Goal: Task Accomplishment & Management: Complete application form

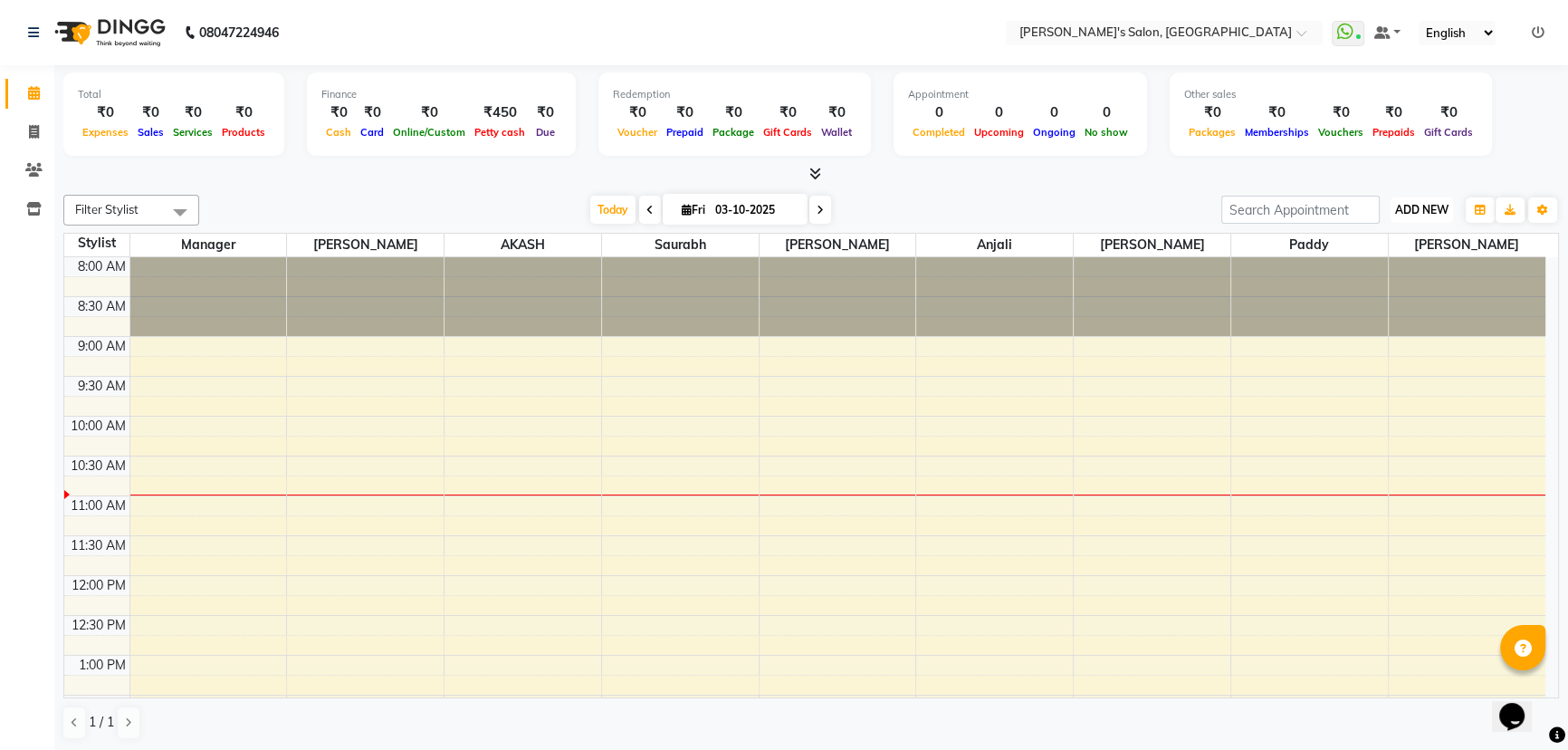
click at [1396, 198] on button "ADD NEW Toggle Dropdown" at bounding box center [1421, 210] width 63 height 25
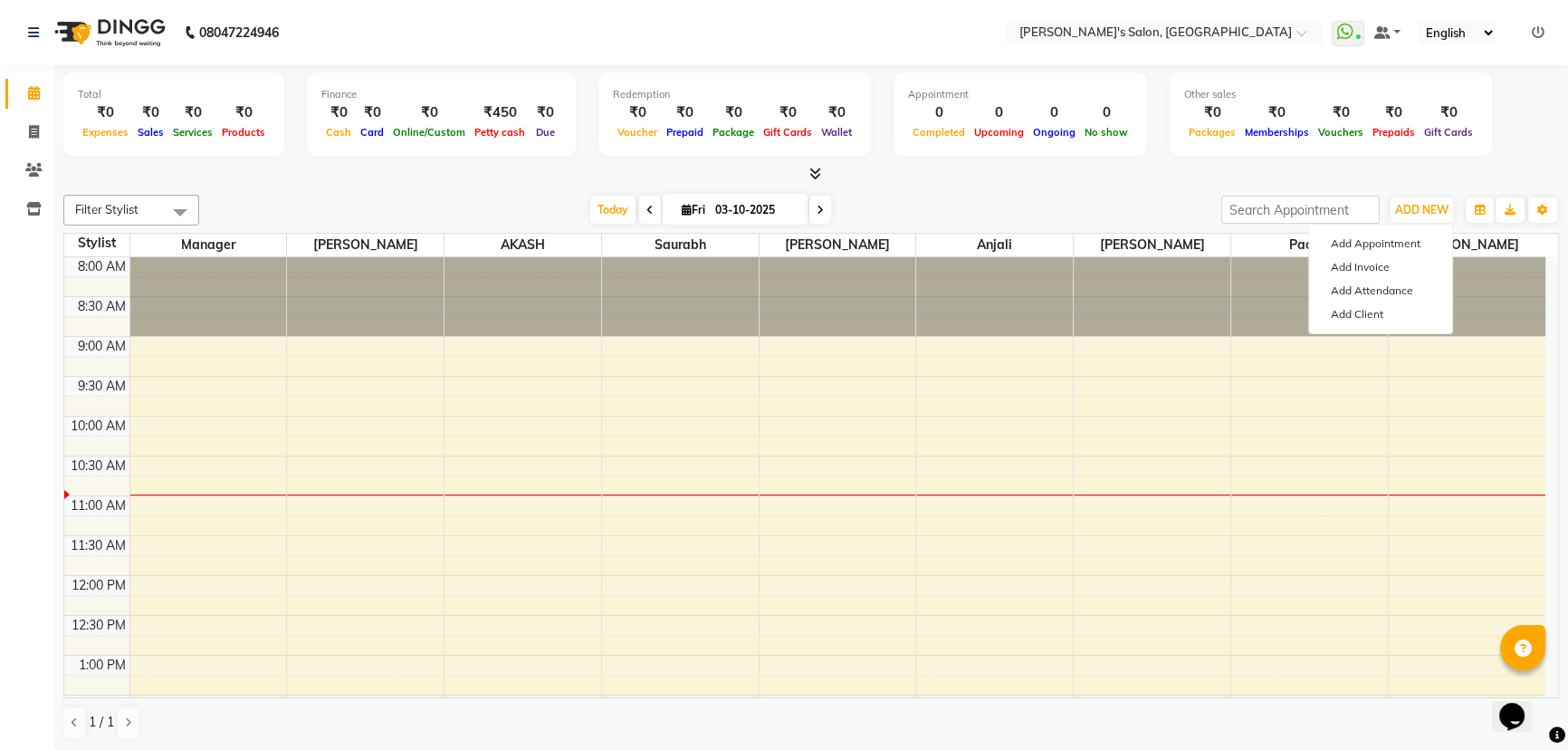
click at [1158, 177] on div at bounding box center [812, 175] width 1496 height 19
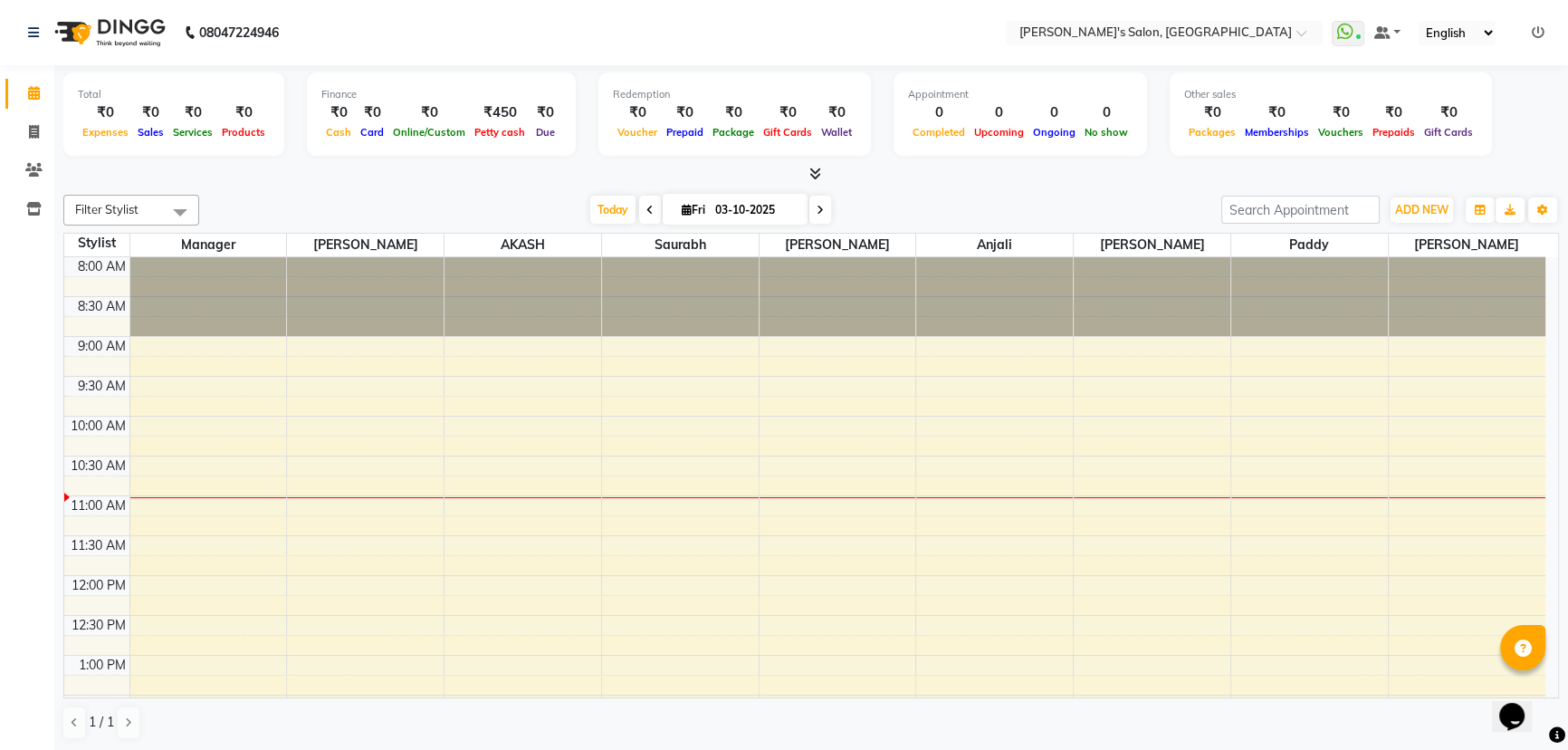
click at [509, 117] on div "₹450" at bounding box center [500, 113] width 60 height 21
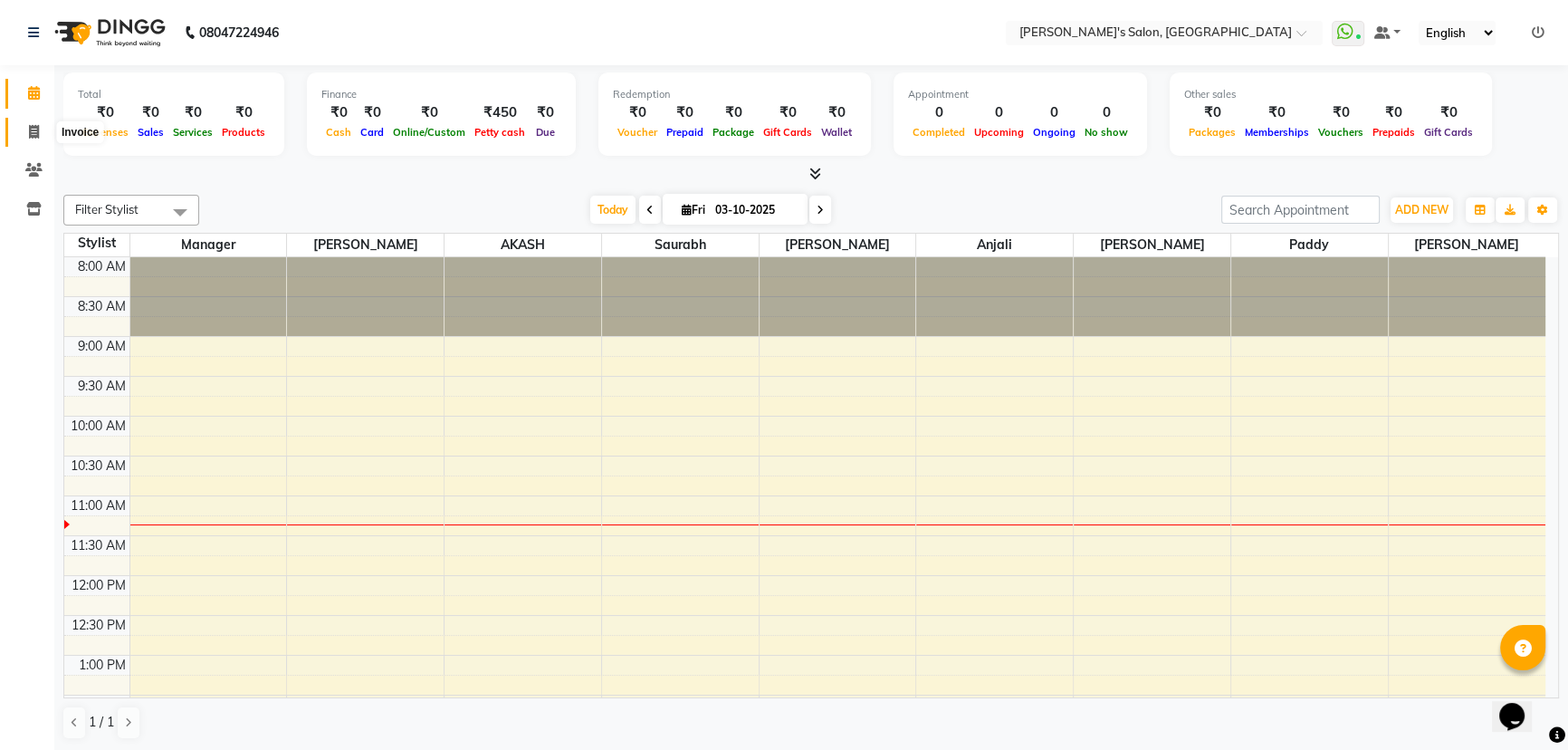
click at [29, 127] on icon at bounding box center [34, 131] width 10 height 14
select select "service"
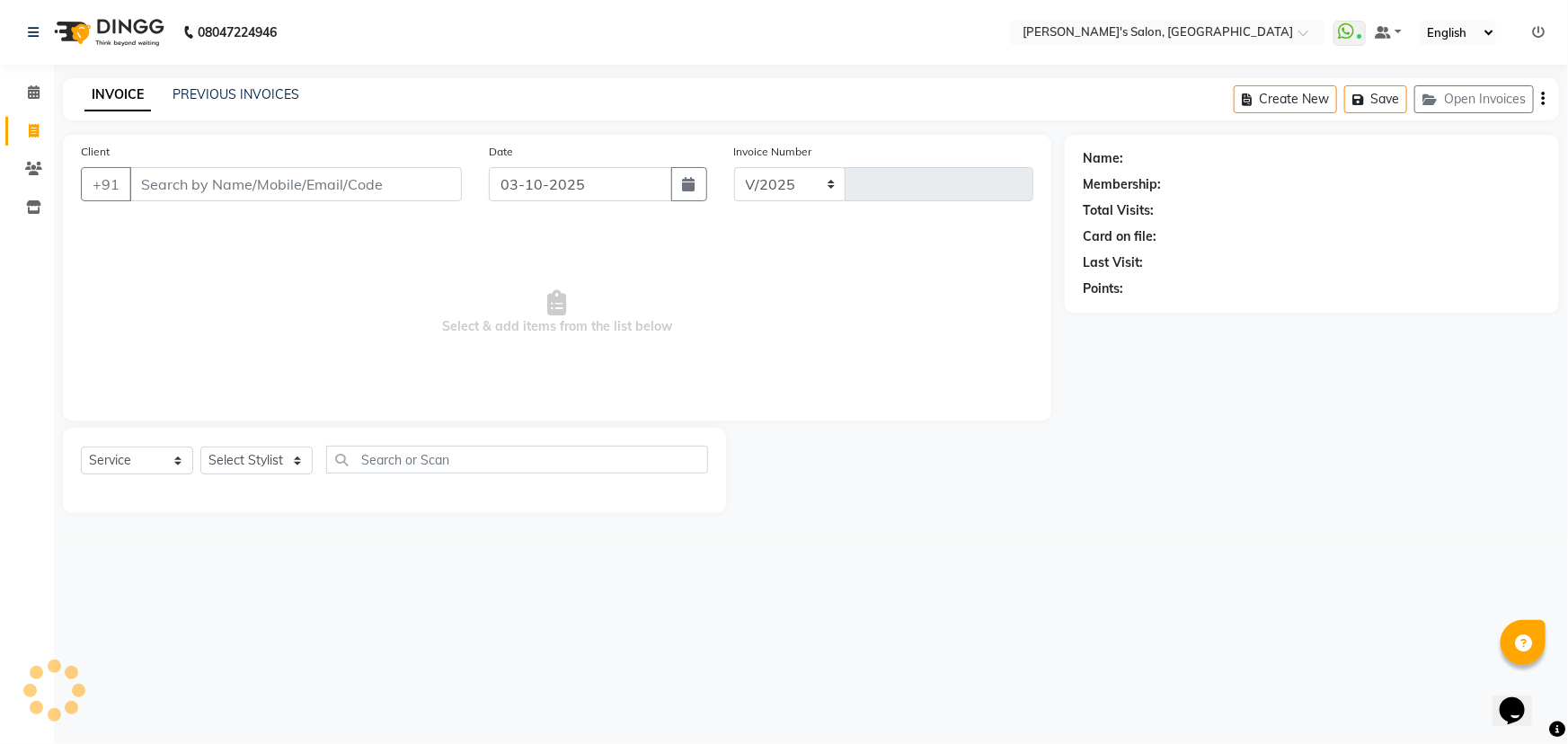
select select "7366"
type input "1522"
click at [162, 458] on select "Select Service Product Membership Package Voucher Prepaid Gift Card" at bounding box center [136, 460] width 112 height 28
select select "product"
click at [80, 446] on select "Select Service Product Membership Package Voucher Prepaid Gift Card" at bounding box center [136, 460] width 112 height 28
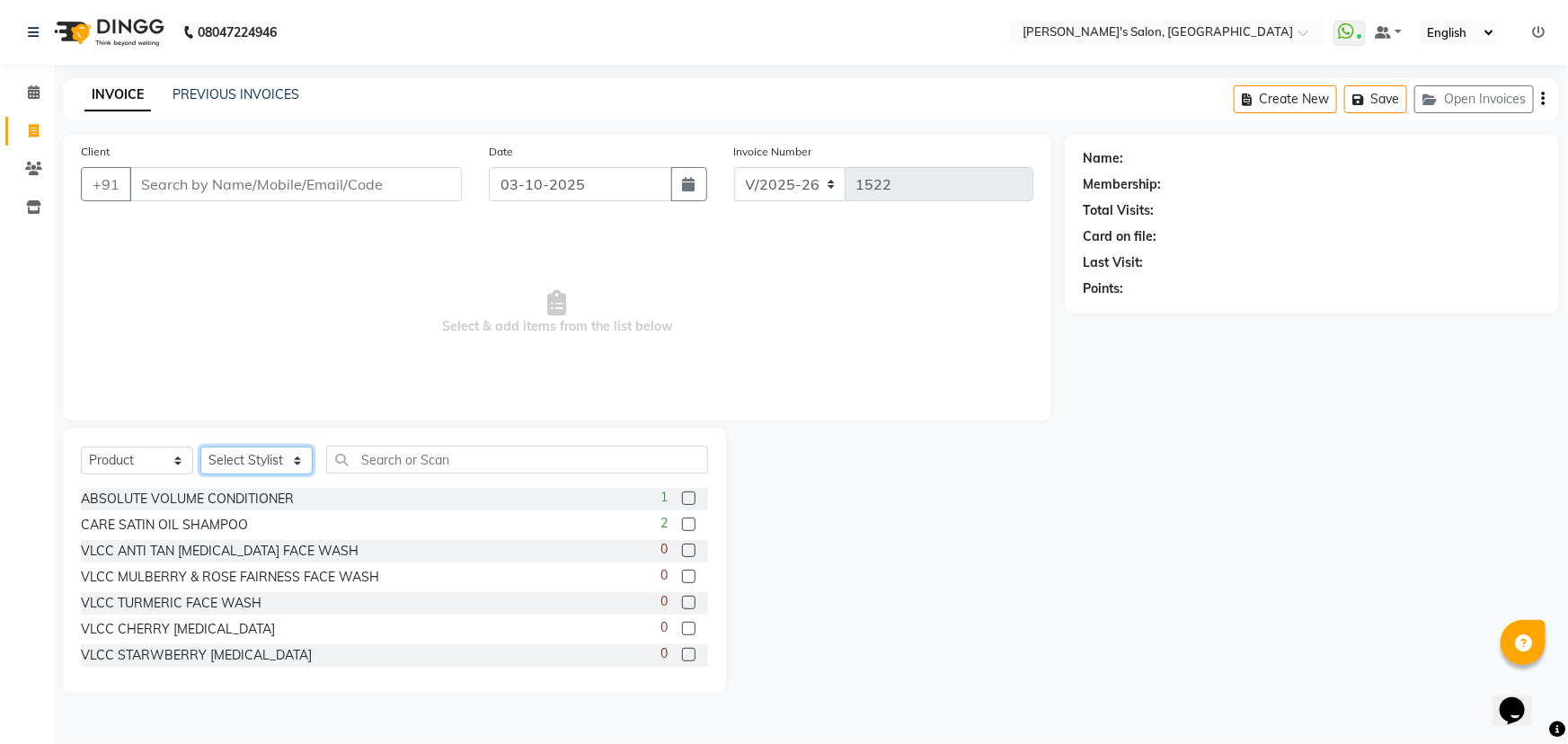
click at [259, 458] on select "Select Stylist AKASH ANIL KONDHAMANGALE [PERSON_NAME] Manager [PERSON_NAME] [PE…" at bounding box center [256, 460] width 112 height 28
drag, startPoint x: 259, startPoint y: 458, endPoint x: 320, endPoint y: 454, distance: 61.1
click at [259, 458] on select "Select Stylist AKASH ANIL KONDHAMANGALE [PERSON_NAME] Manager [PERSON_NAME] [PE…" at bounding box center [256, 460] width 112 height 28
click at [414, 459] on input "text" at bounding box center [517, 459] width 382 height 28
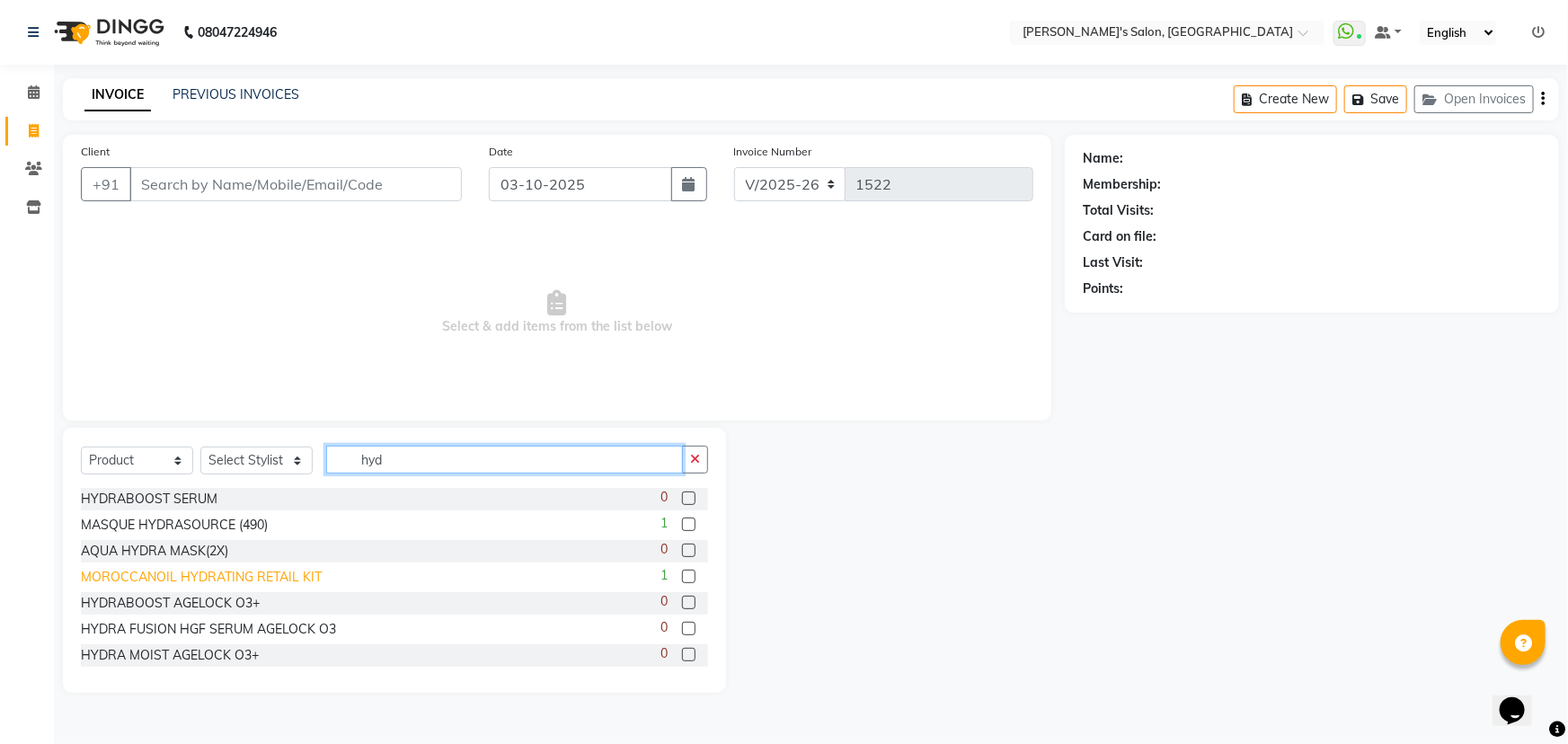
type input "hyd"
click at [254, 584] on div "MOROCCANOIL HYDRATING RETAIL KIT" at bounding box center [200, 577] width 240 height 19
click at [261, 574] on div "MOROCCANOIL HYDRATING RETAIL KIT" at bounding box center [200, 577] width 240 height 19
click at [682, 577] on label at bounding box center [689, 576] width 13 height 13
click at [682, 577] on input "checkbox" at bounding box center [688, 577] width 11 height 11
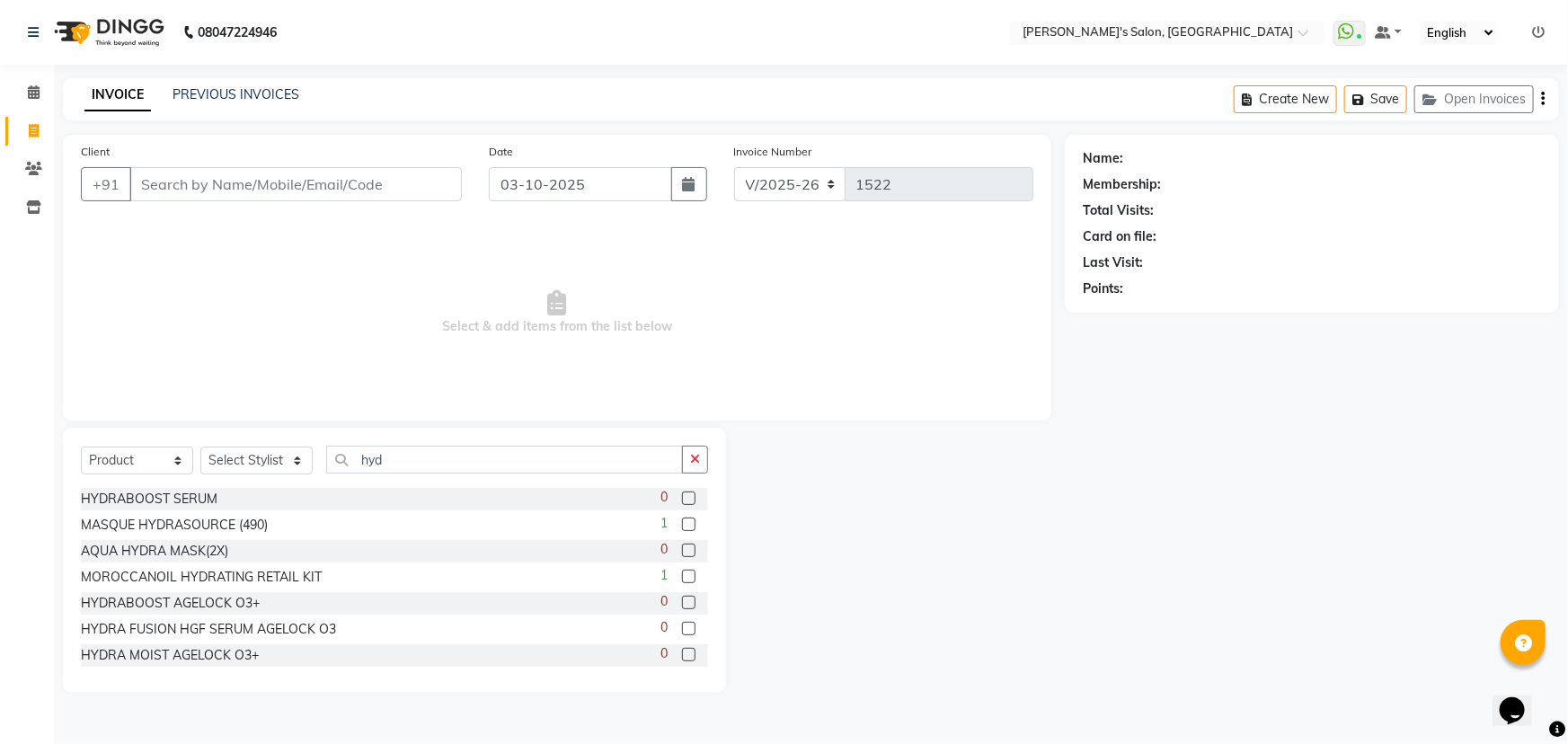
click at [682, 577] on label at bounding box center [689, 576] width 13 height 13
click at [682, 577] on input "checkbox" at bounding box center [688, 577] width 11 height 11
checkbox input "false"
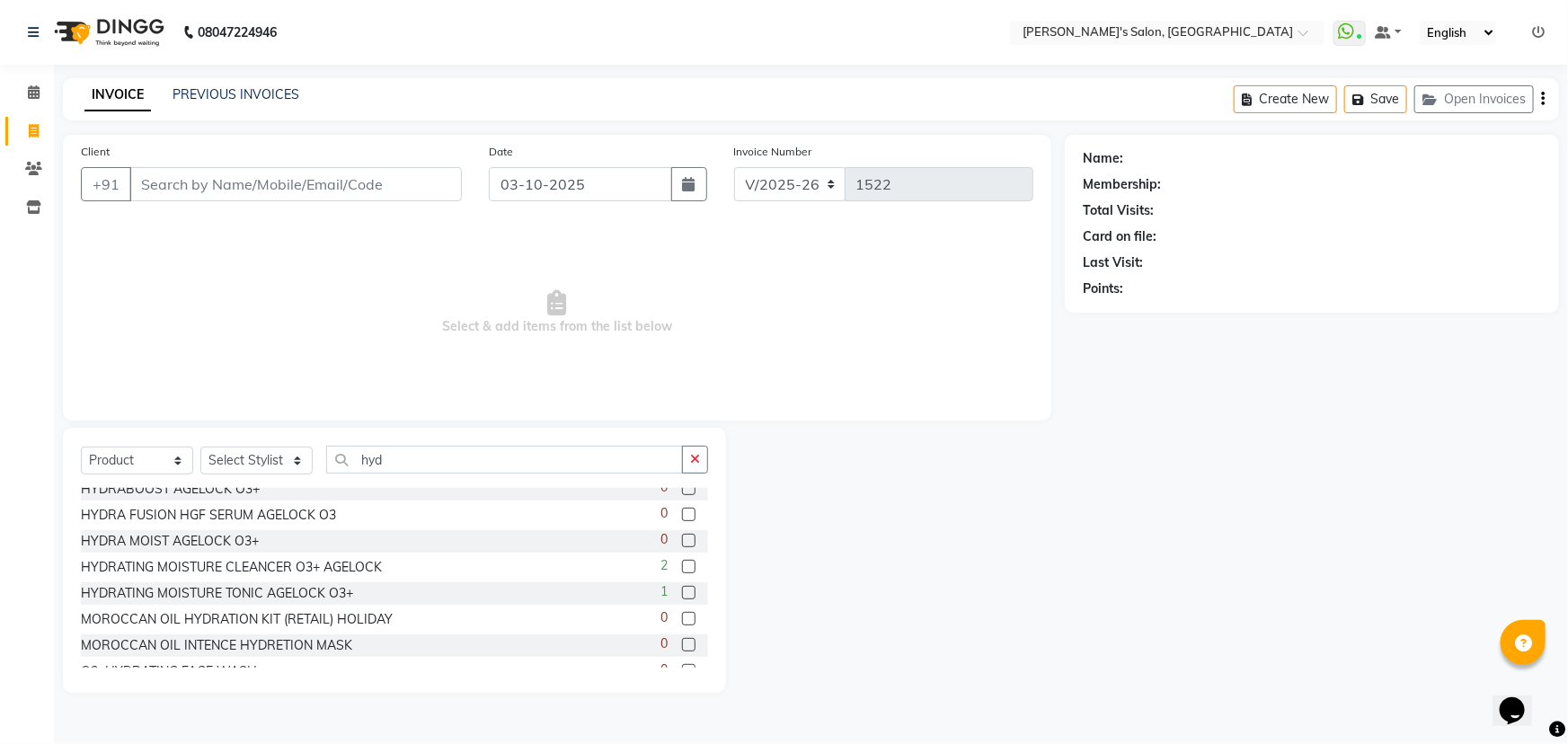
scroll to position [163, 0]
click at [257, 455] on select "Select Stylist AKASH ANIL KONDHAMANGALE [PERSON_NAME] Manager [PERSON_NAME] [PE…" at bounding box center [256, 460] width 112 height 28
select select "67670"
click at [200, 446] on select "Select Stylist AKASH ANIL KONDHAMANGALE [PERSON_NAME] Manager [PERSON_NAME] [PE…" at bounding box center [256, 460] width 112 height 28
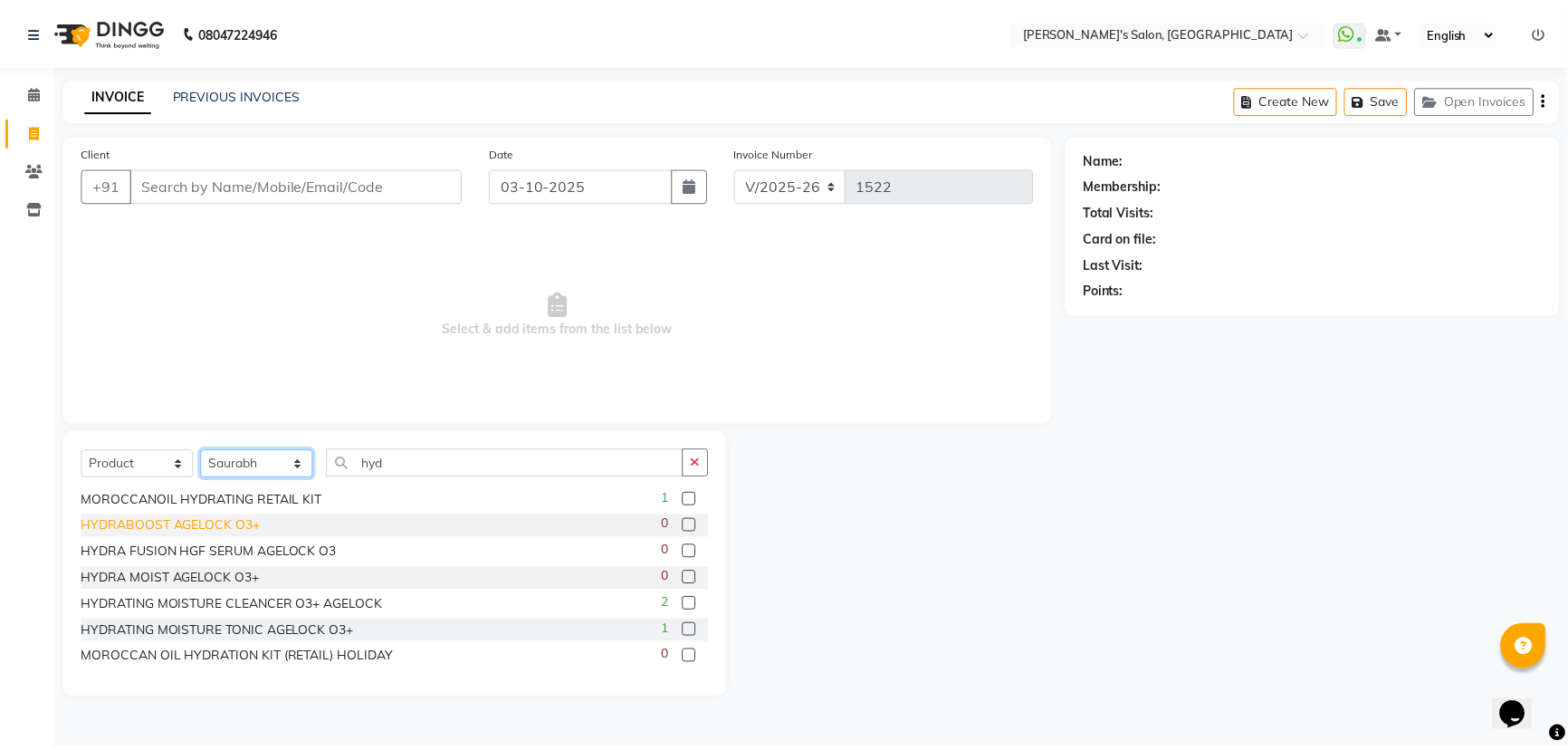
scroll to position [0, 0]
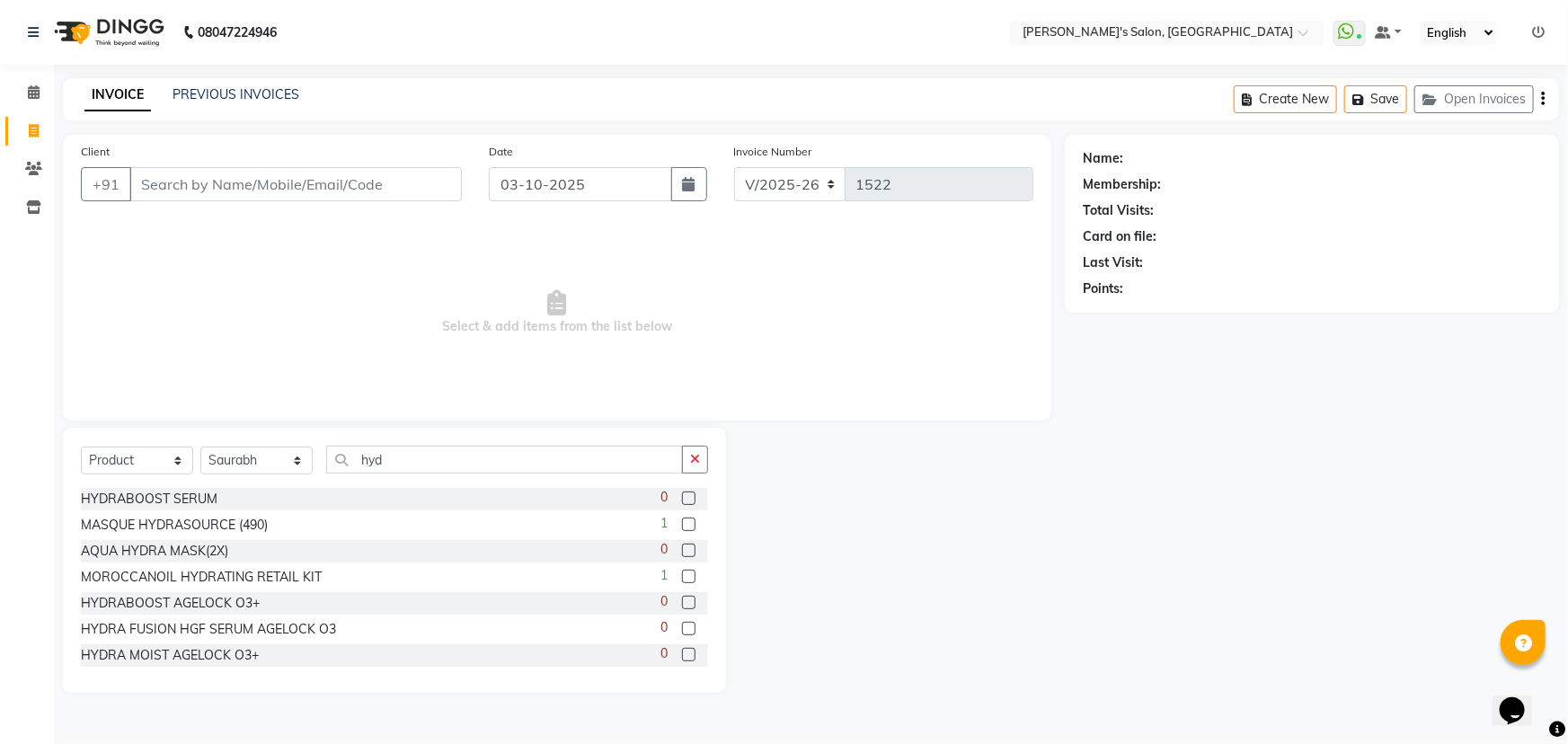
click at [682, 576] on label at bounding box center [689, 576] width 13 height 13
click at [682, 576] on input "checkbox" at bounding box center [688, 577] width 11 height 11
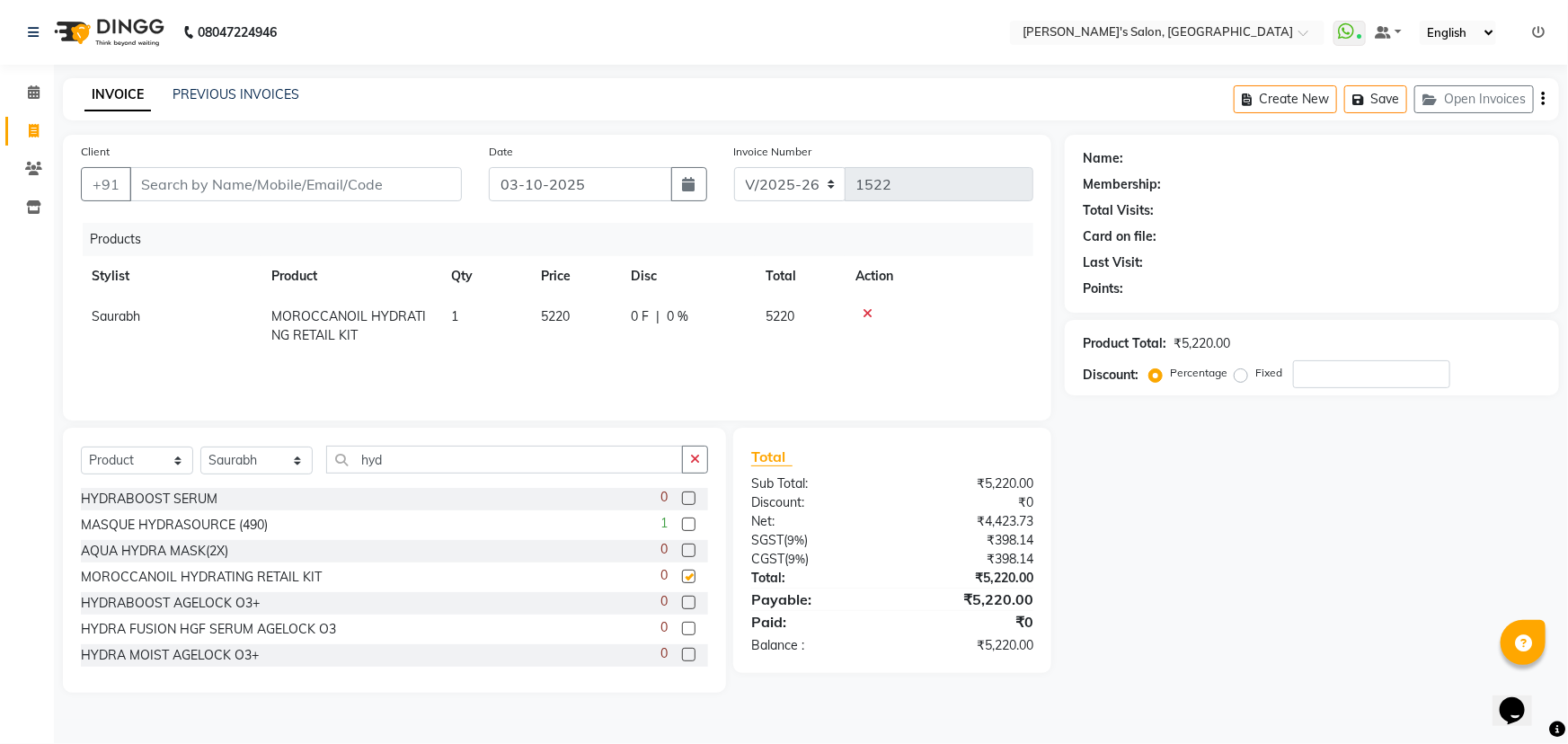
checkbox input "false"
click at [126, 458] on select "Select Service Product Membership Package Voucher Prepaid Gift Card" at bounding box center [136, 460] width 112 height 28
select select "service"
click at [80, 446] on select "Select Service Product Membership Package Voucher Prepaid Gift Card" at bounding box center [136, 460] width 112 height 28
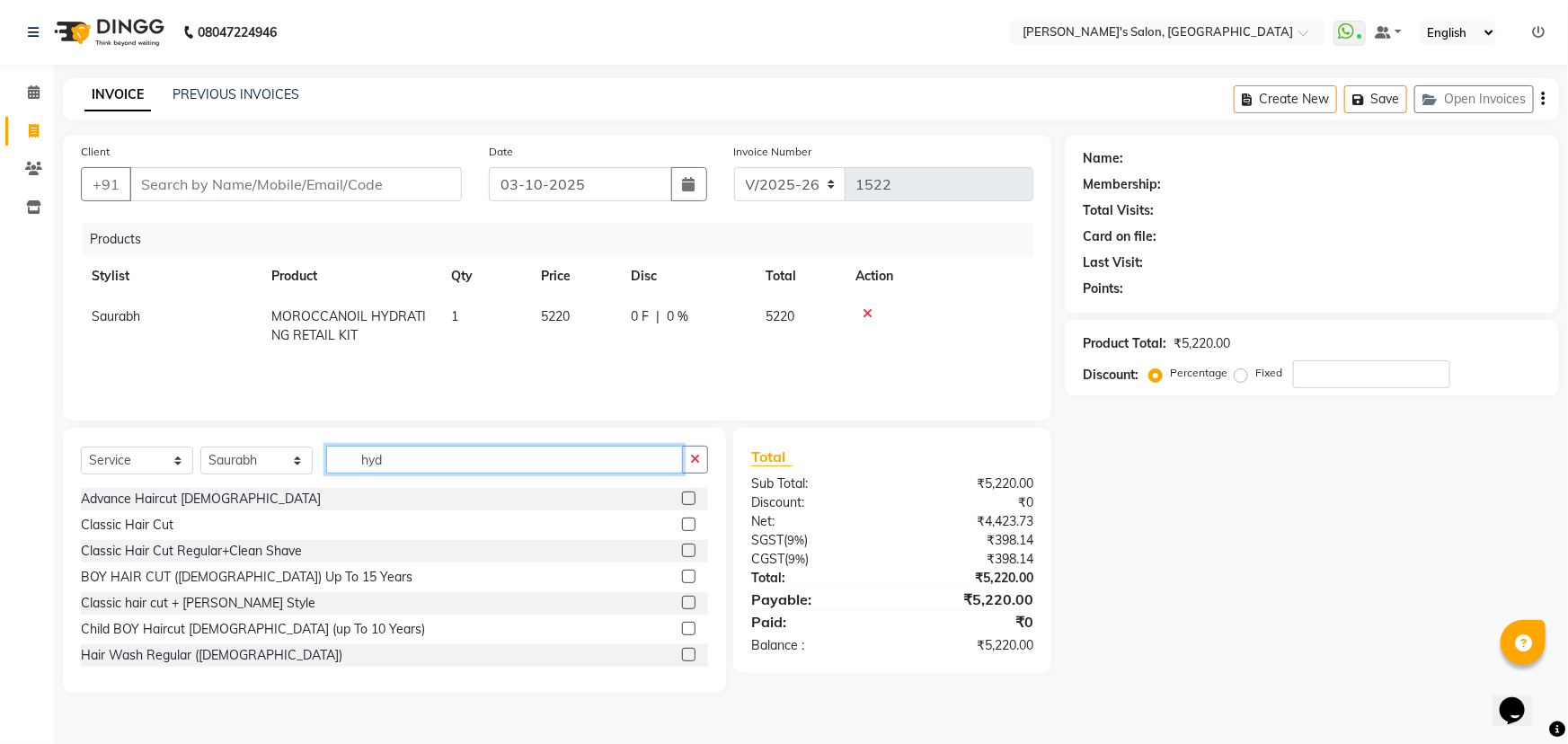
drag, startPoint x: 321, startPoint y: 462, endPoint x: 301, endPoint y: 467, distance: 20.6
click at [301, 467] on div "Select Service Product Membership Package Voucher Prepaid Gift Card Select Styl…" at bounding box center [394, 466] width 627 height 42
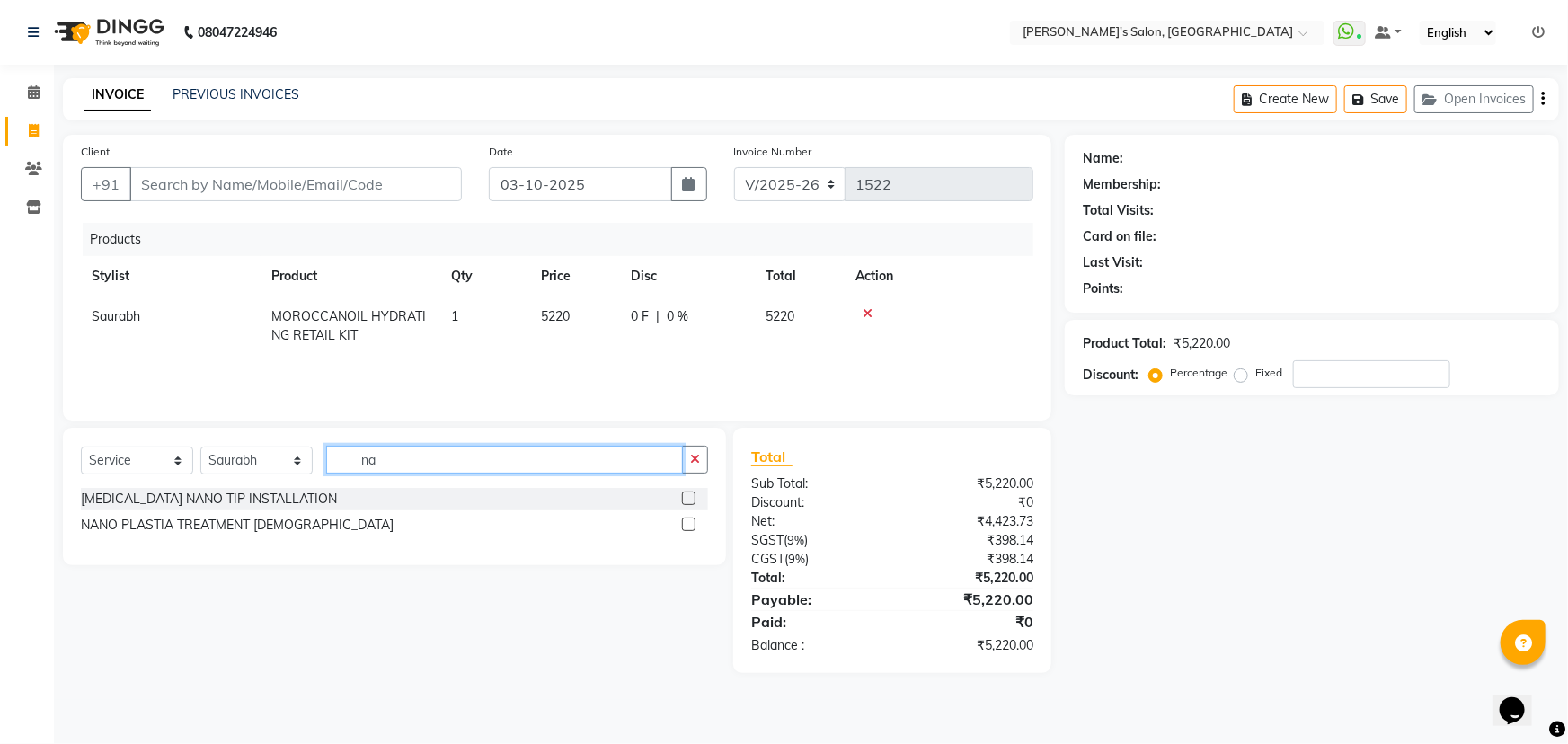
type input "n"
drag, startPoint x: 388, startPoint y: 458, endPoint x: 322, endPoint y: 473, distance: 67.7
click at [327, 472] on input "baby" at bounding box center [505, 459] width 356 height 28
type input "boy"
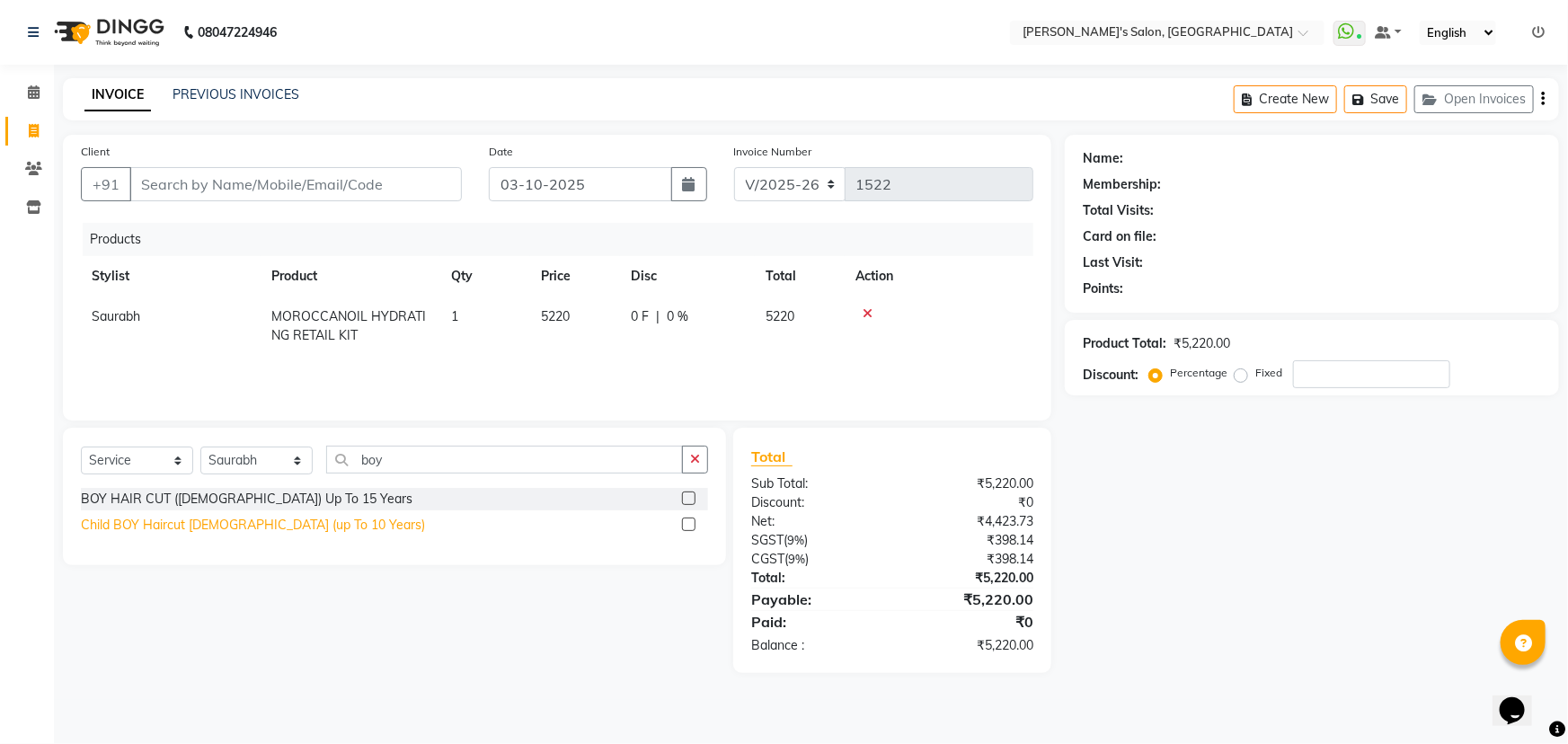
click at [227, 530] on div "Child BOY Haircut [DEMOGRAPHIC_DATA] (up To 10 Years)" at bounding box center [252, 525] width 344 height 19
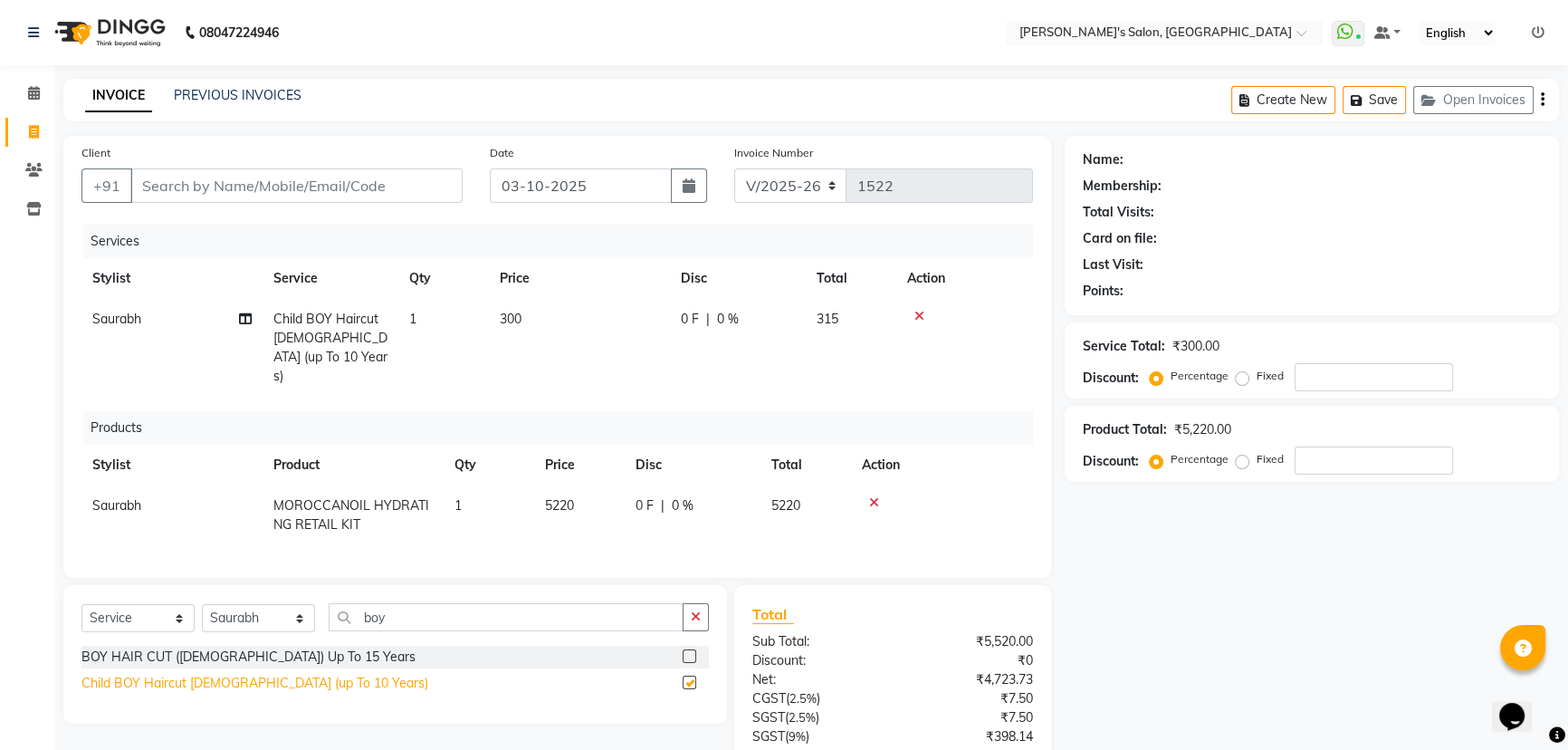
checkbox input "false"
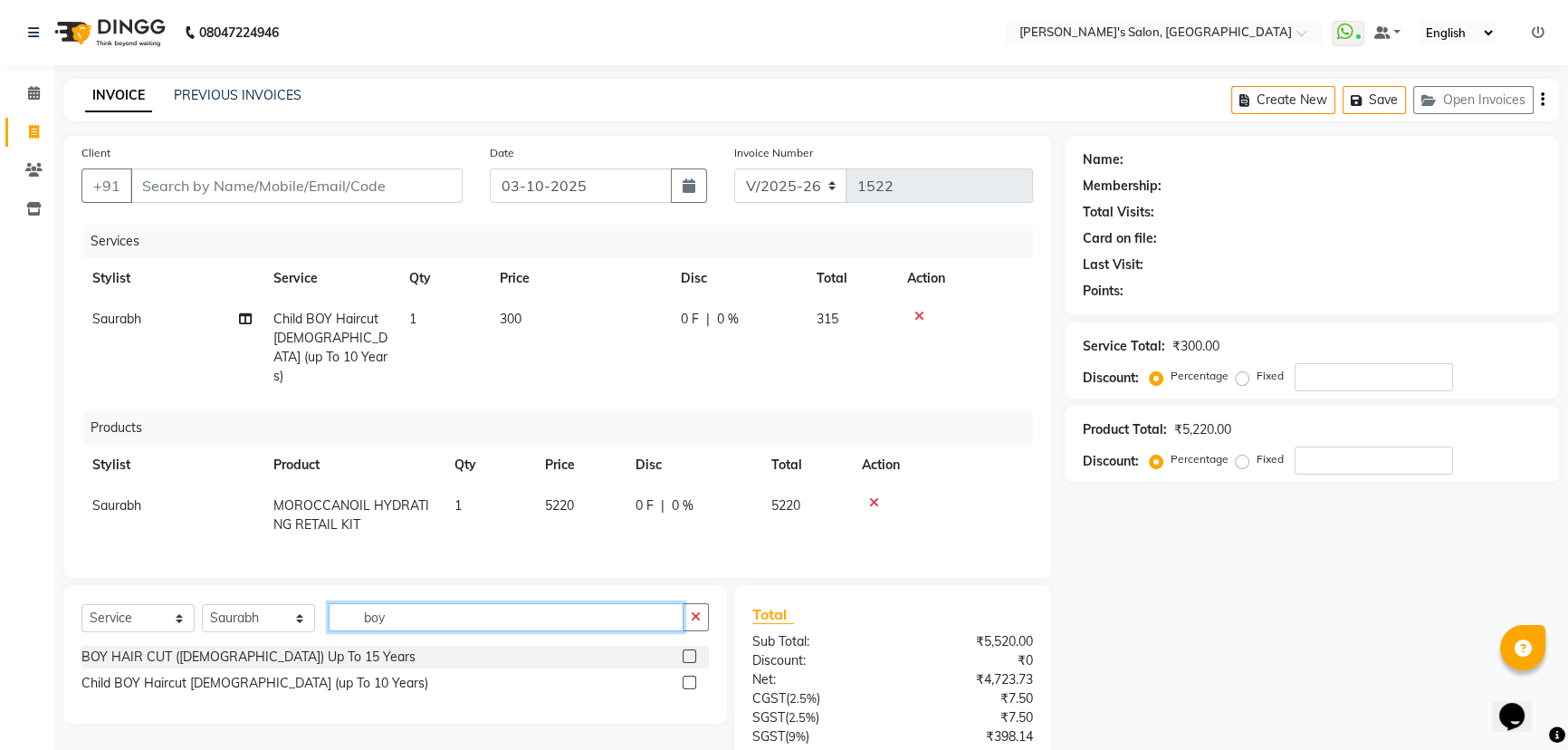
drag, startPoint x: 357, startPoint y: 622, endPoint x: 284, endPoint y: 622, distance: 73.0
click at [284, 622] on div "Select Service Product Membership Package Voucher Prepaid Gift Card Select Styl…" at bounding box center [395, 625] width 627 height 42
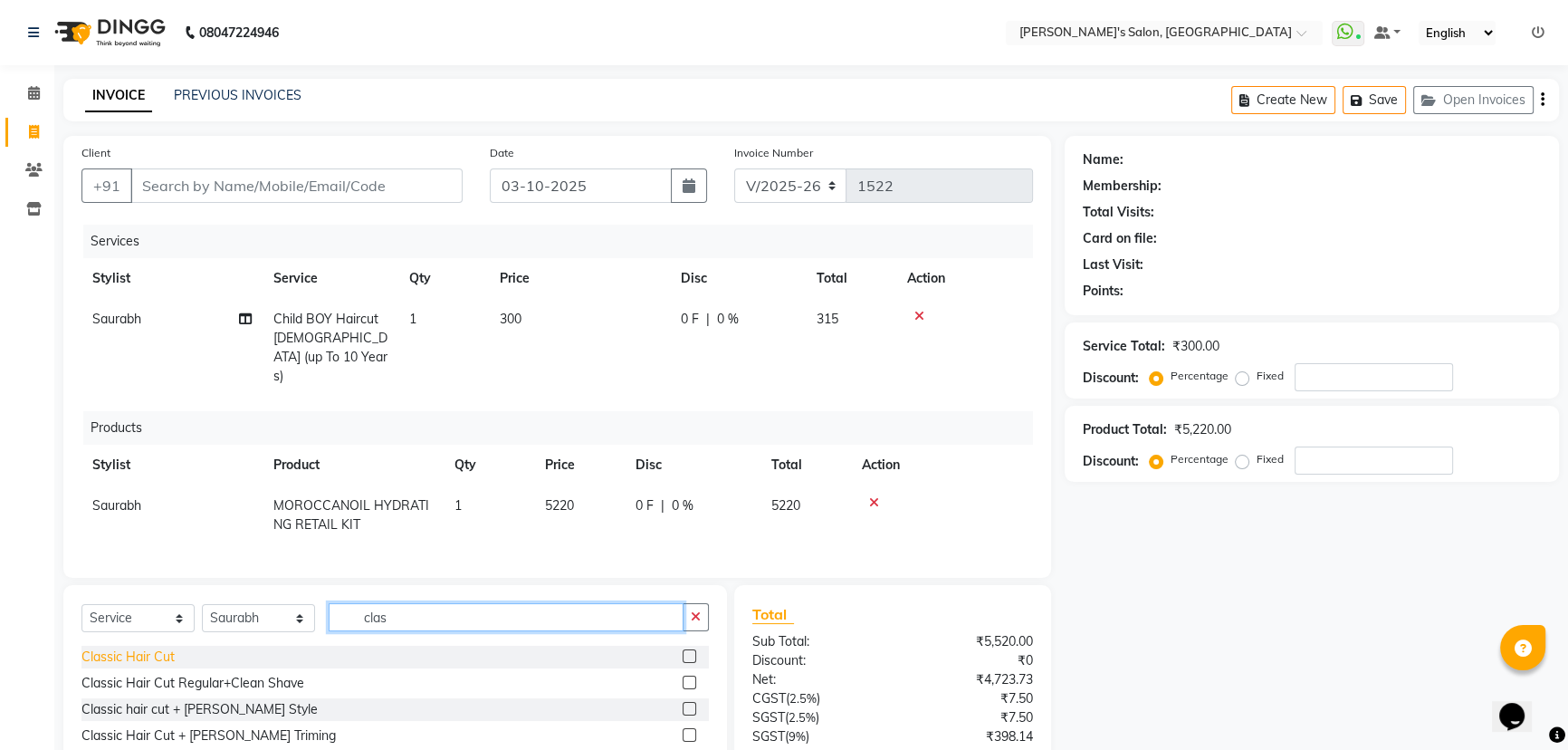
type input "clas"
click at [106, 648] on div "Classic Hair Cut" at bounding box center [127, 657] width 94 height 19
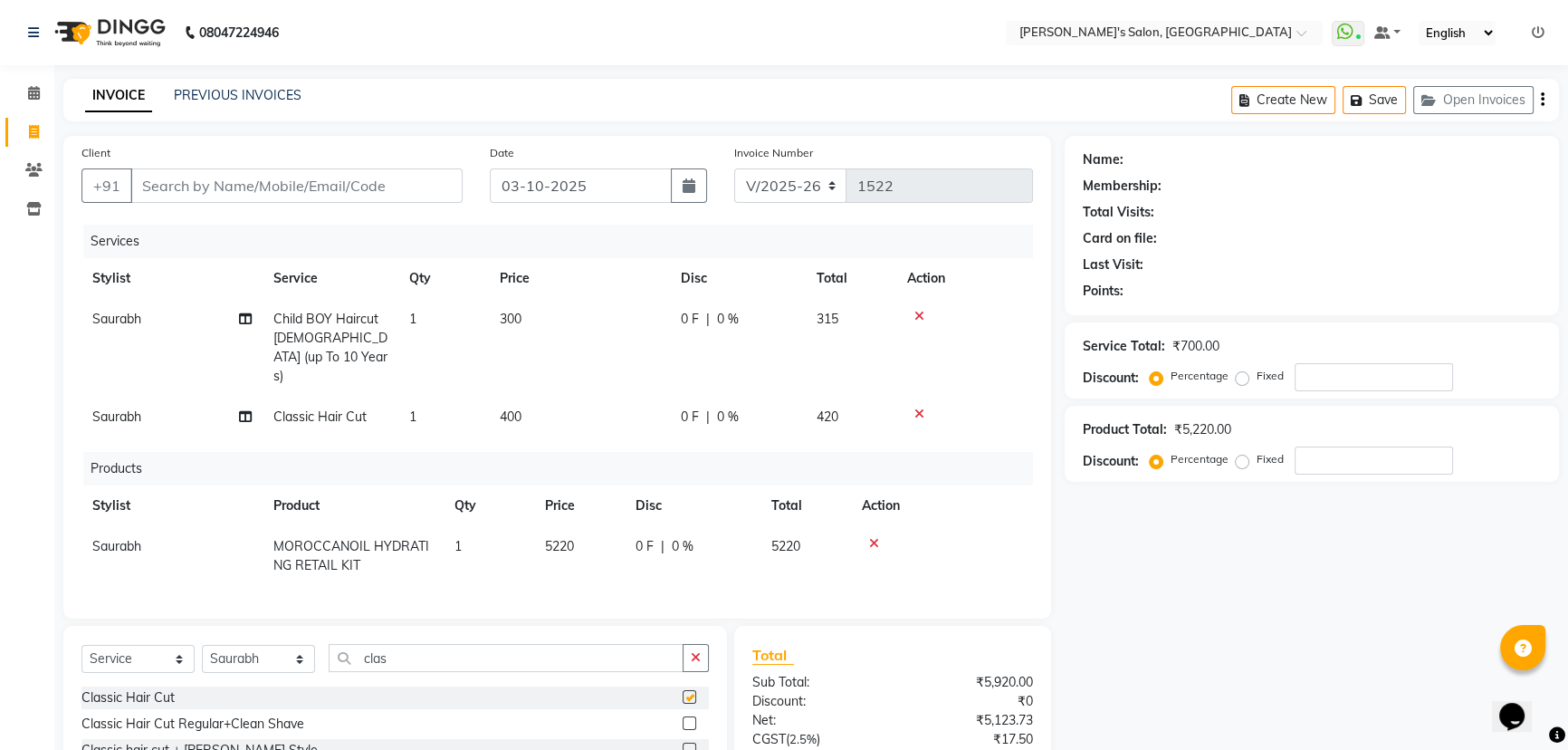
checkbox input "false"
click at [123, 327] on td "Saurabh" at bounding box center [172, 347] width 181 height 97
select select "67670"
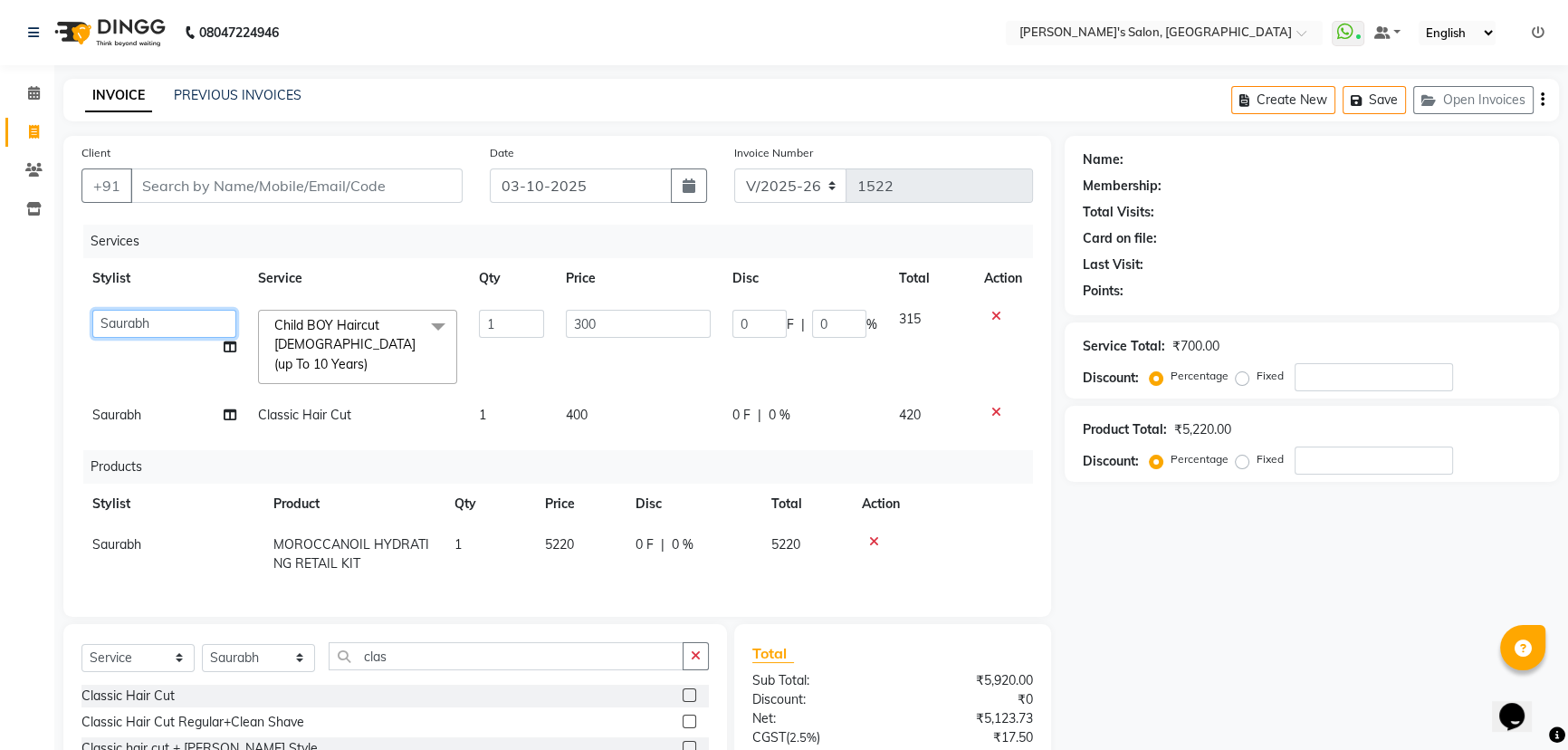
click at [125, 317] on select "AKASH [PERSON_NAME] [PERSON_NAME] Manager [PERSON_NAME] [PERSON_NAME]" at bounding box center [164, 323] width 144 height 28
select select "44199"
click at [148, 403] on td "Saurabh" at bounding box center [164, 415] width 166 height 41
select select "67670"
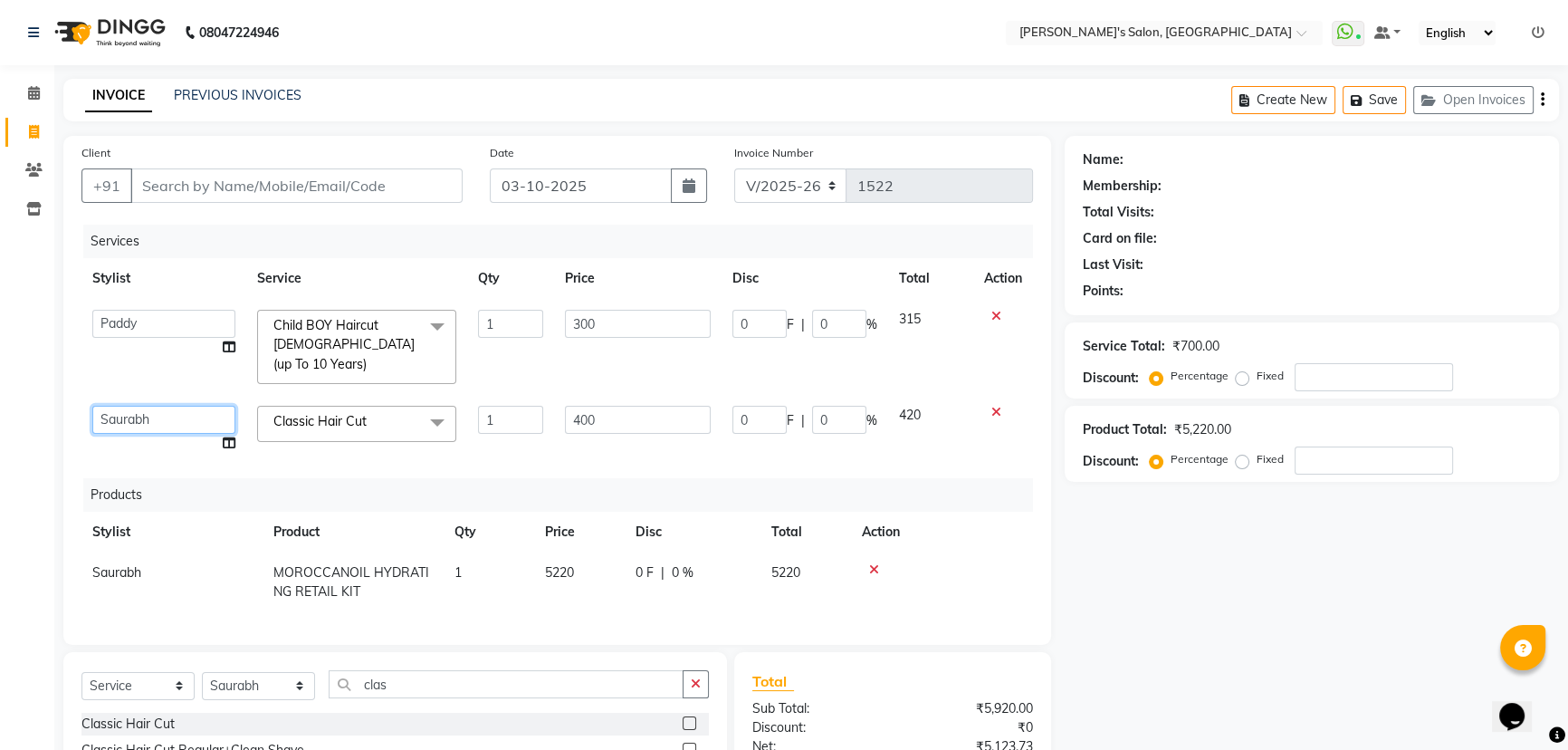
click at [162, 405] on select "AKASH [PERSON_NAME] [PERSON_NAME] Manager [PERSON_NAME] [PERSON_NAME]" at bounding box center [164, 419] width 143 height 28
select select "82729"
click at [1278, 595] on div "Name: Membership: Total Visits: Card on file: Last Visit: Points: Service Total…" at bounding box center [1318, 546] width 508 height 820
click at [185, 173] on input "Client" at bounding box center [296, 185] width 332 height 35
type input "8"
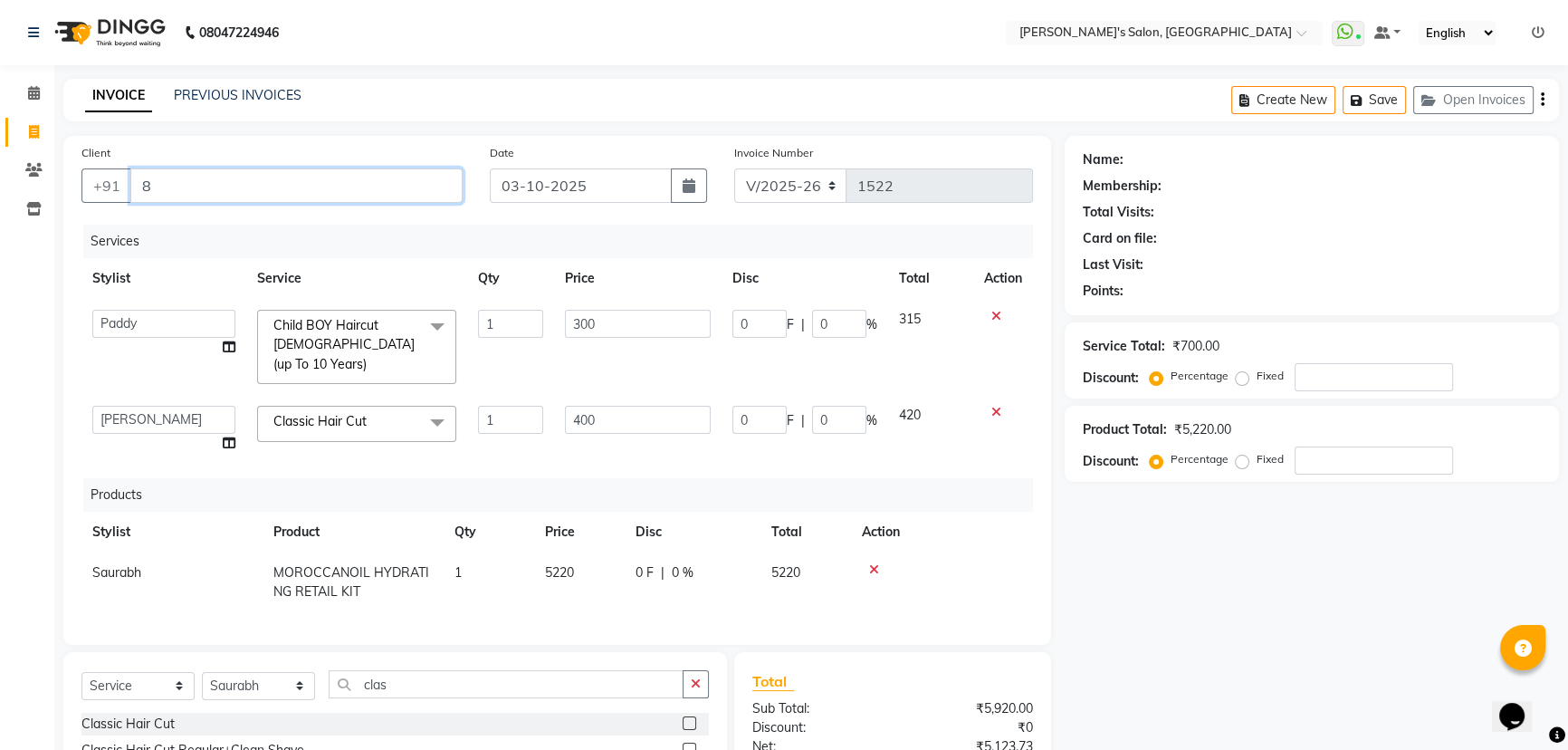
type input "0"
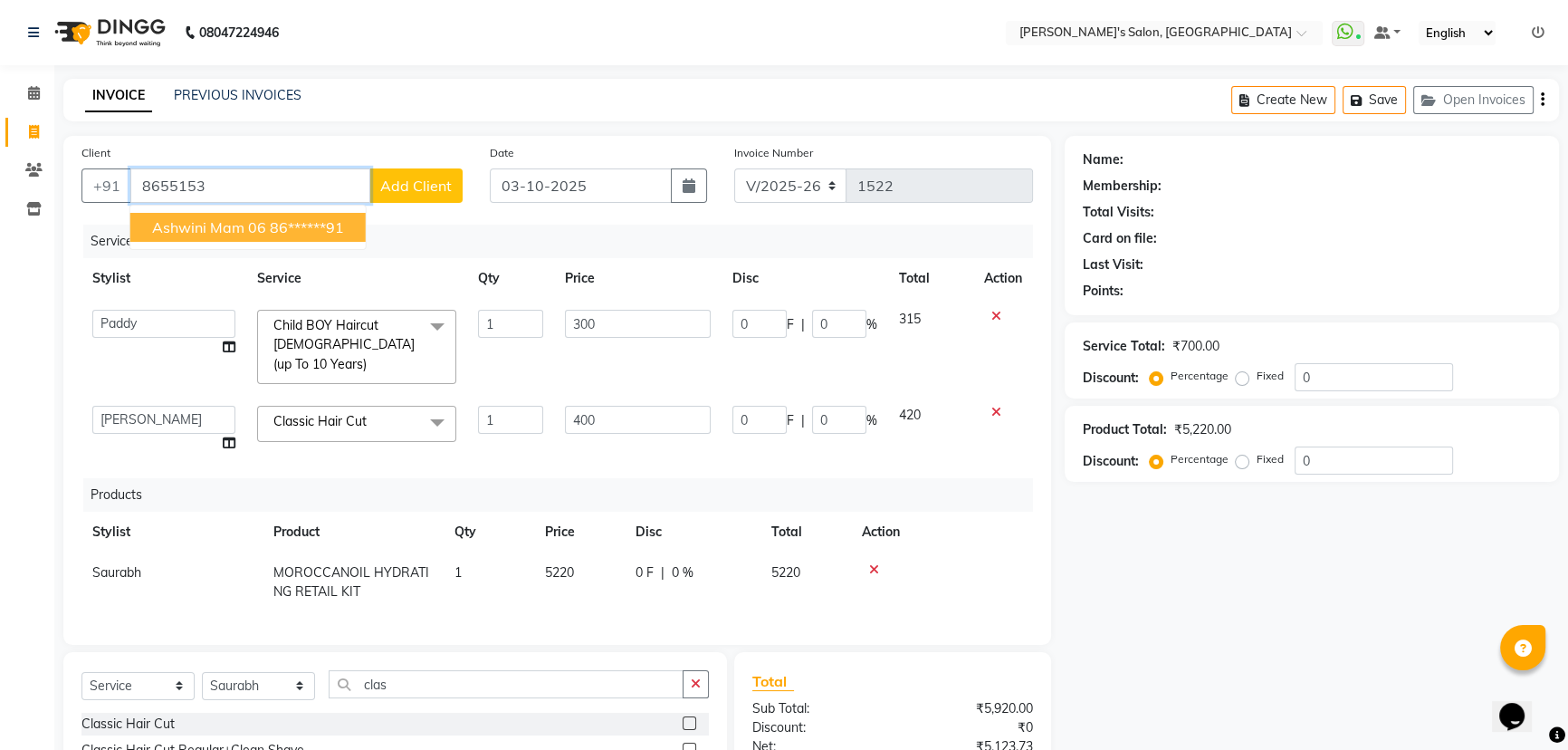
click at [321, 227] on ngb-highlight "86******91" at bounding box center [307, 227] width 74 height 18
type input "86******91"
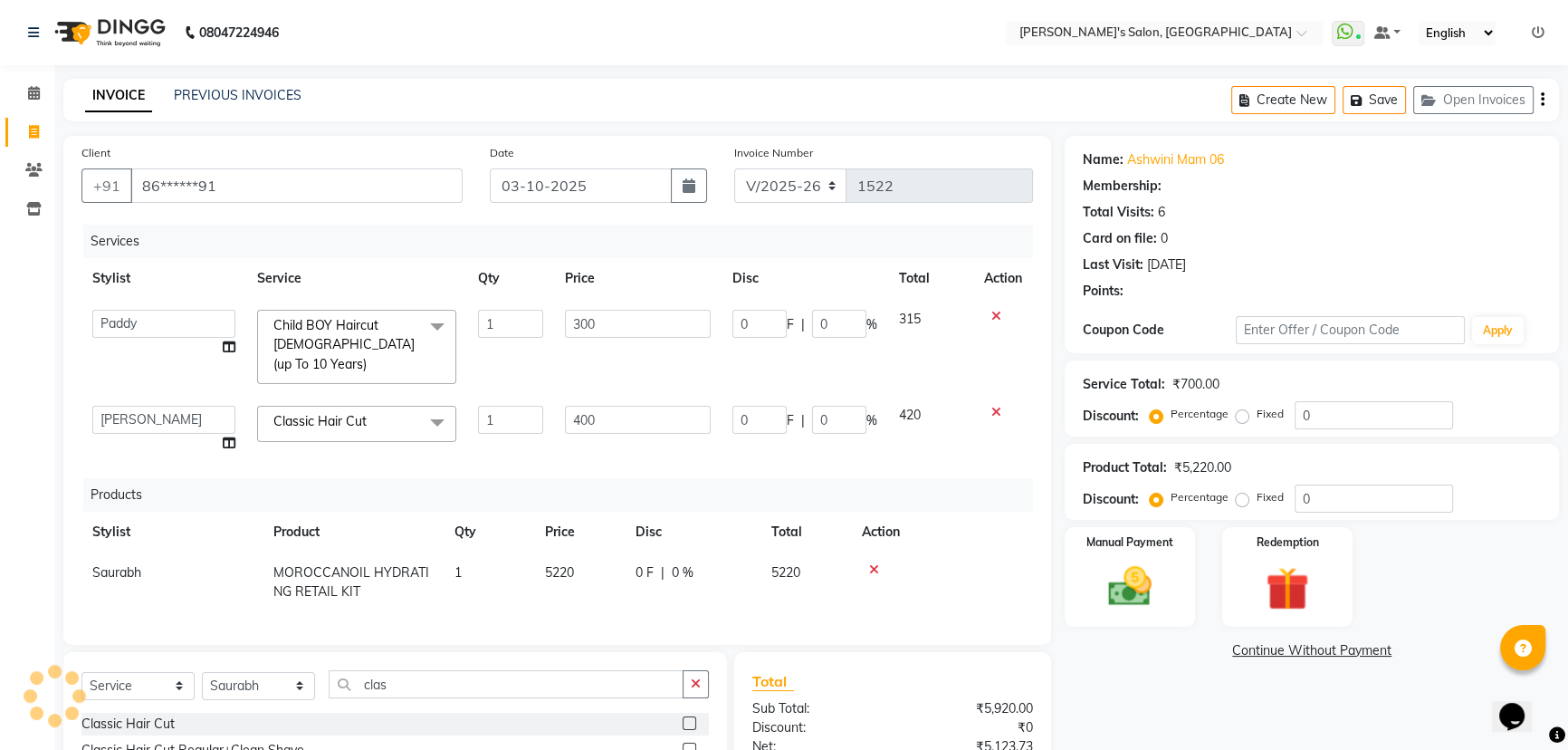
select select "1: Object"
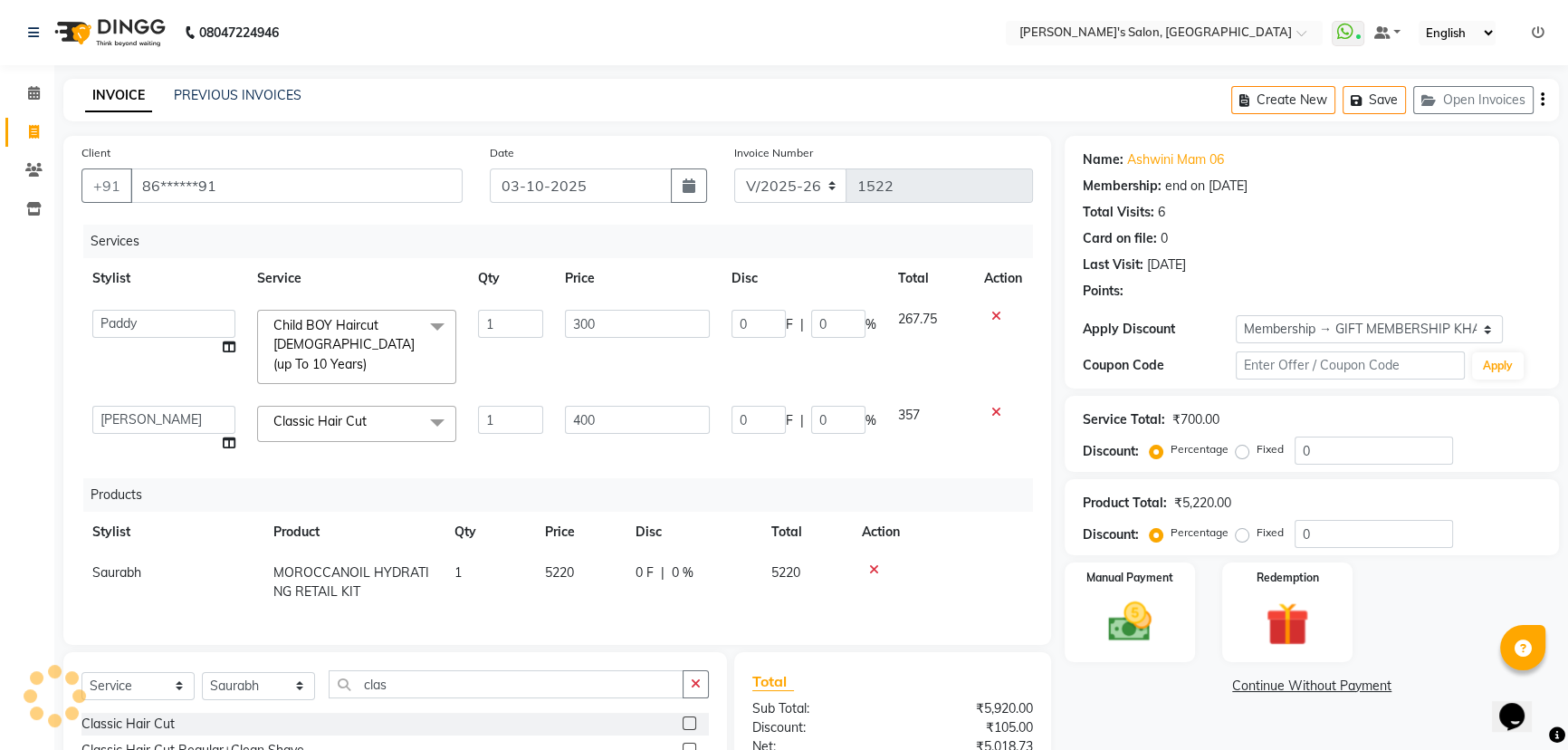
type input "45"
type input "15"
type input "60"
type input "15"
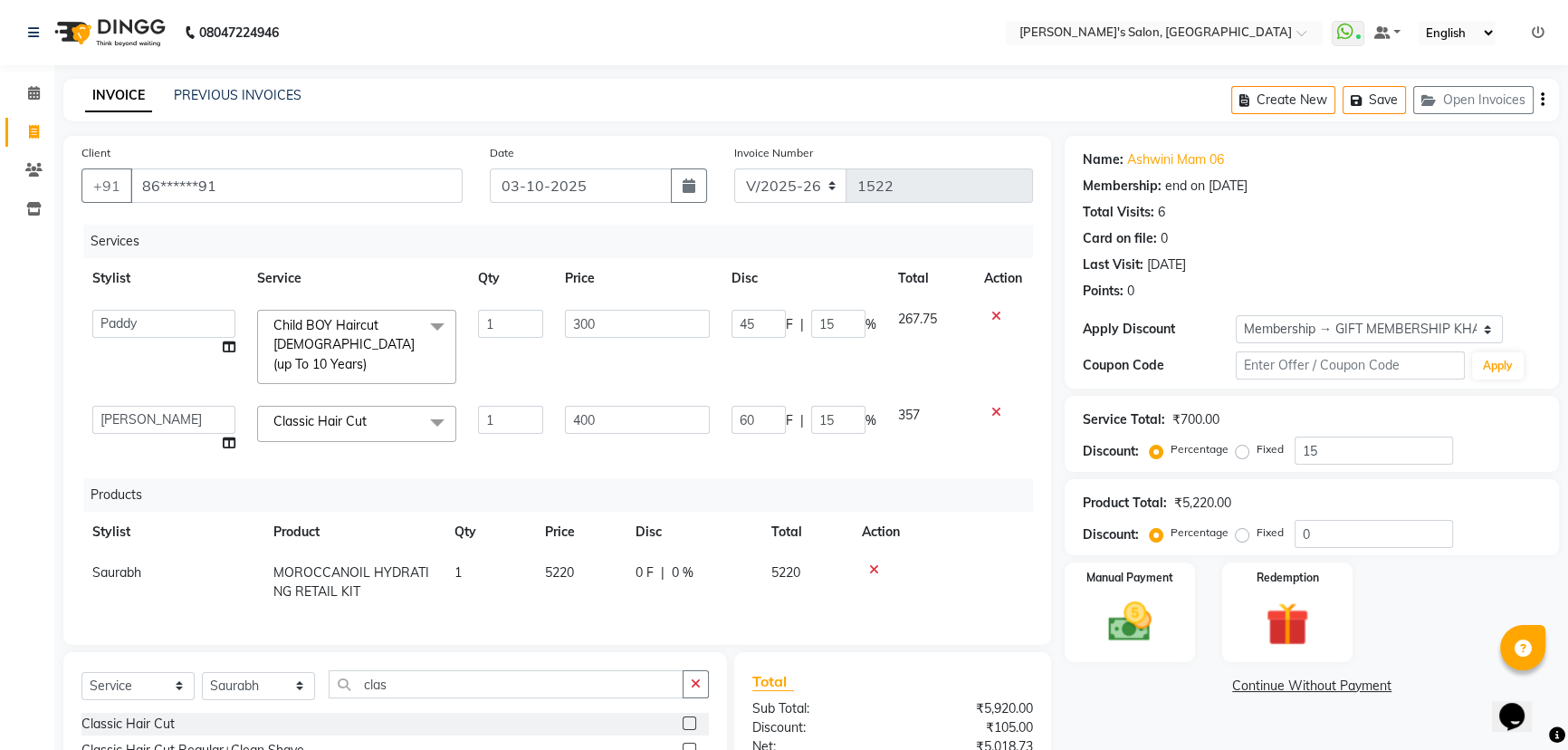
scroll to position [246, 0]
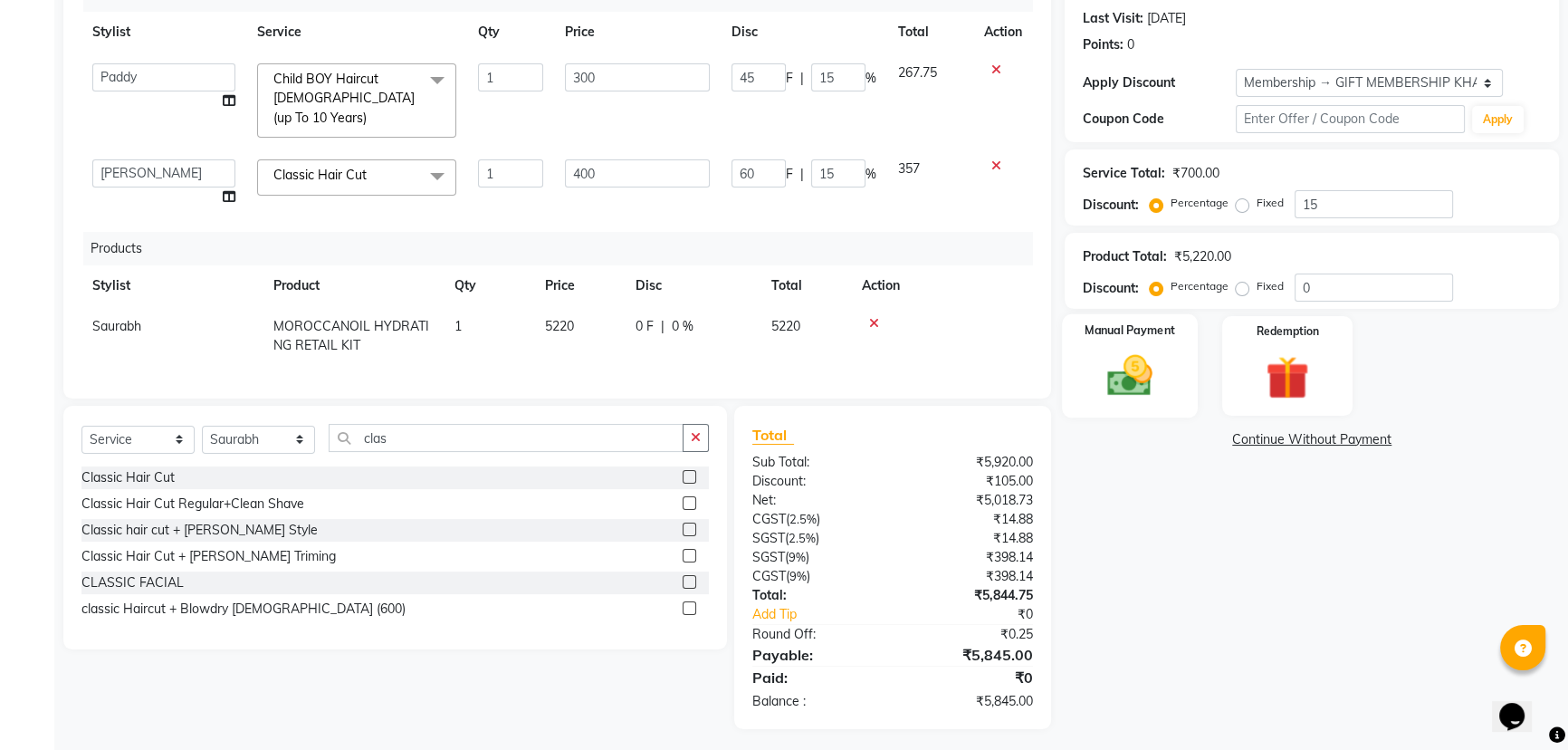
click at [1130, 375] on img at bounding box center [1130, 375] width 73 height 51
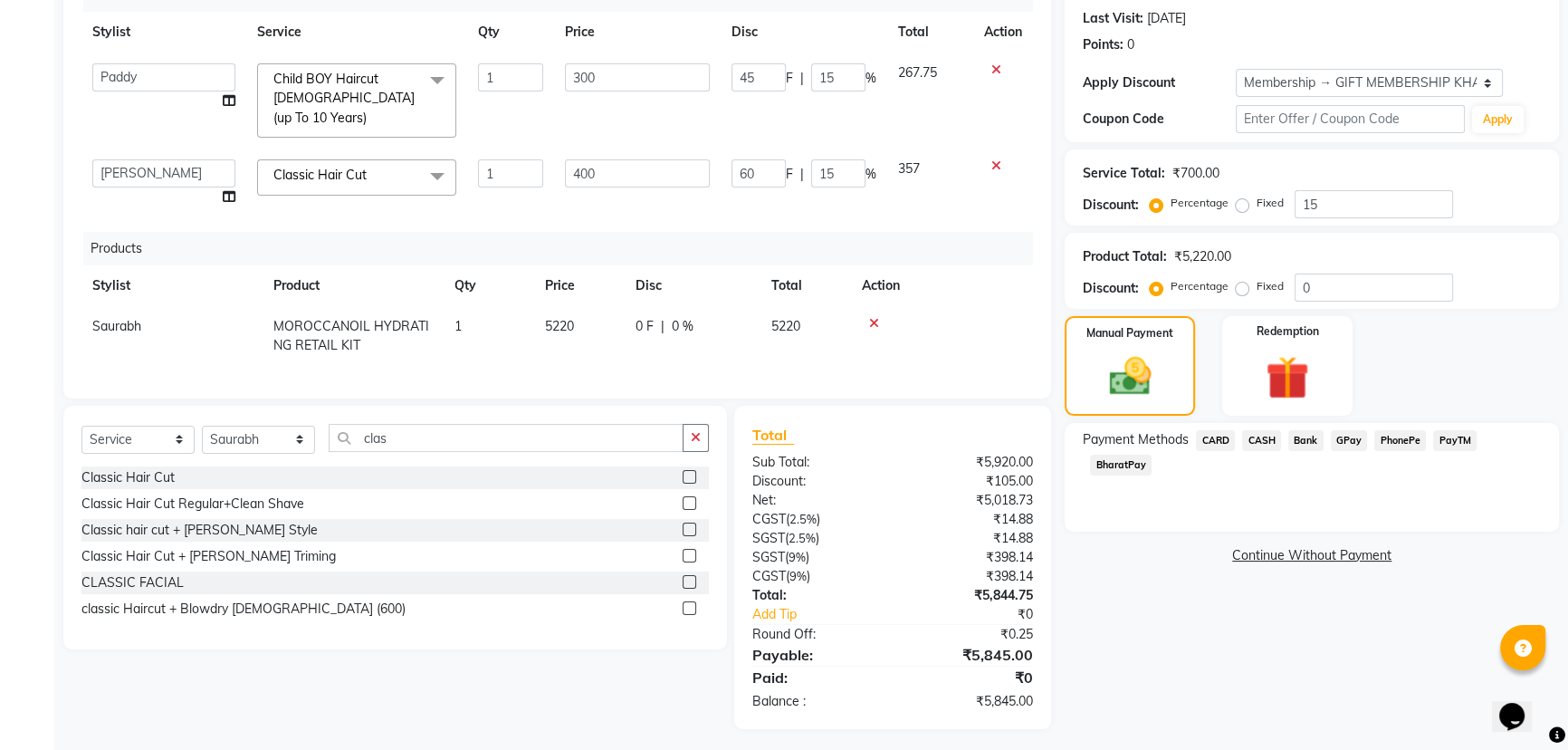
click at [1445, 437] on span "PayTM" at bounding box center [1454, 441] width 43 height 21
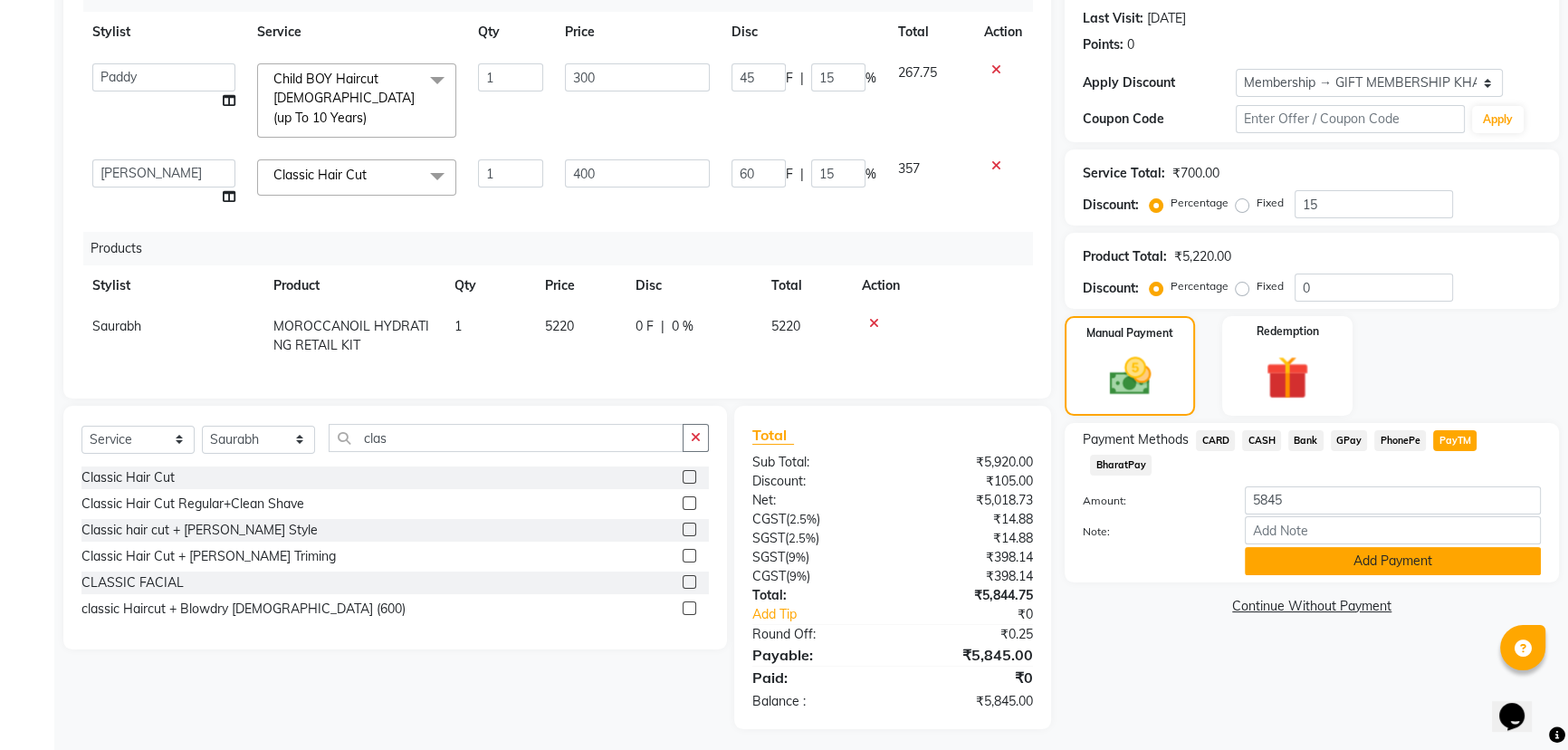
click at [1410, 570] on button "Add Payment" at bounding box center [1392, 561] width 296 height 28
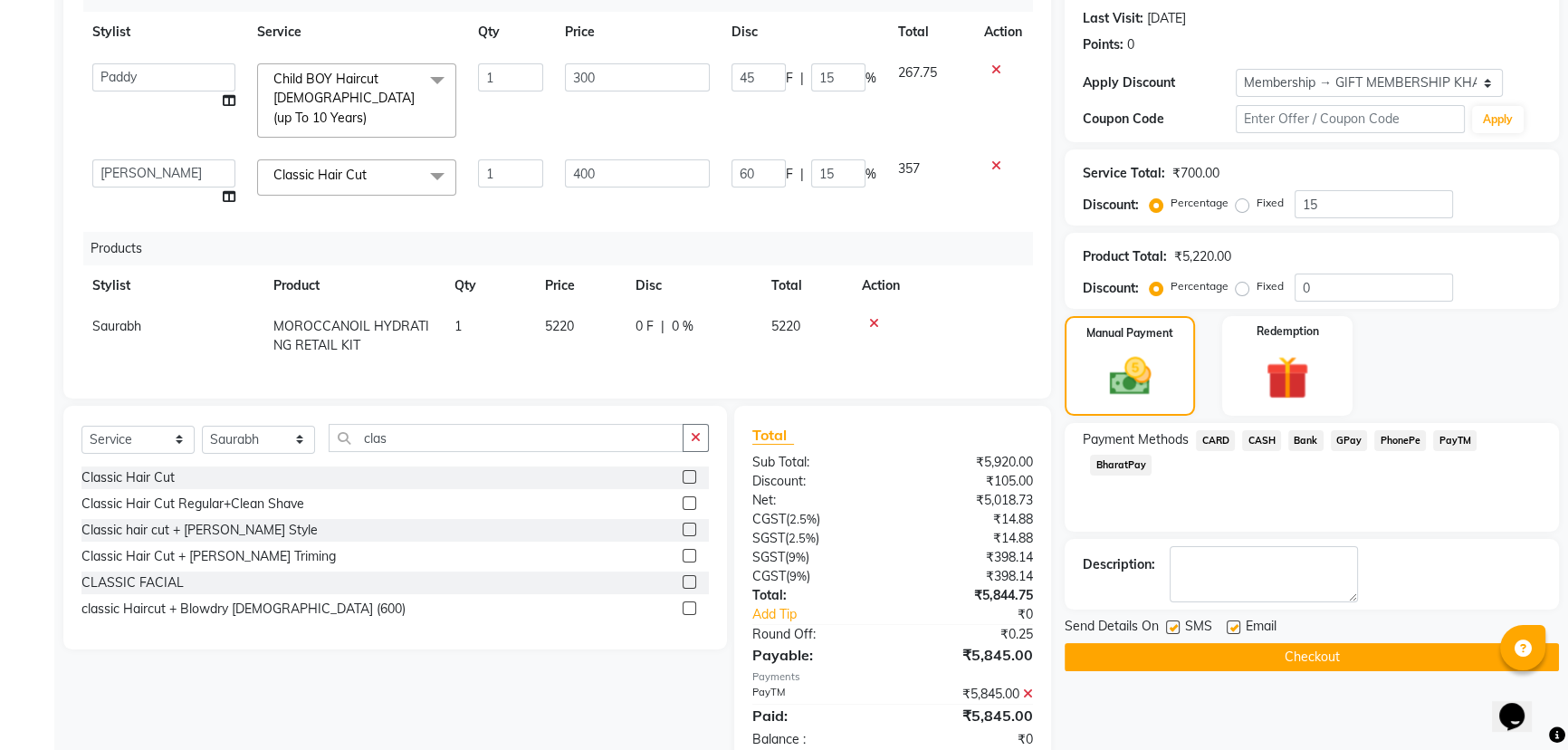
click at [1316, 674] on div "Name: Ashwini Mam 06 Membership: end on [DATE] Total Visits: 6 Card on file: 0 …" at bounding box center [1318, 328] width 508 height 877
click at [1316, 654] on button "Checkout" at bounding box center [1311, 656] width 494 height 28
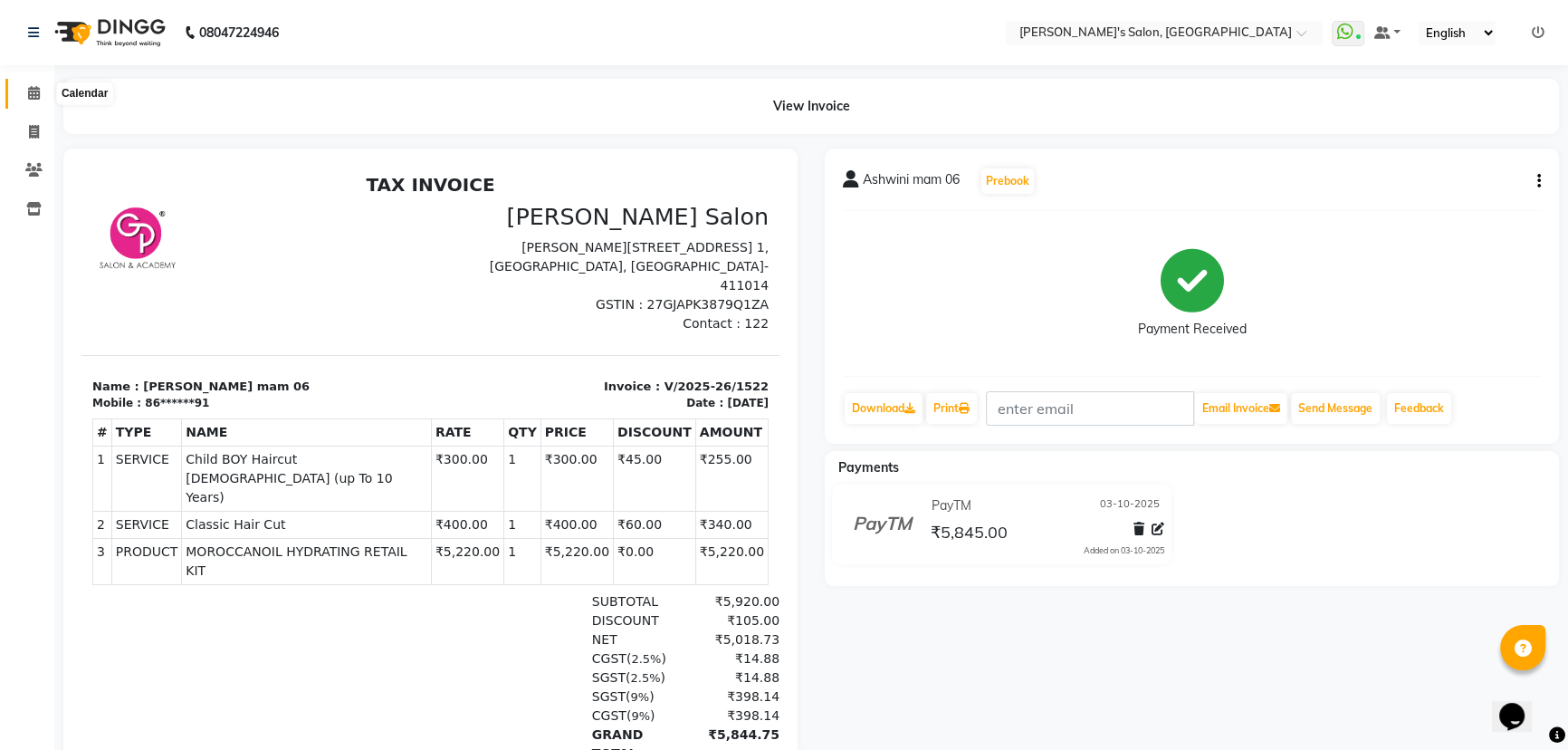
click at [33, 88] on icon at bounding box center [34, 93] width 12 height 14
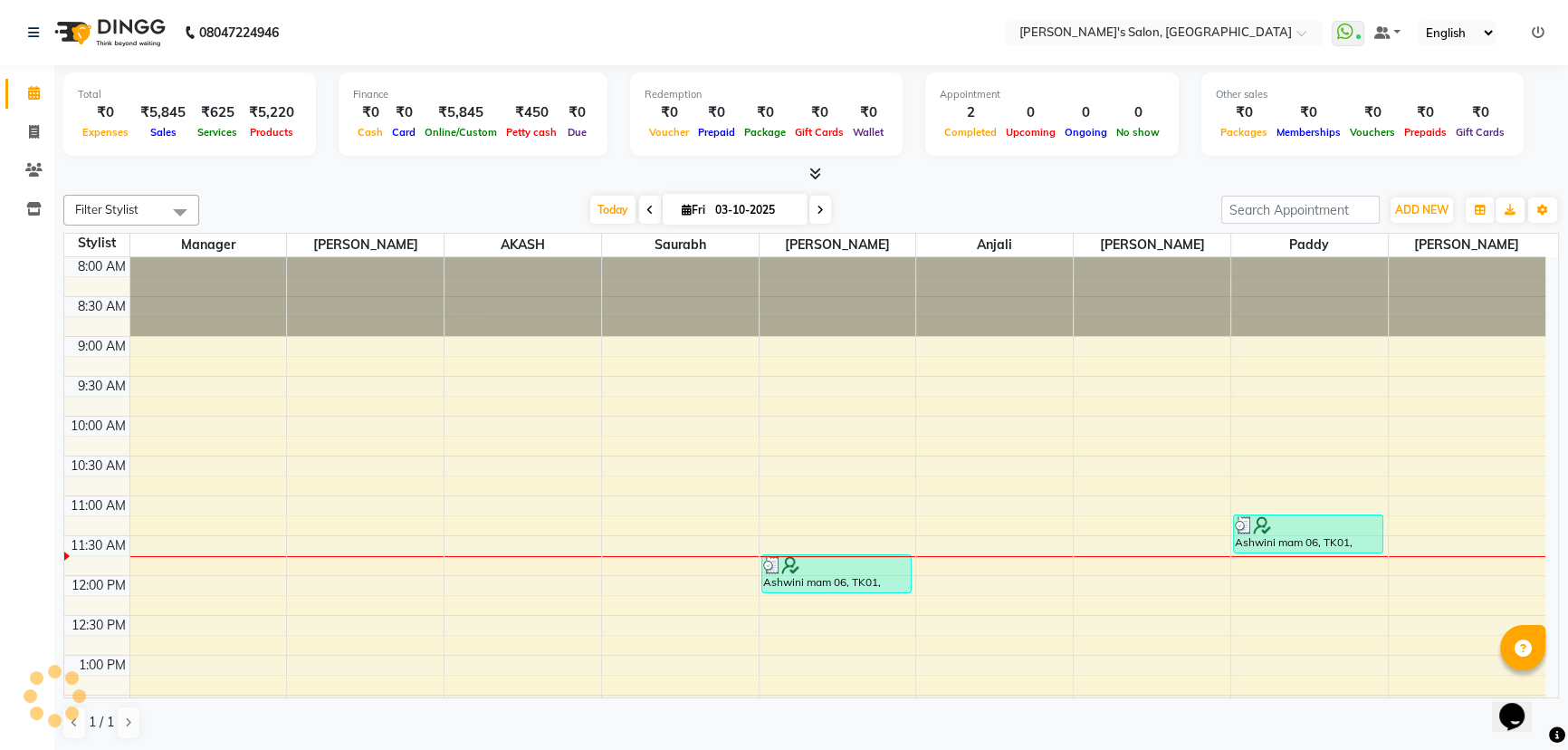
click at [607, 207] on span "Today" at bounding box center [613, 209] width 45 height 28
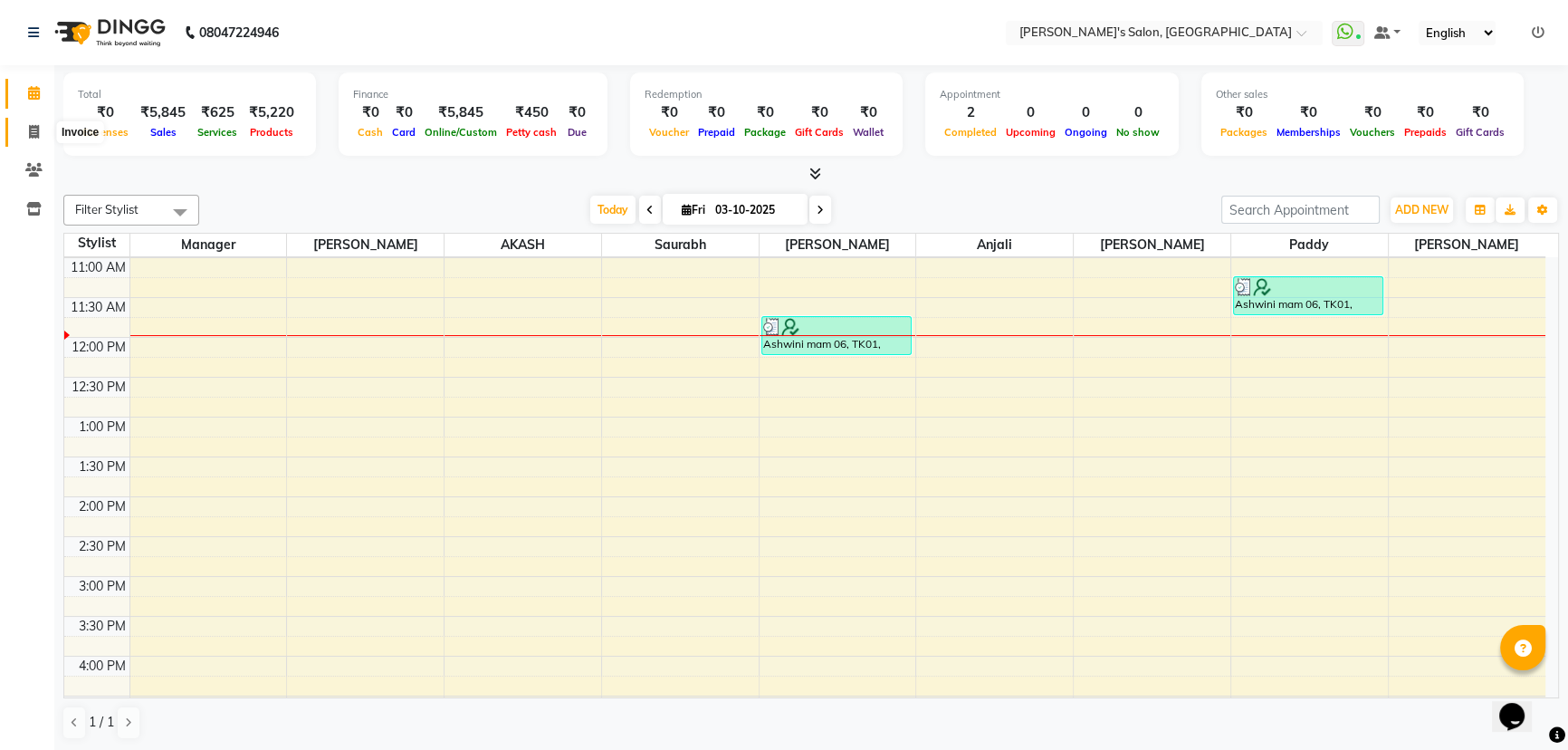
click at [32, 128] on icon at bounding box center [34, 131] width 10 height 14
select select "service"
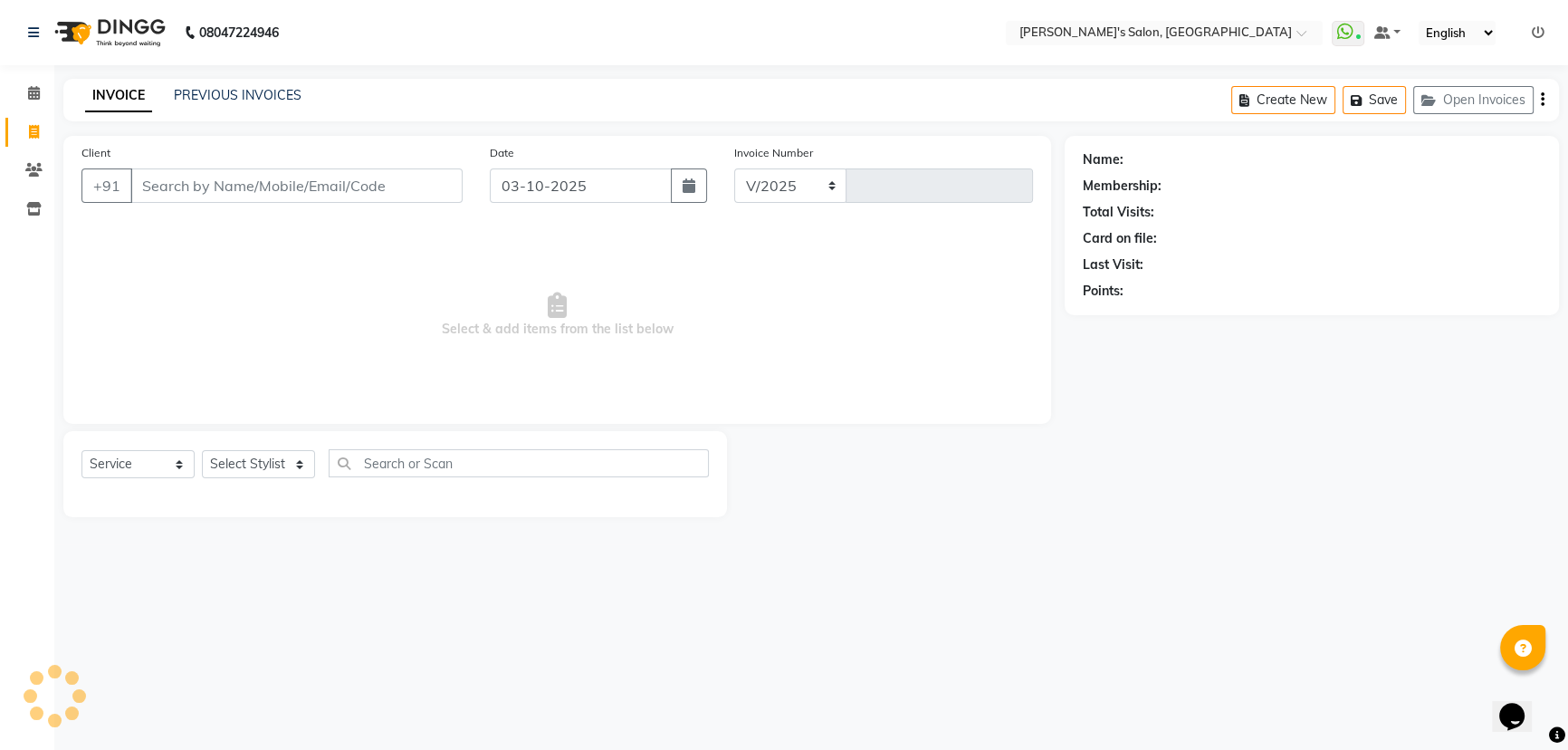
select select "7366"
type input "1523"
click at [235, 461] on select "Select Stylist" at bounding box center [258, 463] width 113 height 28
select select "64321"
click at [202, 450] on select "Select Stylist AKASH ANIL KONDHAMANGALE [PERSON_NAME] Manager [PERSON_NAME] [PE…" at bounding box center [258, 463] width 113 height 28
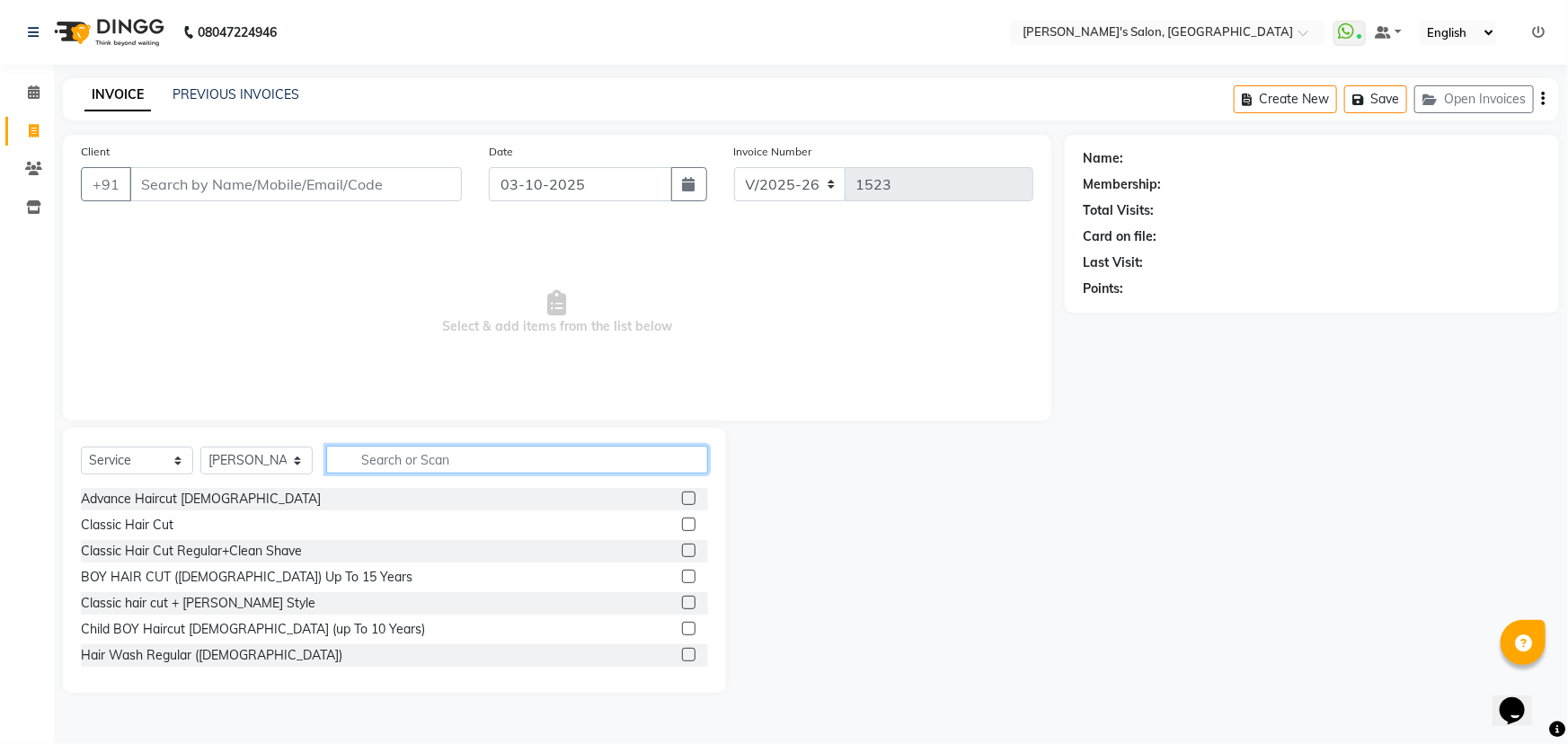
click at [395, 464] on input "text" at bounding box center [517, 459] width 382 height 28
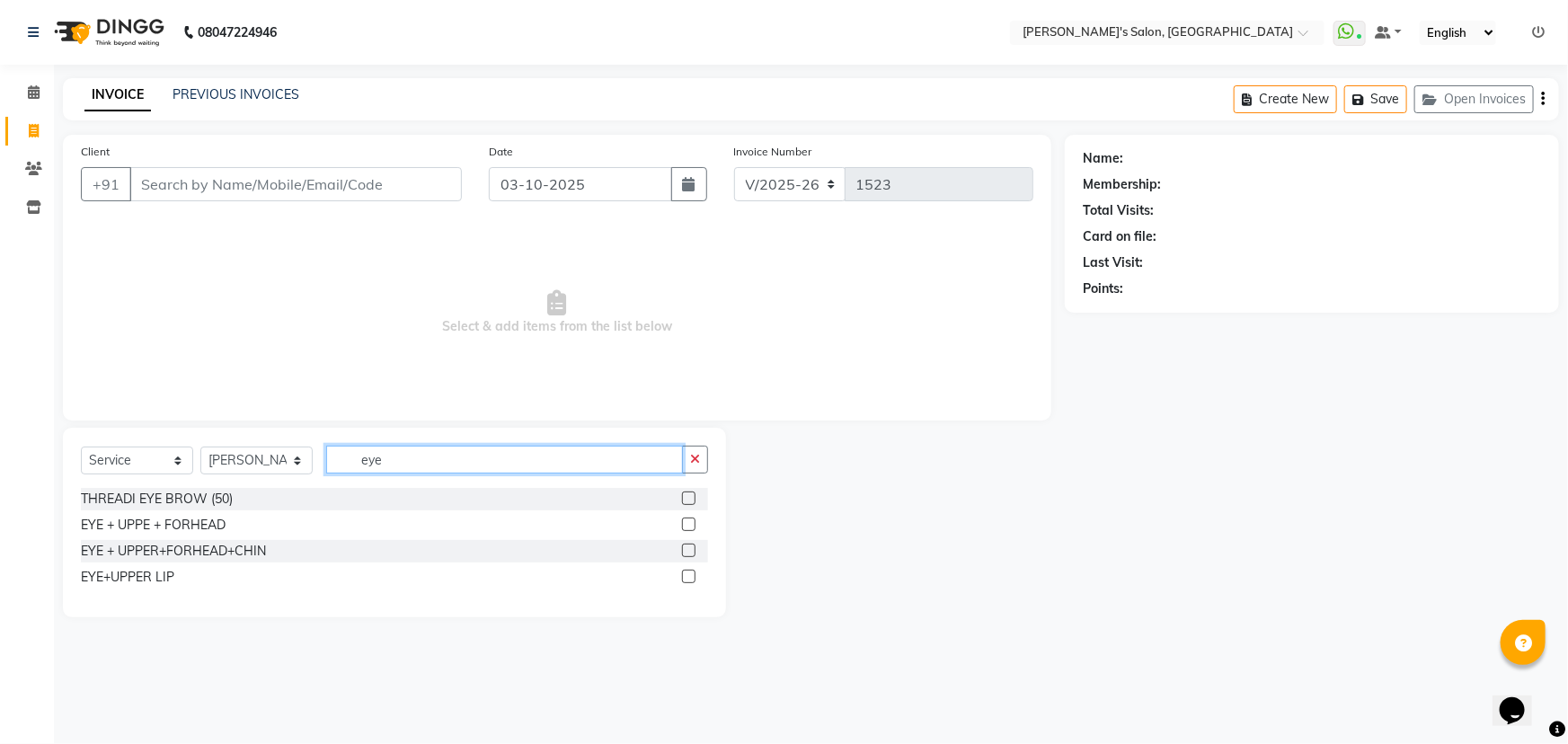
type input "eye"
click at [687, 578] on label at bounding box center [689, 576] width 13 height 13
click at [687, 578] on input "checkbox" at bounding box center [688, 577] width 11 height 11
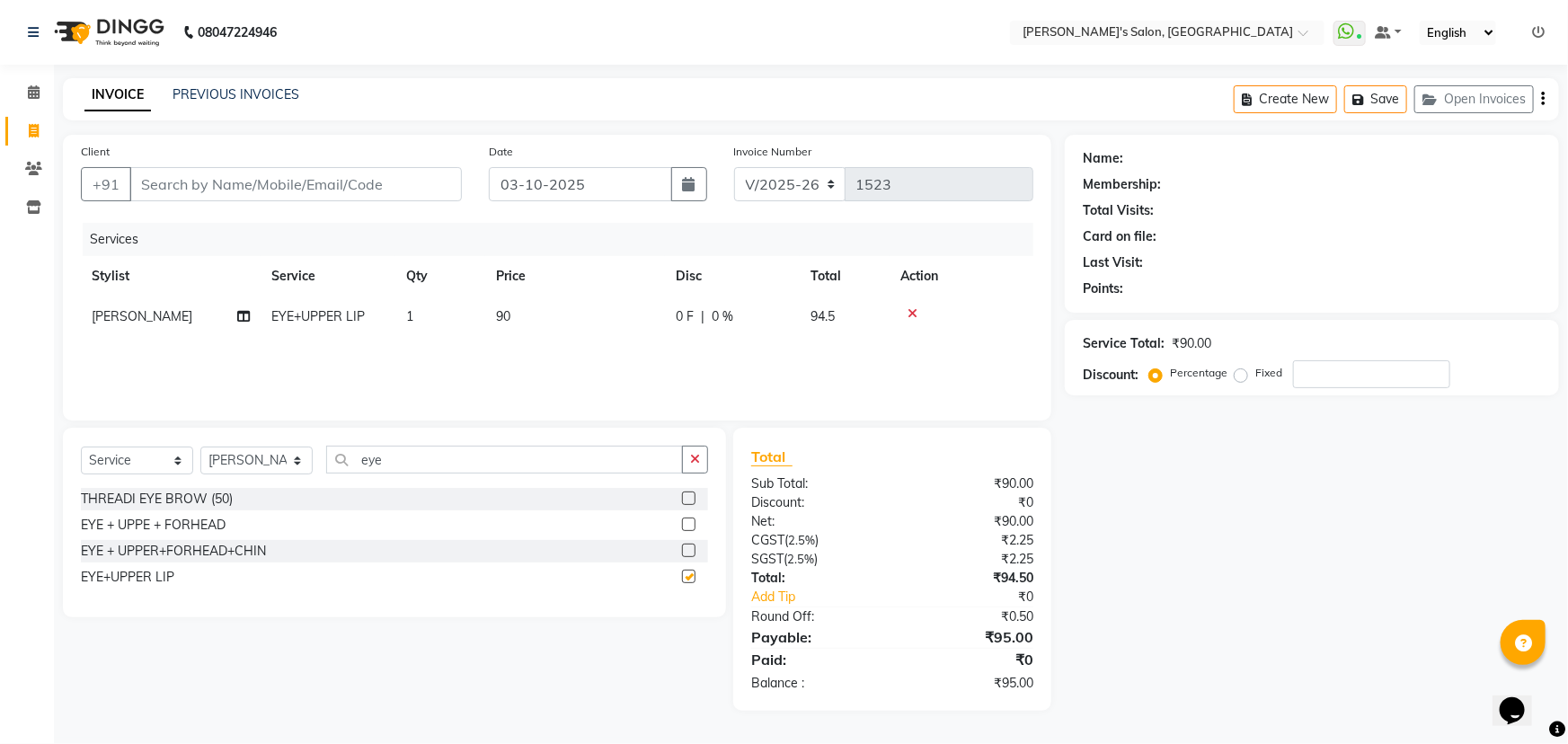
checkbox input "false"
click at [229, 188] on input "Client" at bounding box center [295, 184] width 332 height 34
click at [146, 185] on input "Client" at bounding box center [295, 184] width 332 height 34
click at [424, 180] on input "Client" at bounding box center [295, 184] width 332 height 34
type input "d"
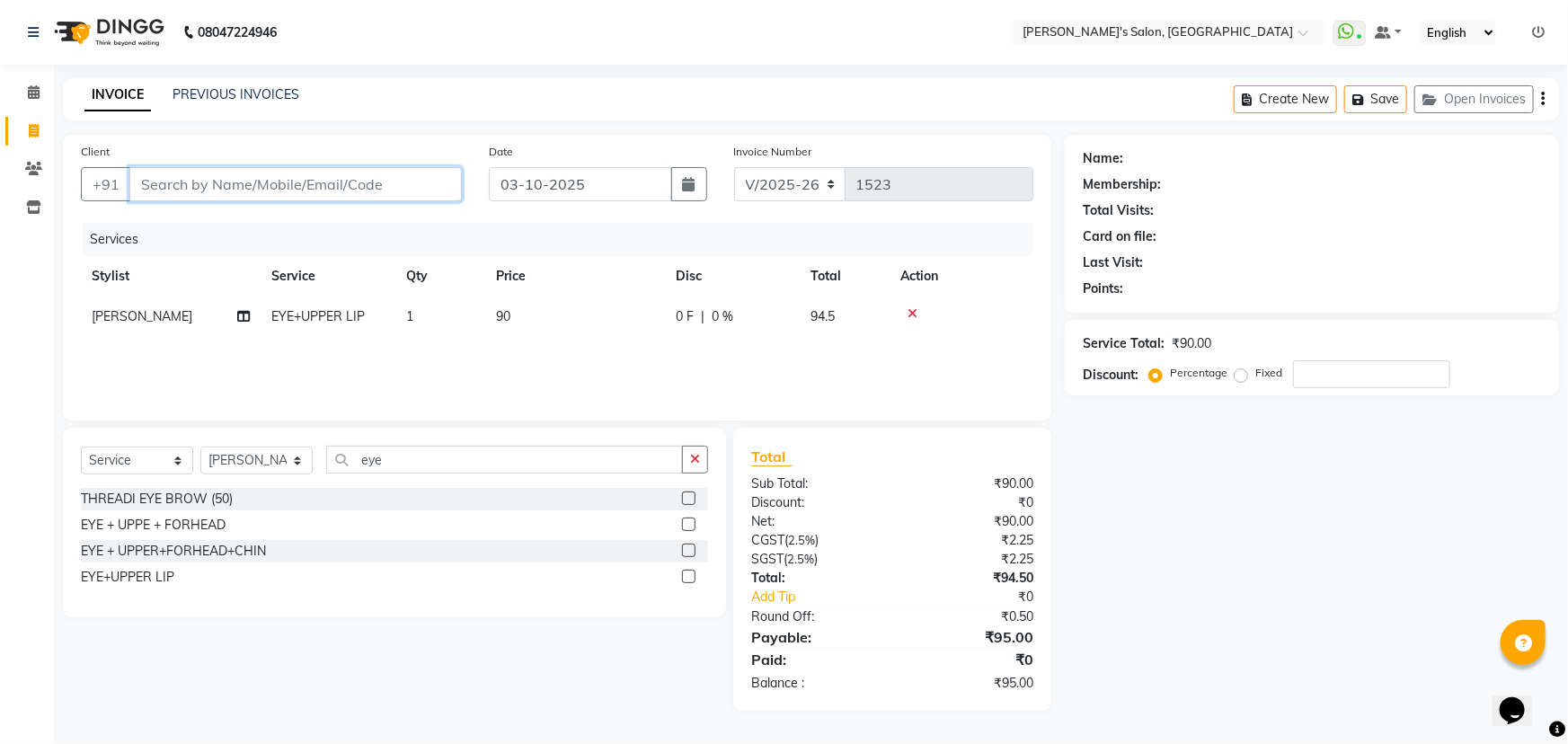
type input "0"
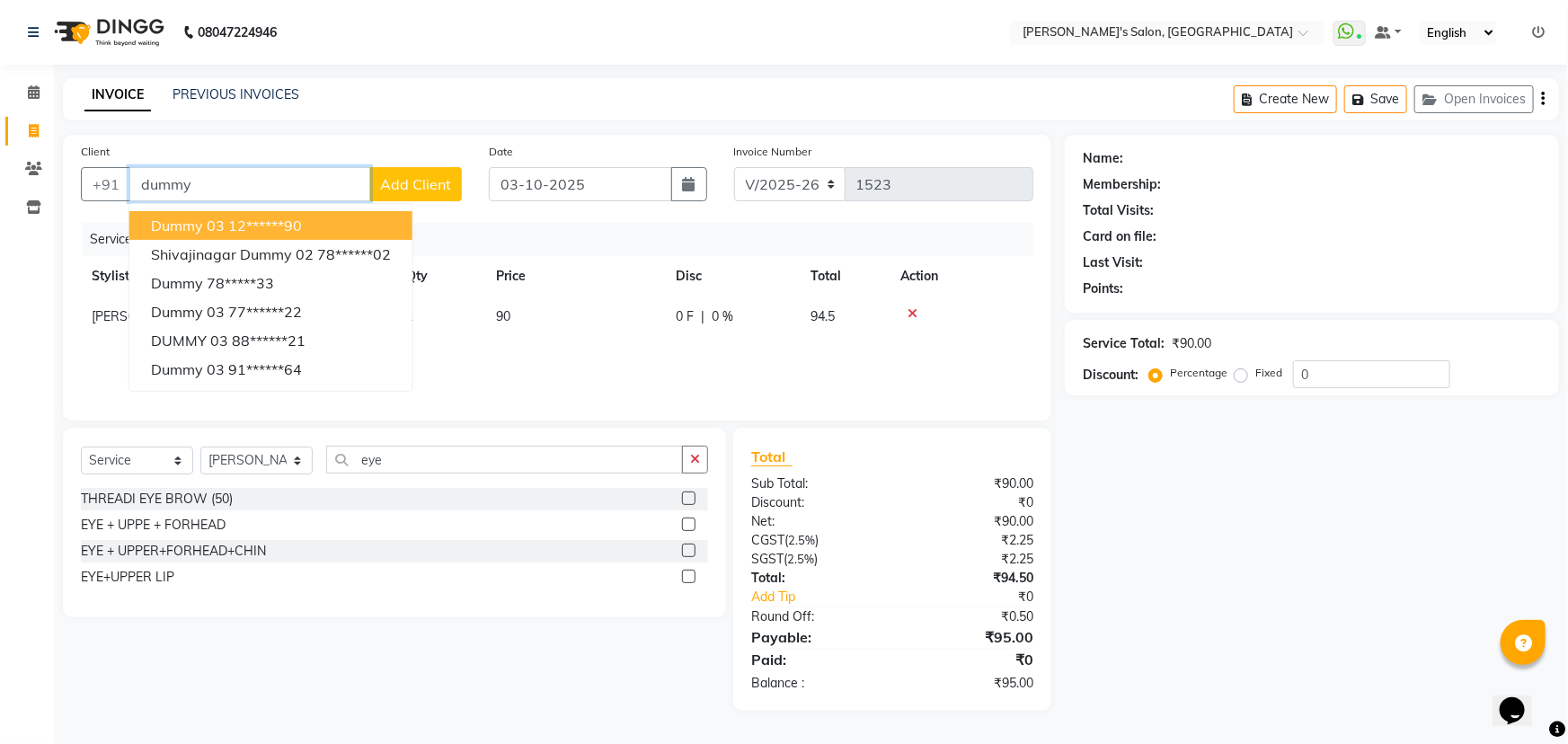
click at [355, 232] on button "dummy 03 12******90" at bounding box center [271, 225] width 284 height 29
type input "12******90"
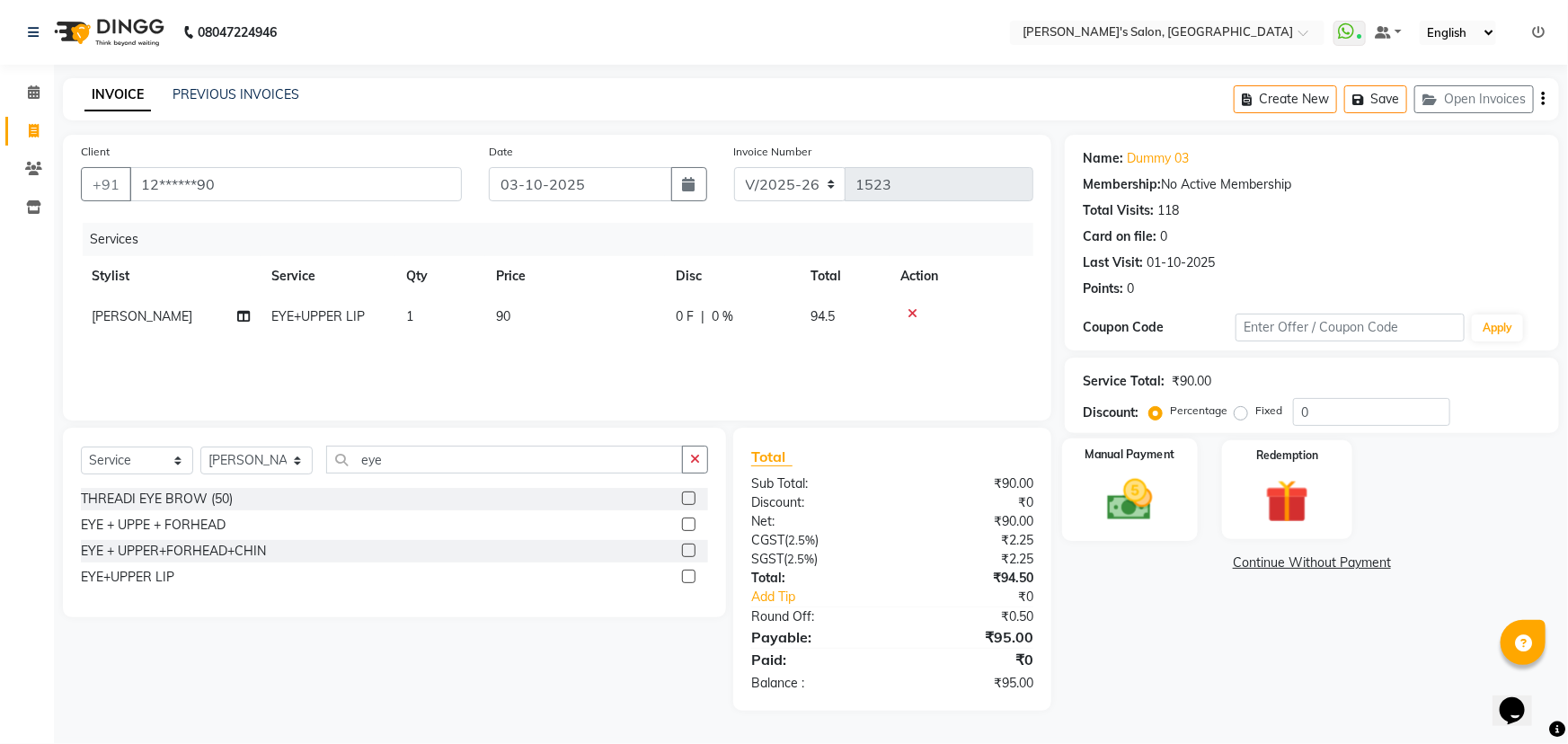
click at [1132, 507] on img at bounding box center [1130, 499] width 74 height 52
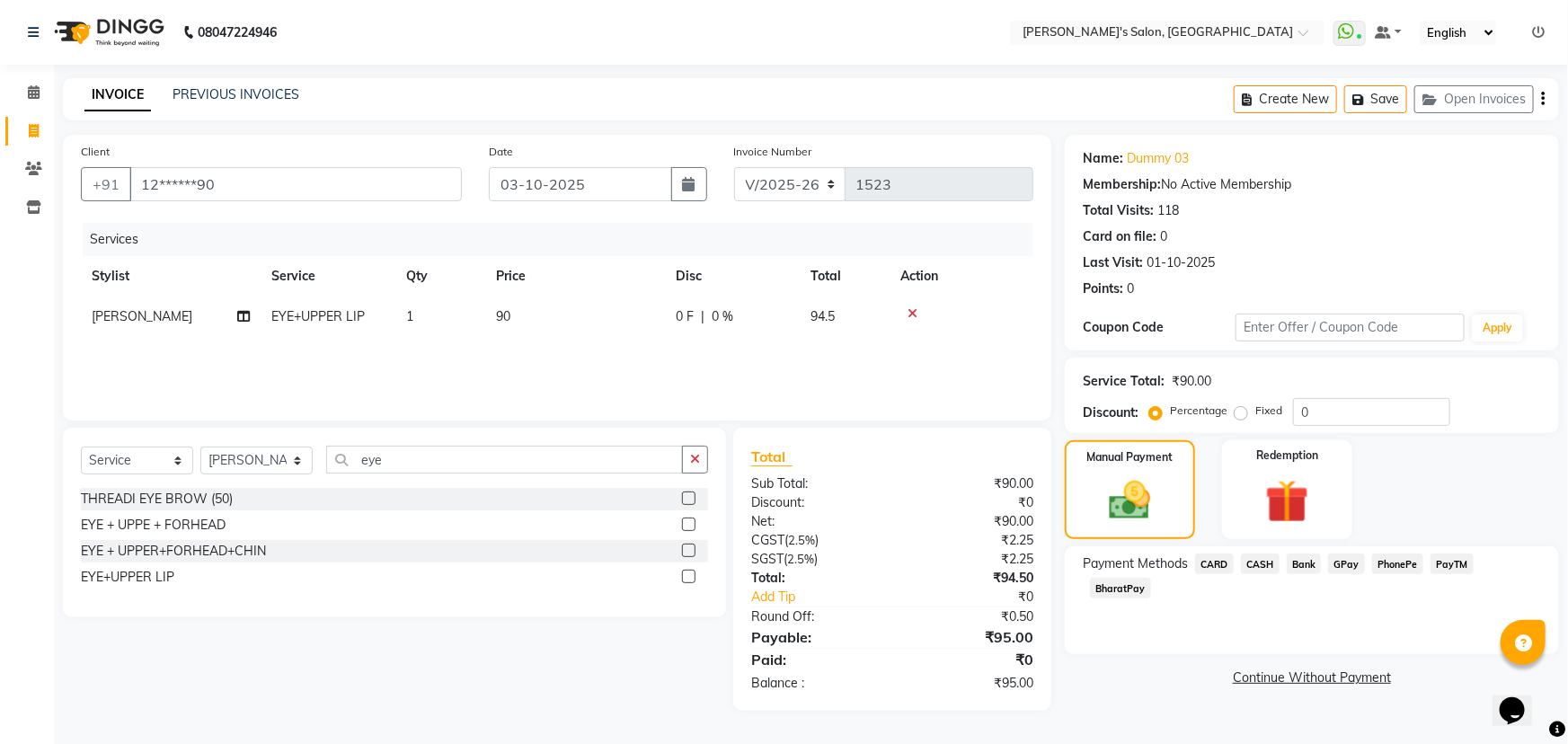
click at [1446, 567] on span "PayTM" at bounding box center [1451, 564] width 43 height 21
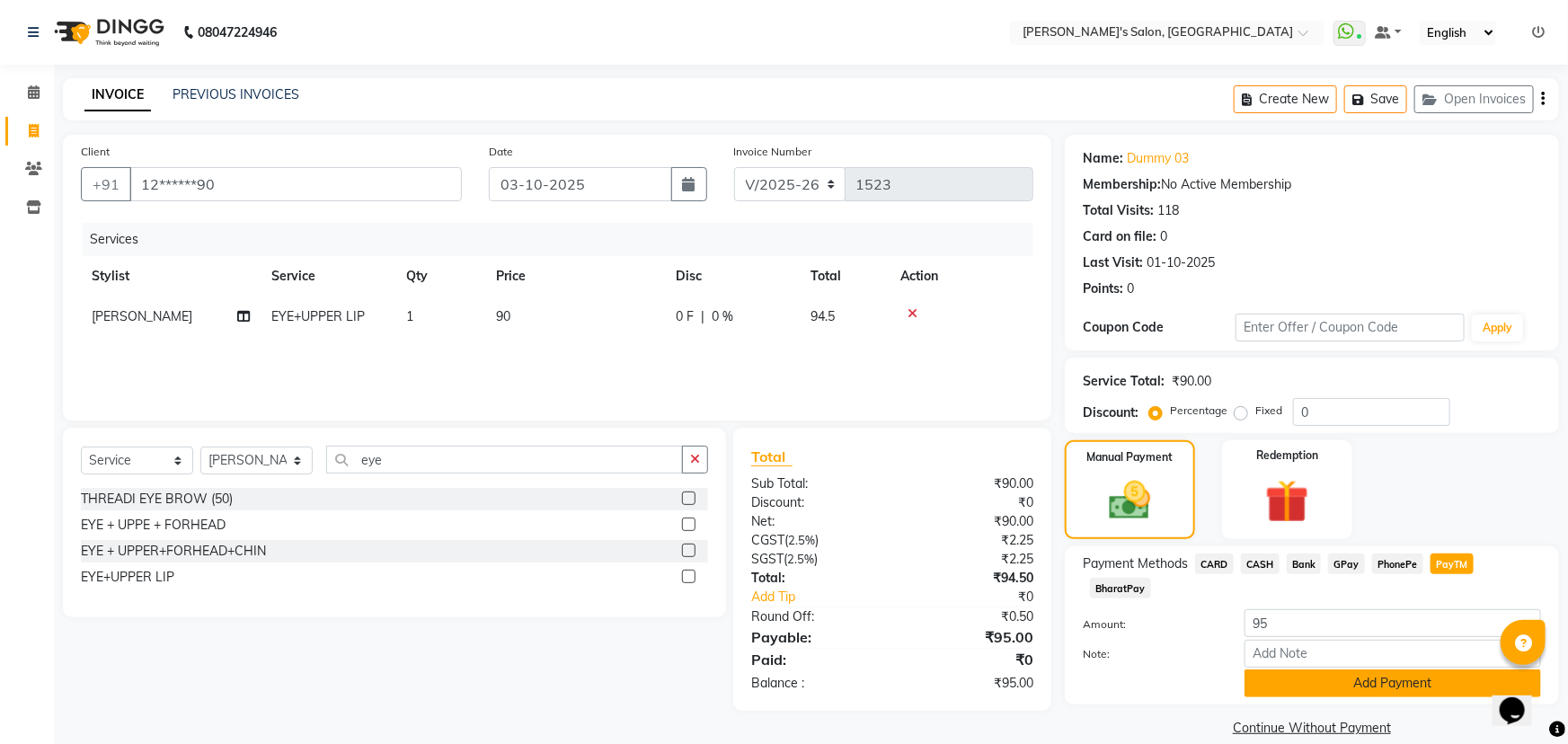
click at [1359, 669] on button "Add Payment" at bounding box center [1393, 683] width 297 height 28
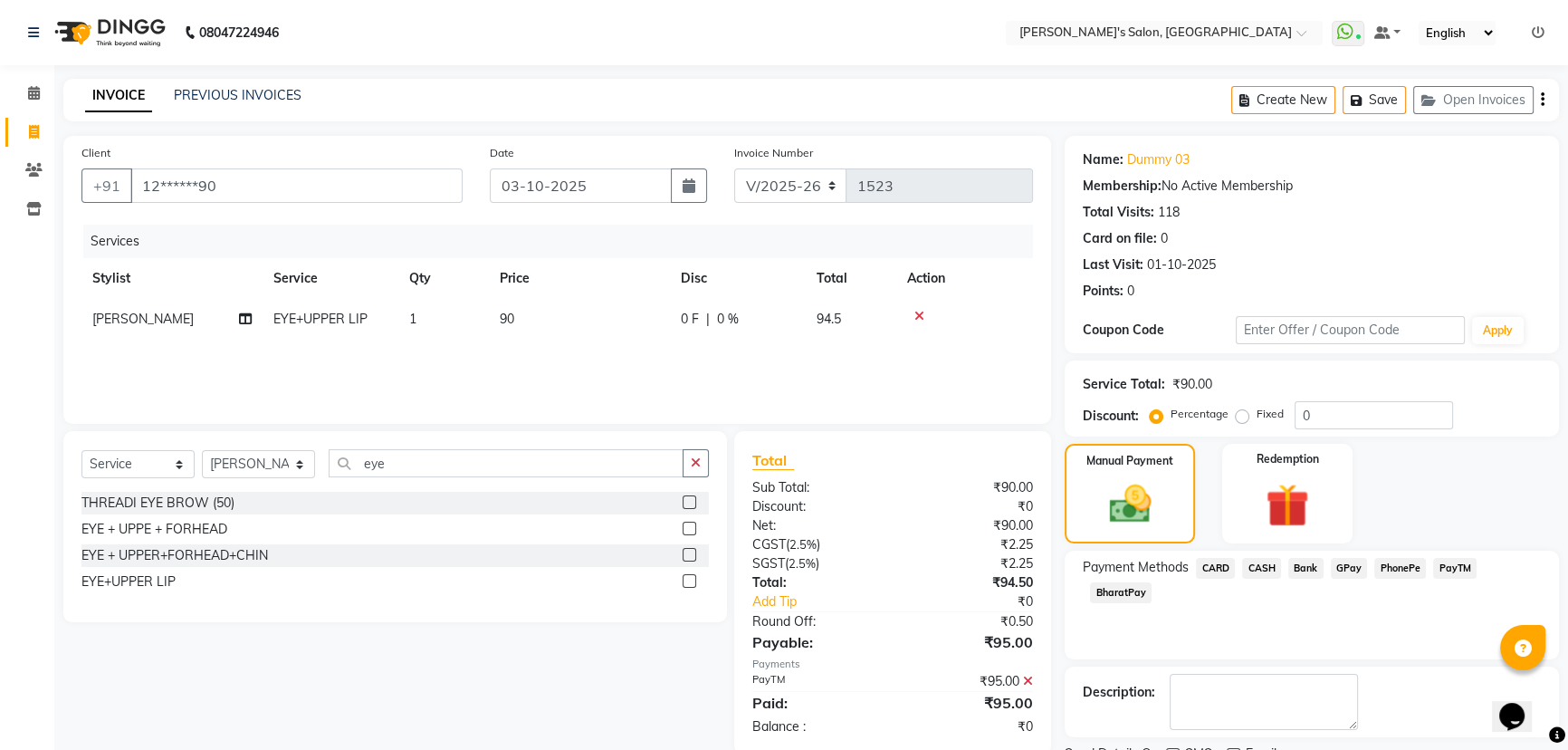
scroll to position [74, 0]
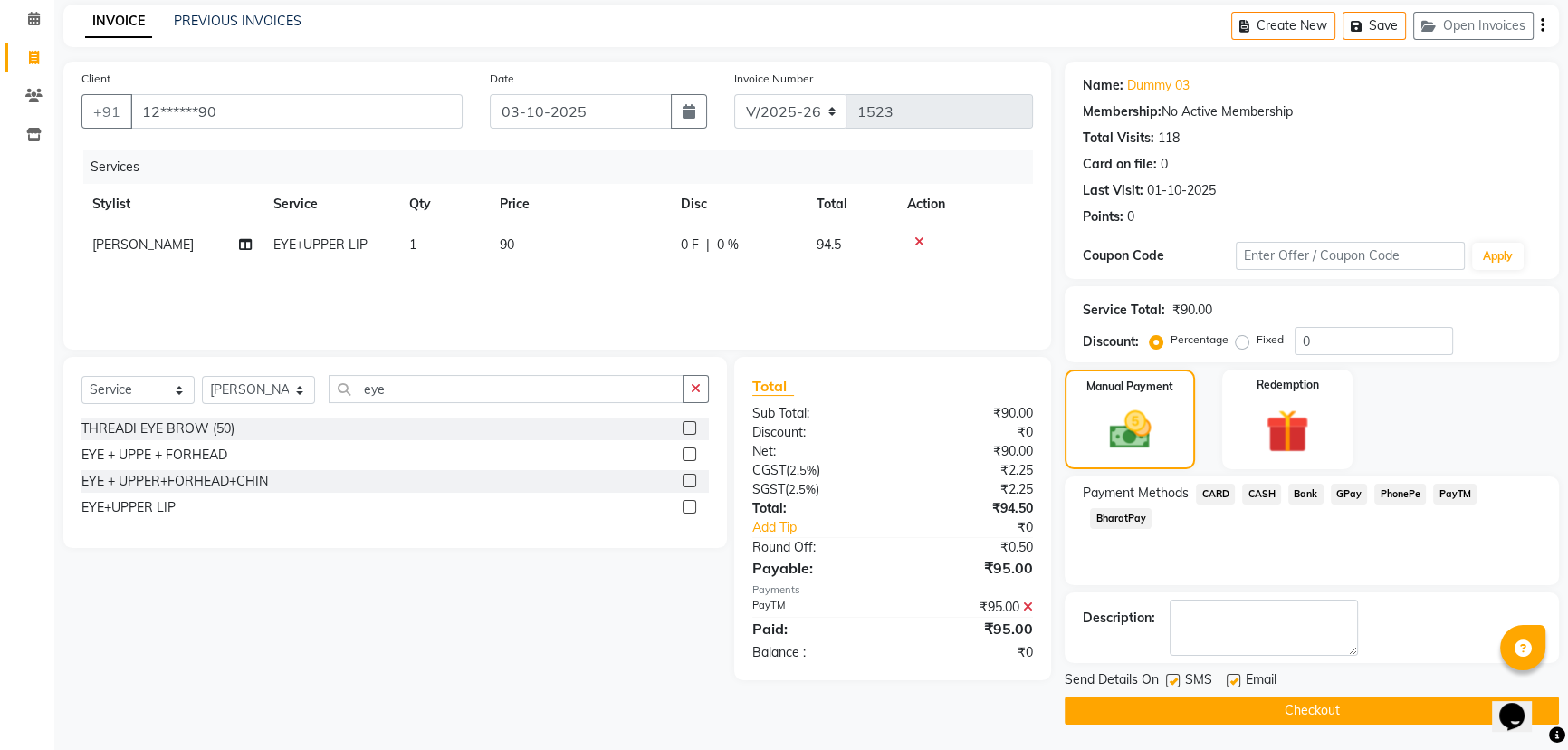
click at [1291, 703] on button "Checkout" at bounding box center [1311, 709] width 494 height 28
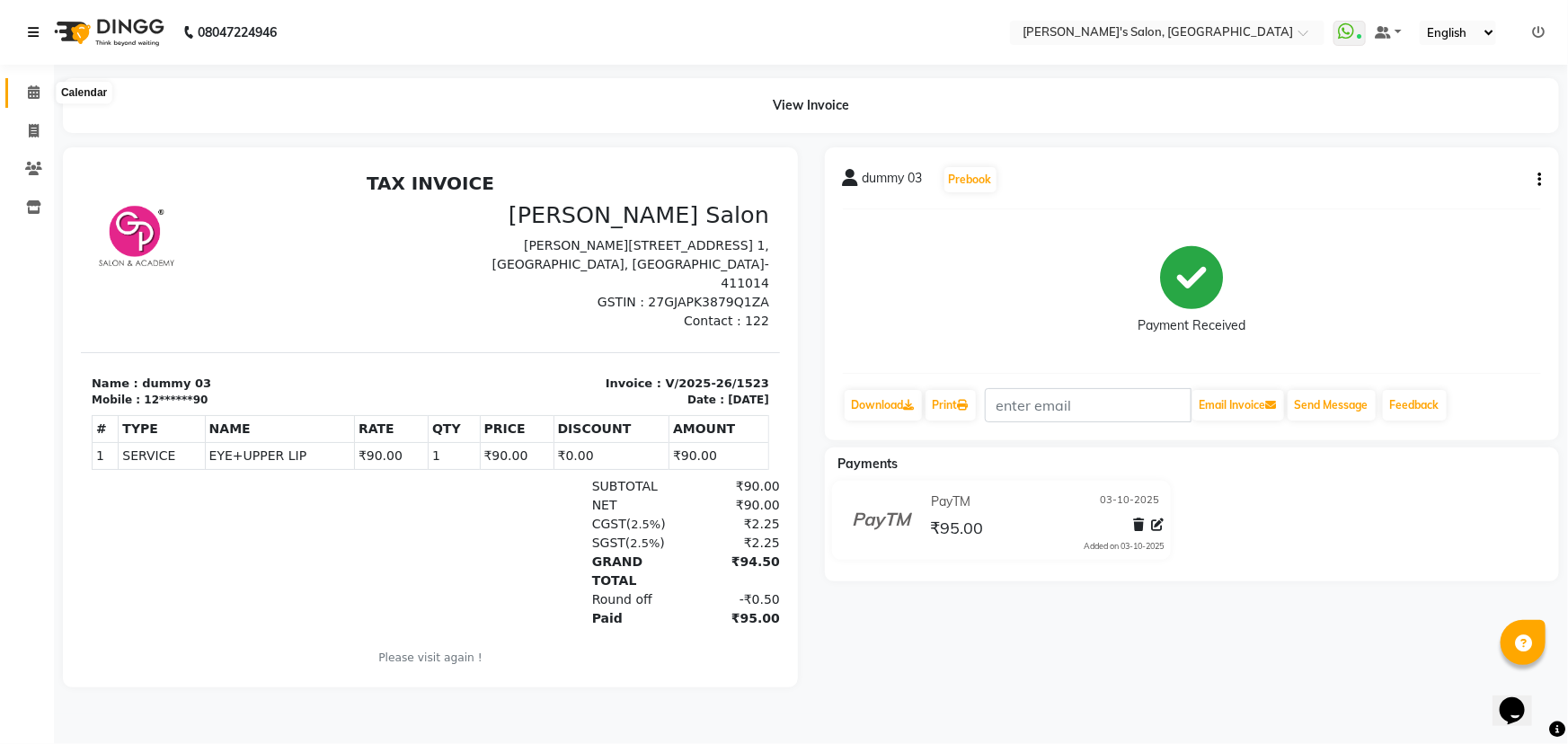
drag, startPoint x: 36, startPoint y: 93, endPoint x: 45, endPoint y: 51, distance: 43.0
click at [36, 94] on icon at bounding box center [34, 92] width 11 height 13
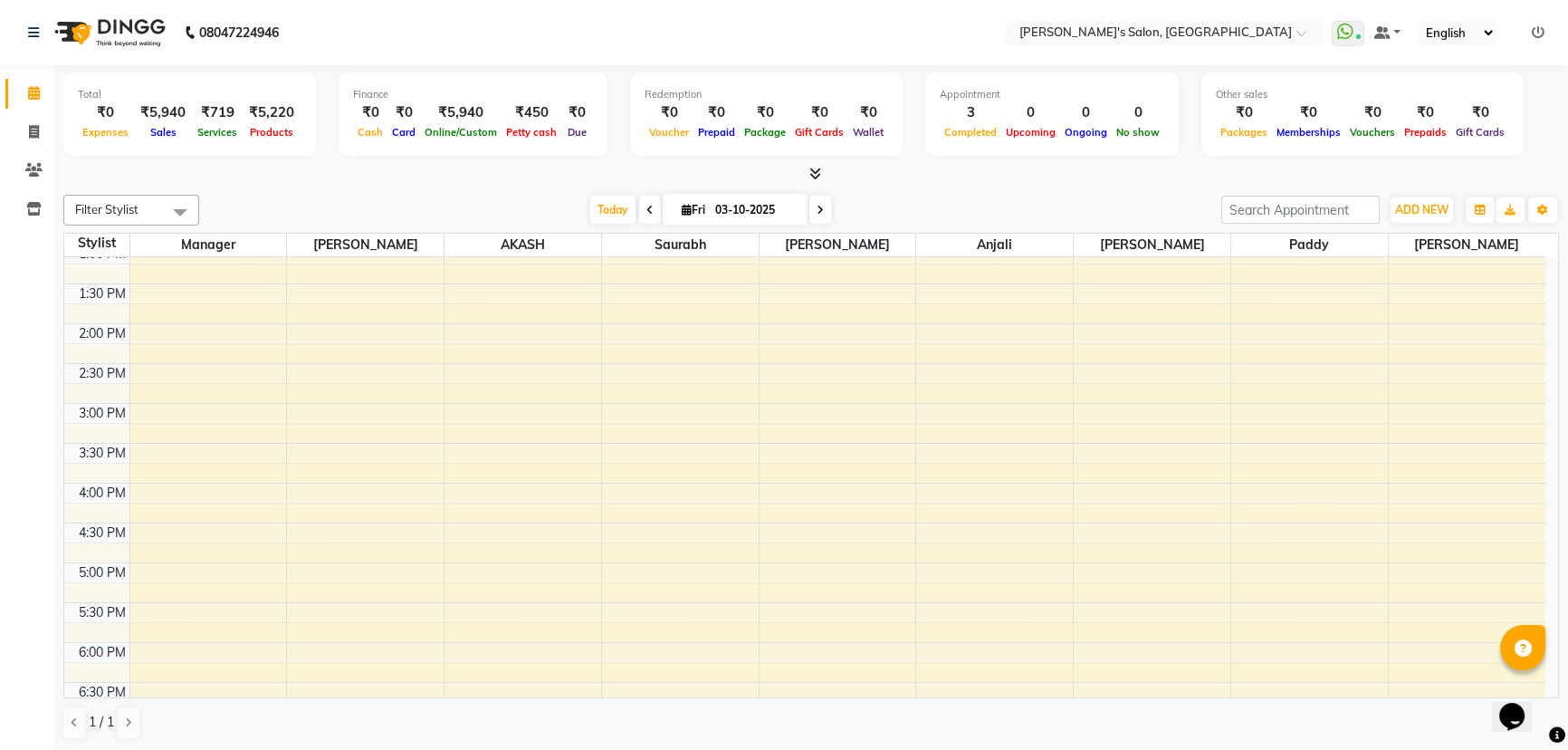
scroll to position [329, 0]
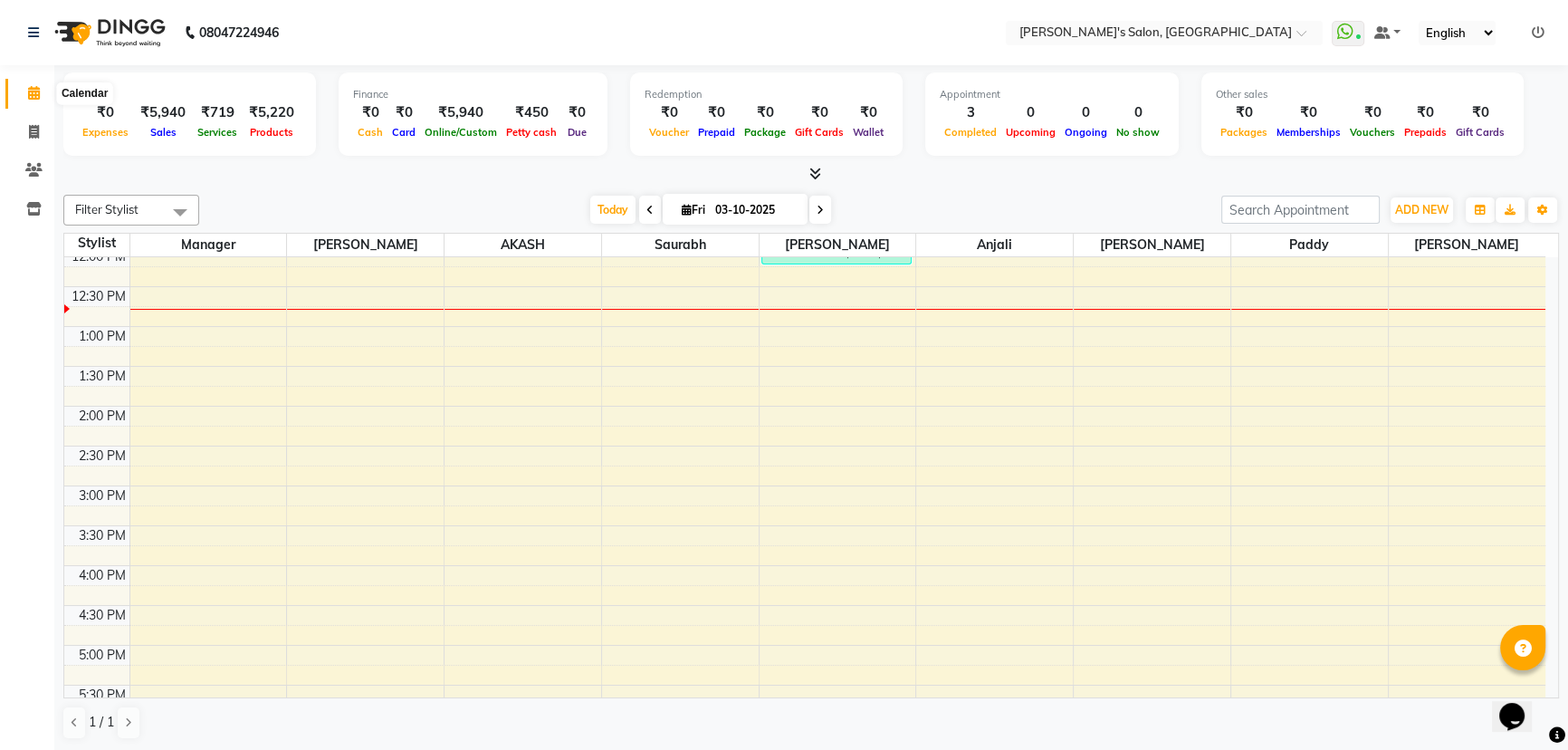
click at [30, 96] on icon at bounding box center [34, 93] width 12 height 14
click at [34, 127] on icon at bounding box center [34, 131] width 10 height 14
select select "7366"
select select "service"
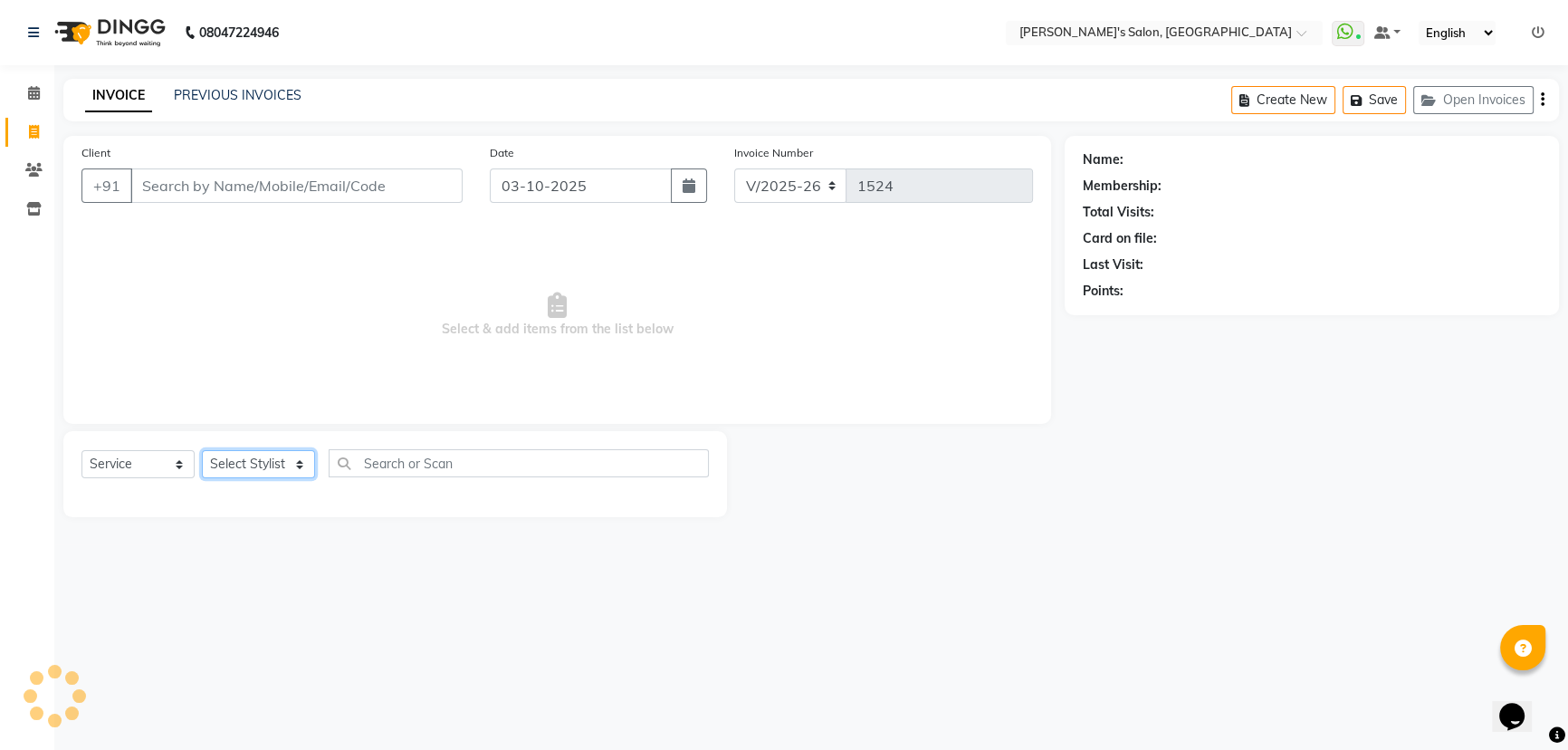
click at [249, 465] on select "Select Stylist" at bounding box center [258, 463] width 113 height 28
select select "75759"
click at [202, 450] on select "Select Stylist AKASH ANIL KONDHAMANGALE [PERSON_NAME] Manager [PERSON_NAME] [PE…" at bounding box center [258, 463] width 113 height 28
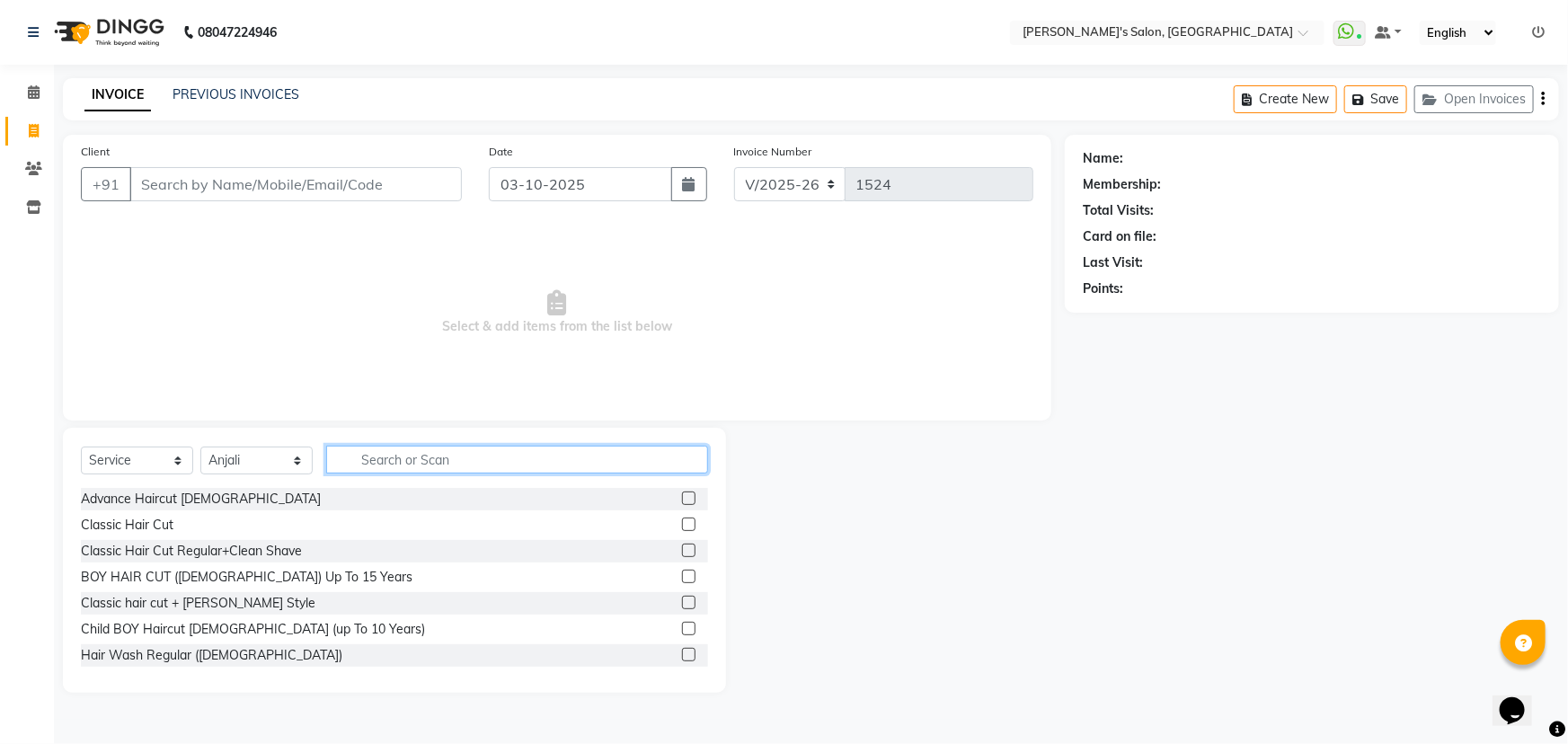
click at [377, 463] on input "text" at bounding box center [517, 459] width 382 height 28
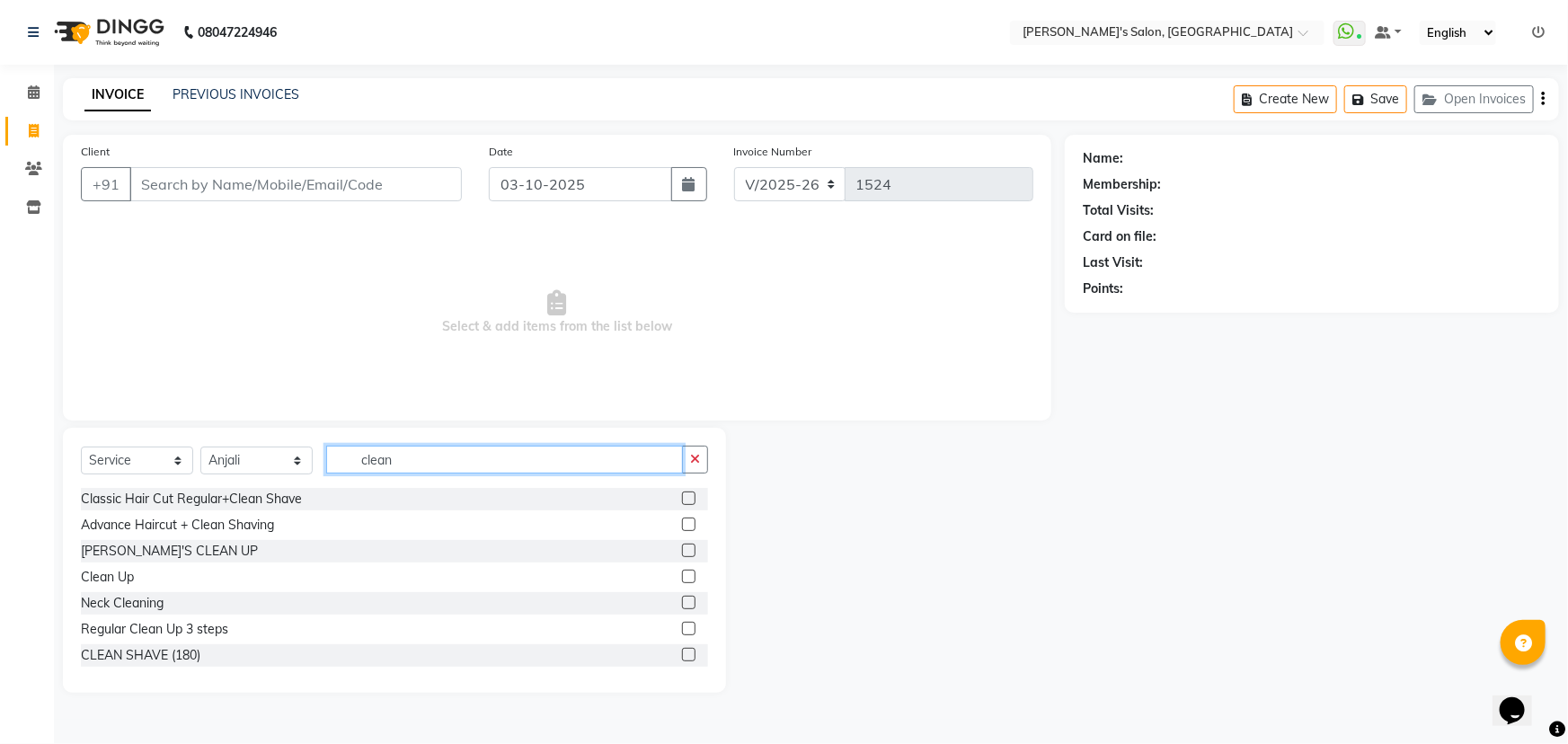
type input "clean"
click at [682, 575] on label at bounding box center [689, 576] width 13 height 13
click at [682, 575] on input "checkbox" at bounding box center [688, 577] width 11 height 11
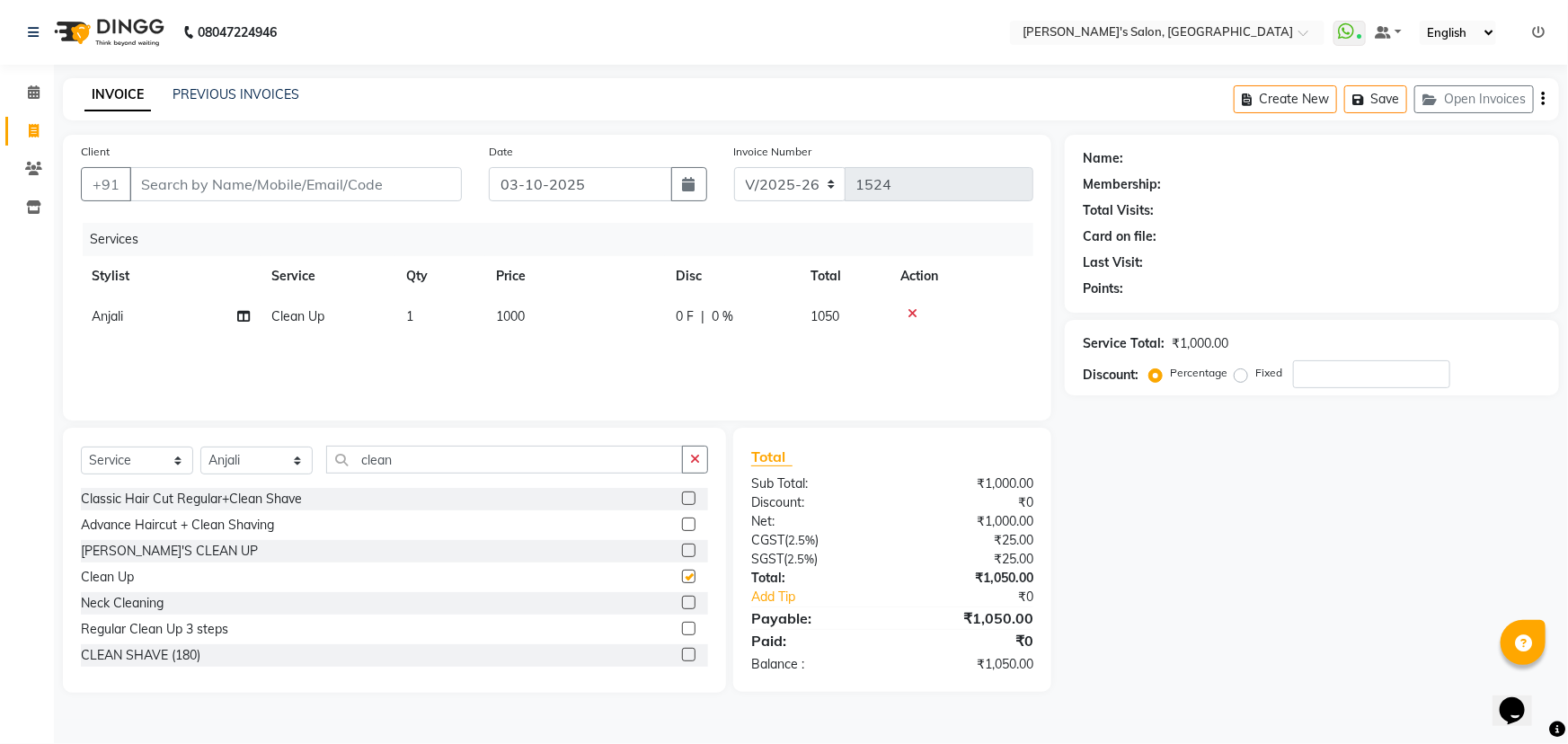
checkbox input "false"
click at [682, 629] on label at bounding box center [689, 628] width 13 height 13
click at [682, 629] on input "checkbox" at bounding box center [688, 629] width 11 height 11
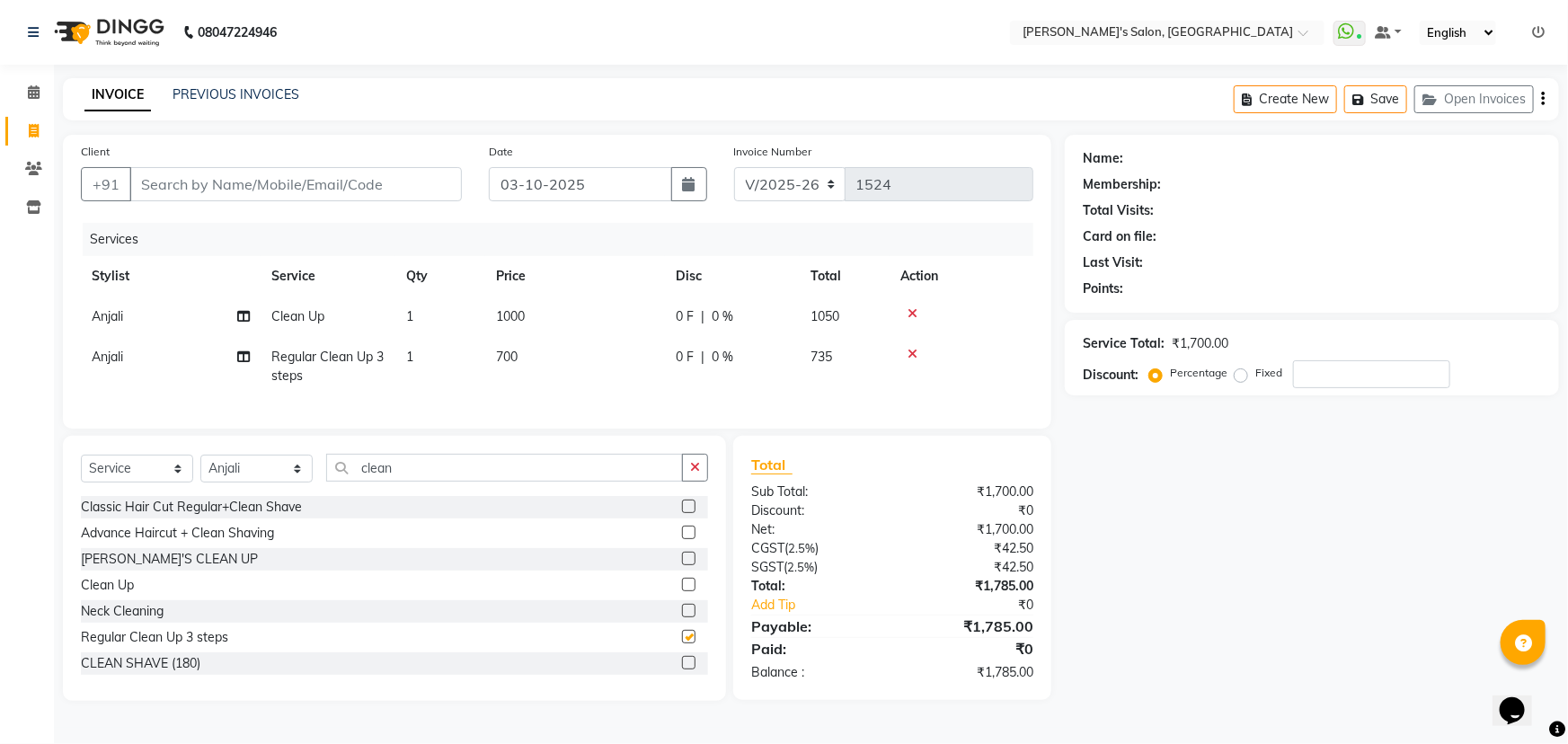
checkbox input "false"
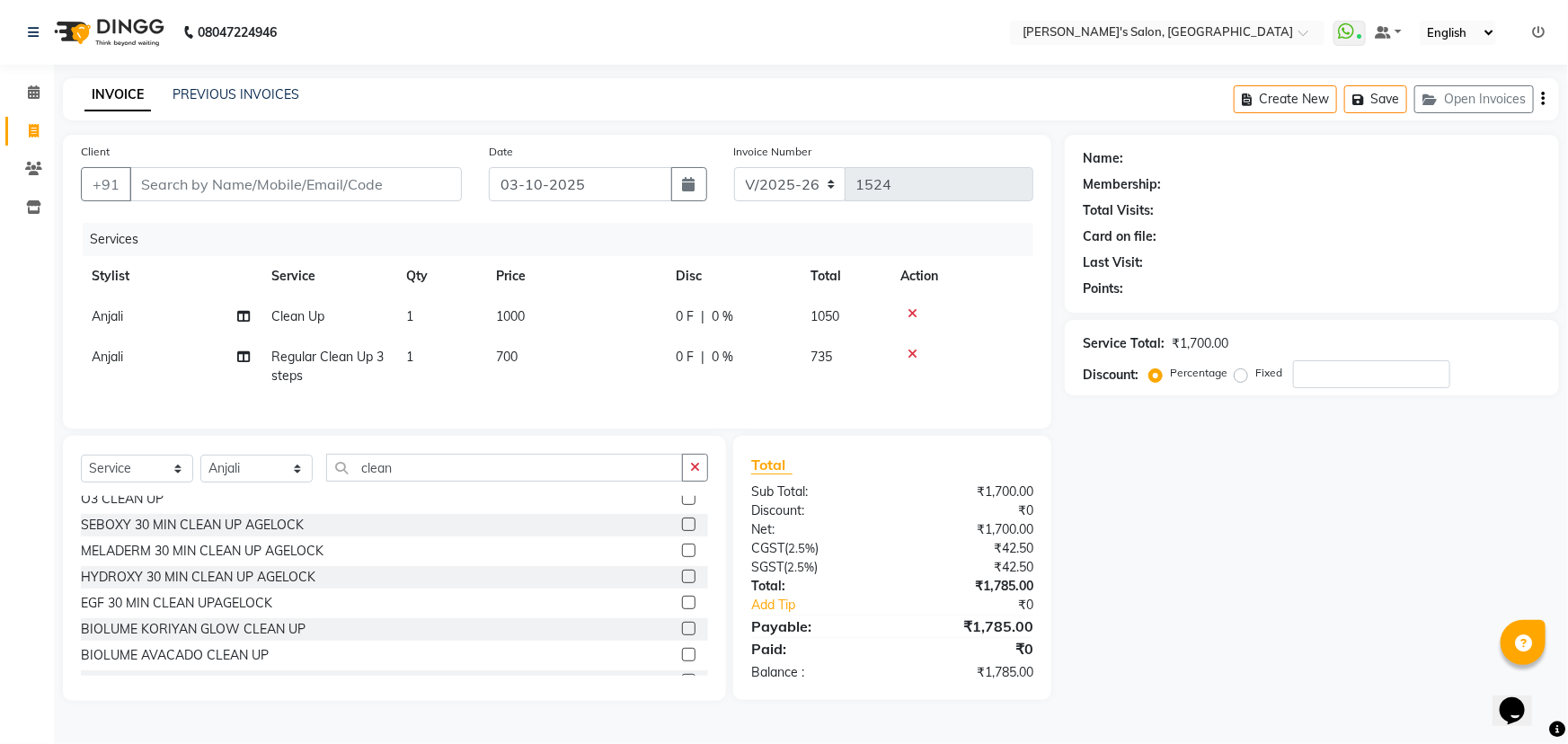
scroll to position [211, 0]
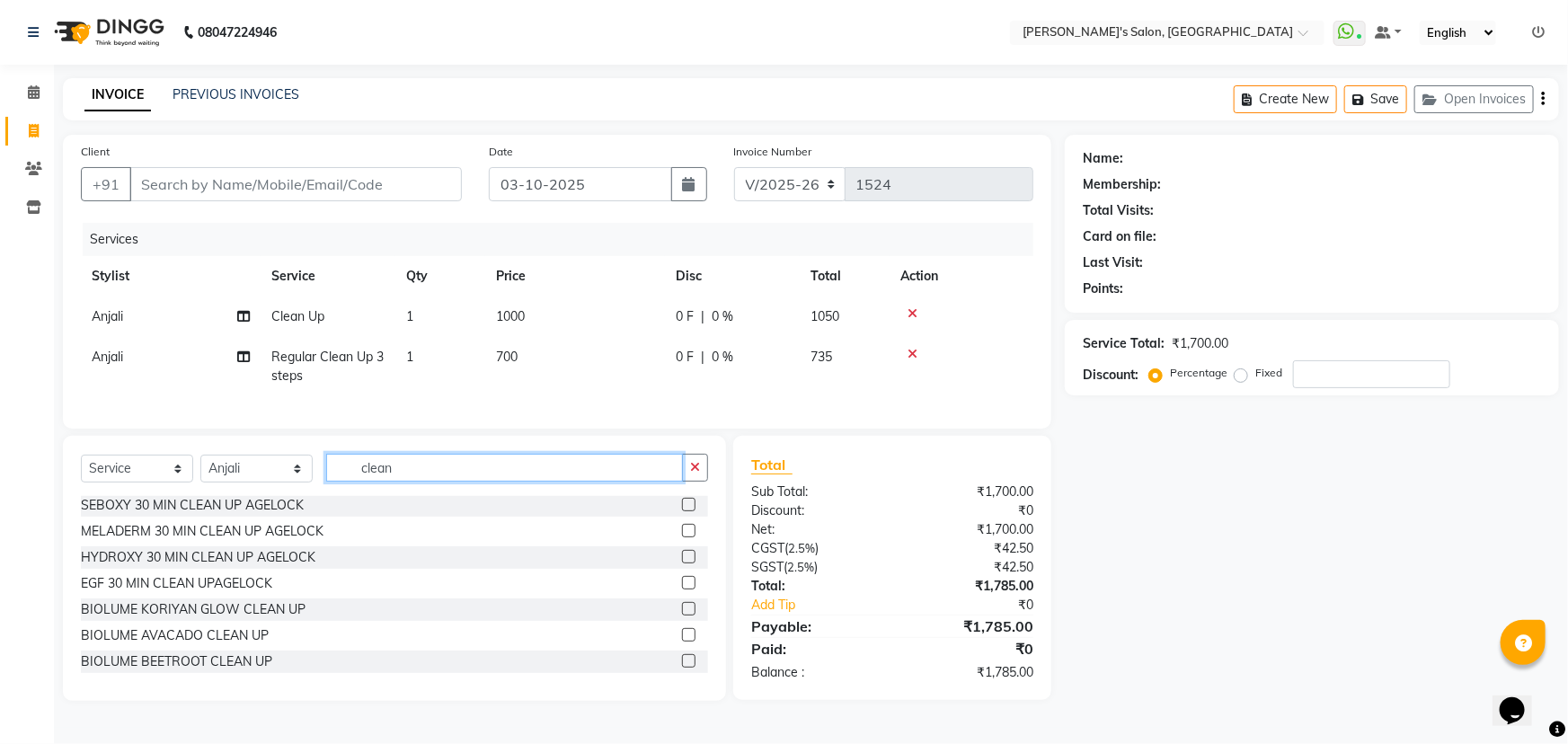
drag, startPoint x: 428, startPoint y: 477, endPoint x: 407, endPoint y: 469, distance: 22.5
click at [431, 479] on input "clean" at bounding box center [505, 467] width 356 height 28
type input "c"
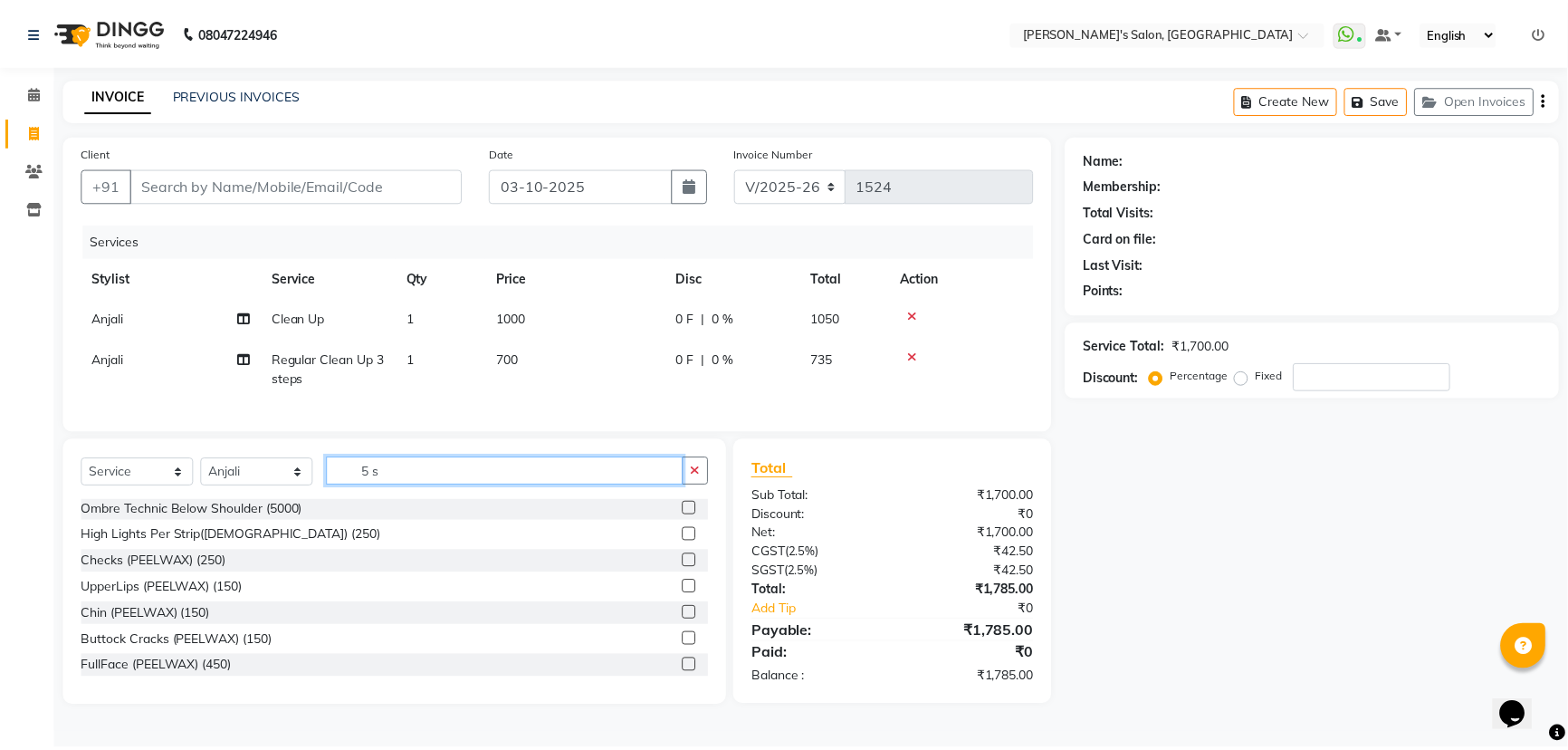
scroll to position [0, 0]
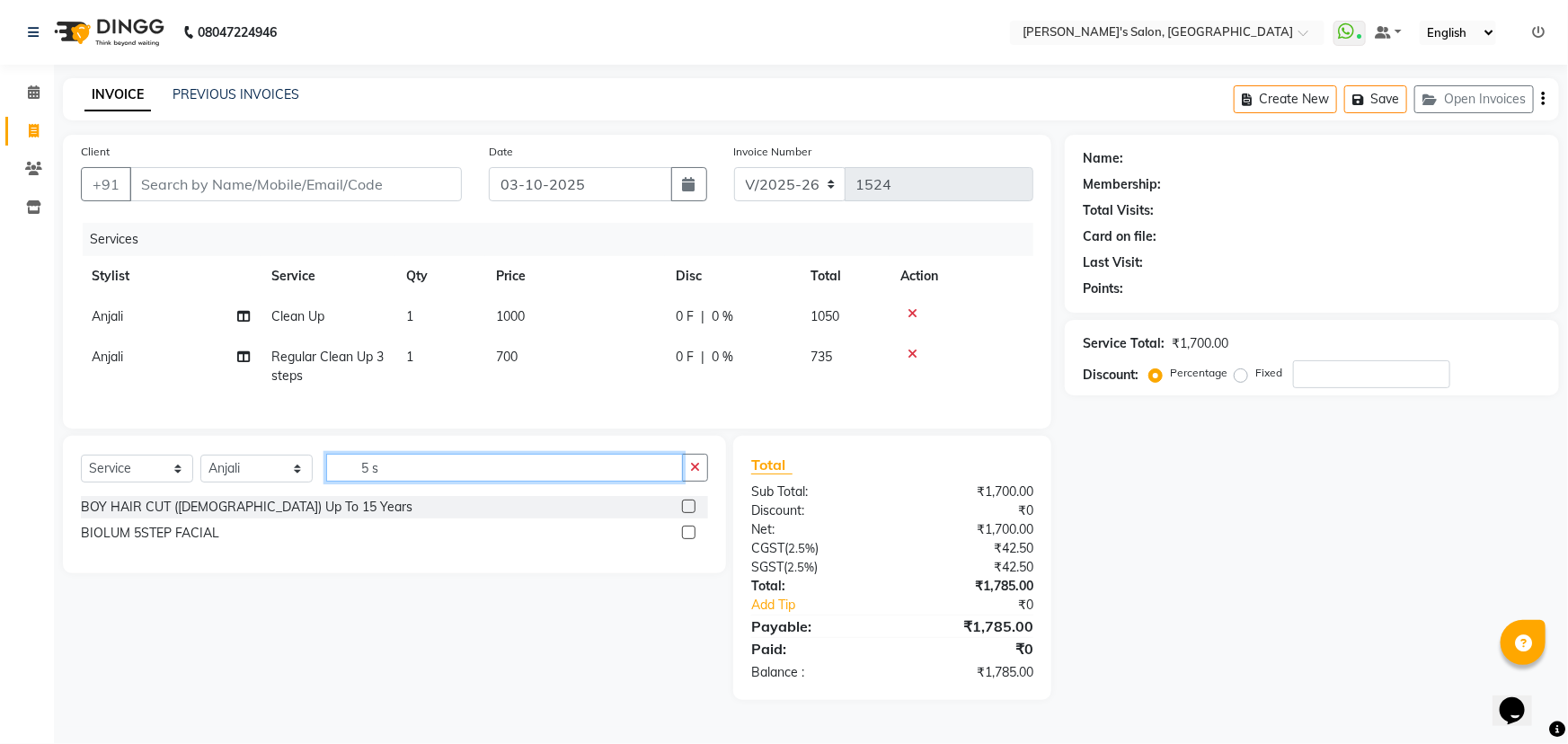
type input "5 s"
click at [687, 539] on label at bounding box center [689, 532] width 13 height 13
click at [687, 539] on input "checkbox" at bounding box center [688, 533] width 11 height 11
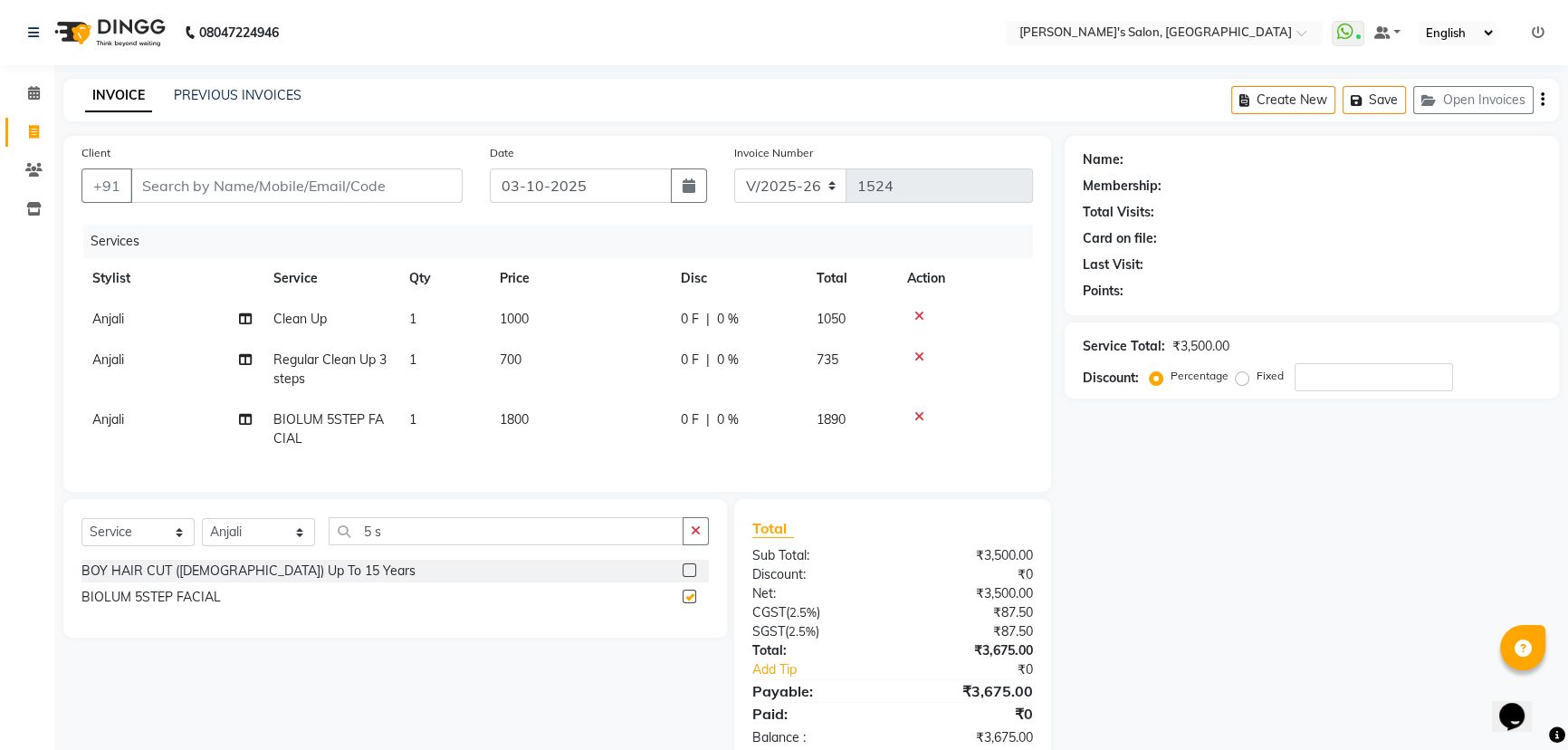
checkbox input "false"
click at [368, 542] on input "5 s" at bounding box center [507, 531] width 355 height 28
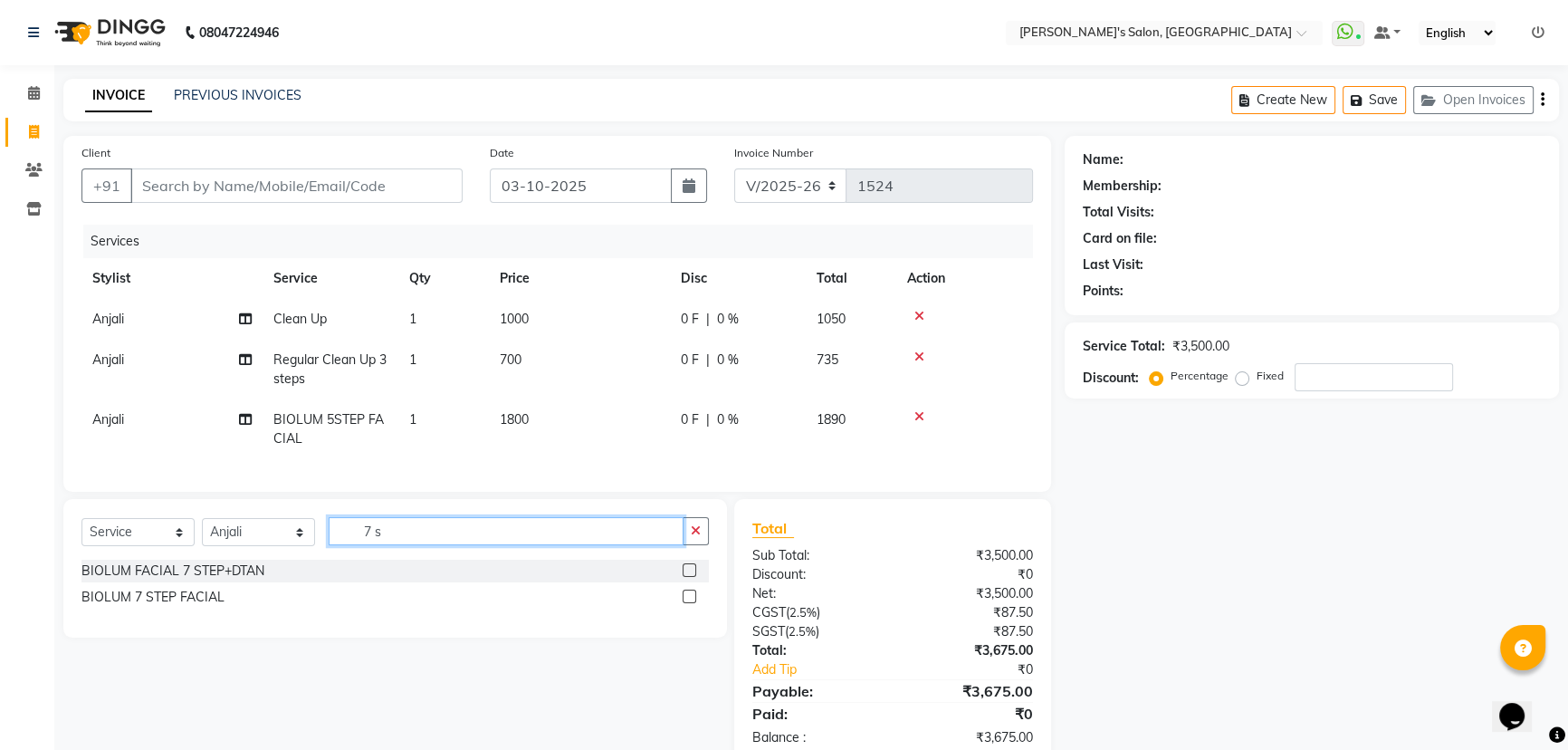
type input "7 s"
click at [689, 603] on label at bounding box center [689, 597] width 14 height 14
click at [689, 603] on input "checkbox" at bounding box center [688, 597] width 12 height 12
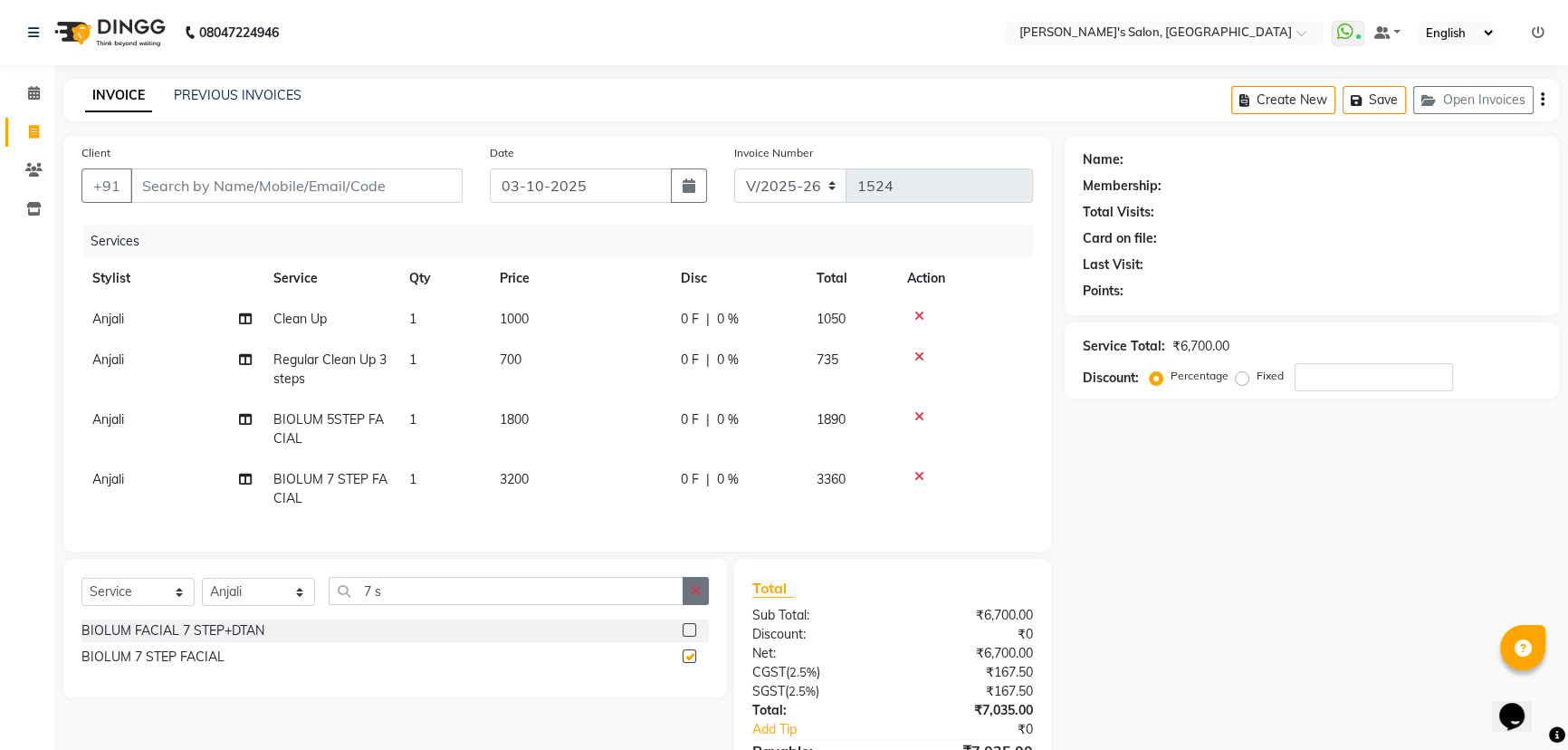
checkbox input "false"
click at [687, 636] on label at bounding box center [689, 629] width 14 height 14
click at [687, 636] on input "checkbox" at bounding box center [688, 630] width 12 height 12
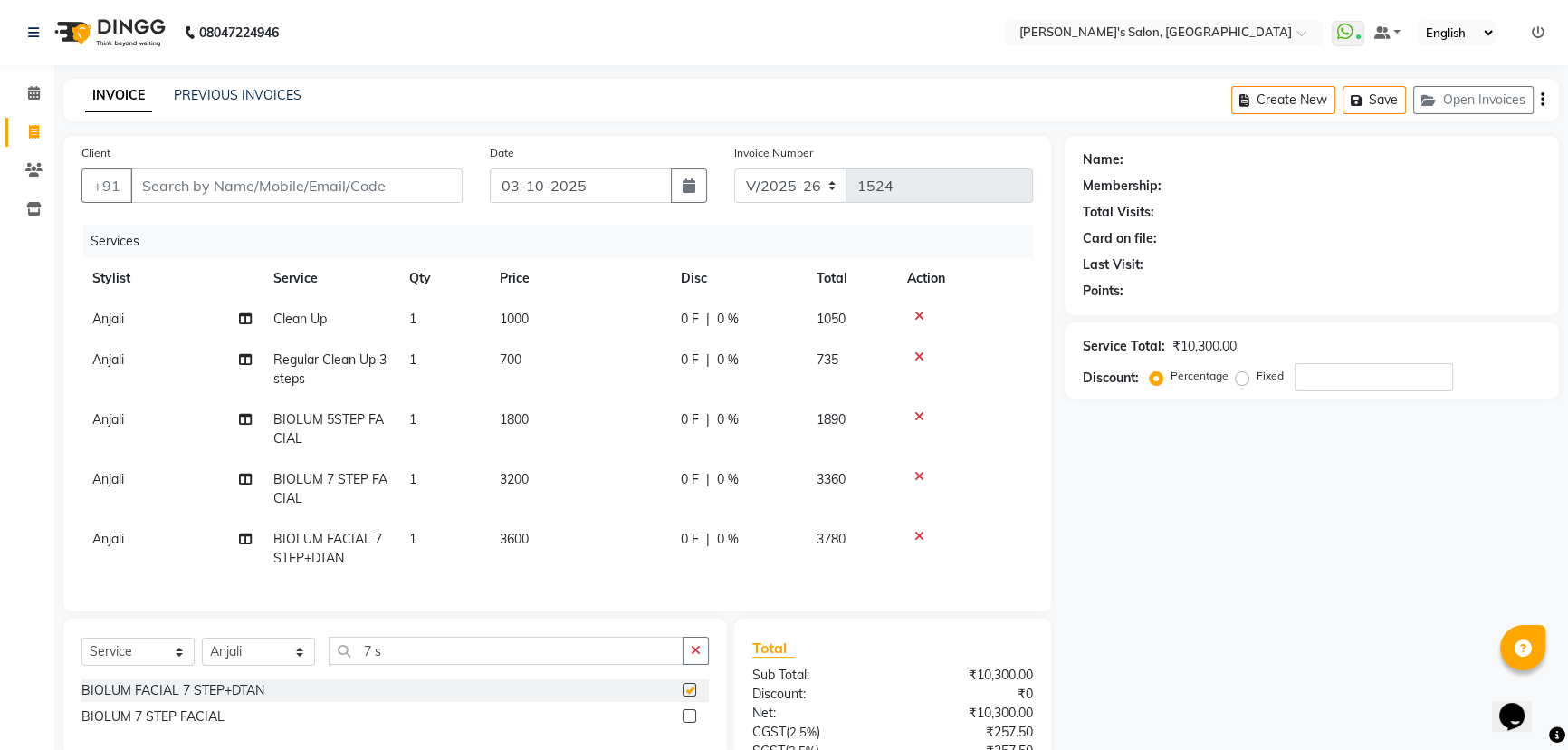
checkbox input "false"
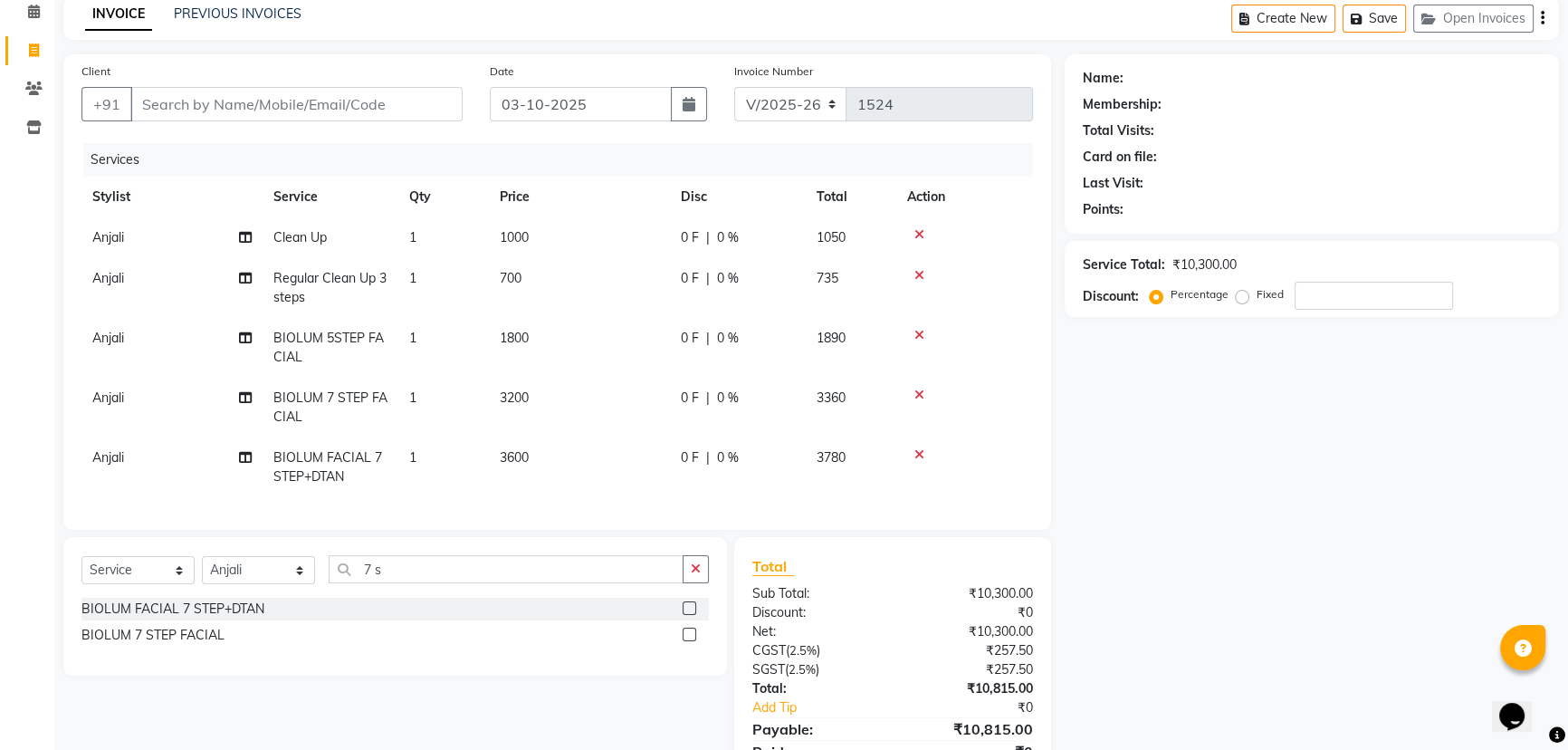
click at [922, 455] on icon at bounding box center [919, 454] width 10 height 13
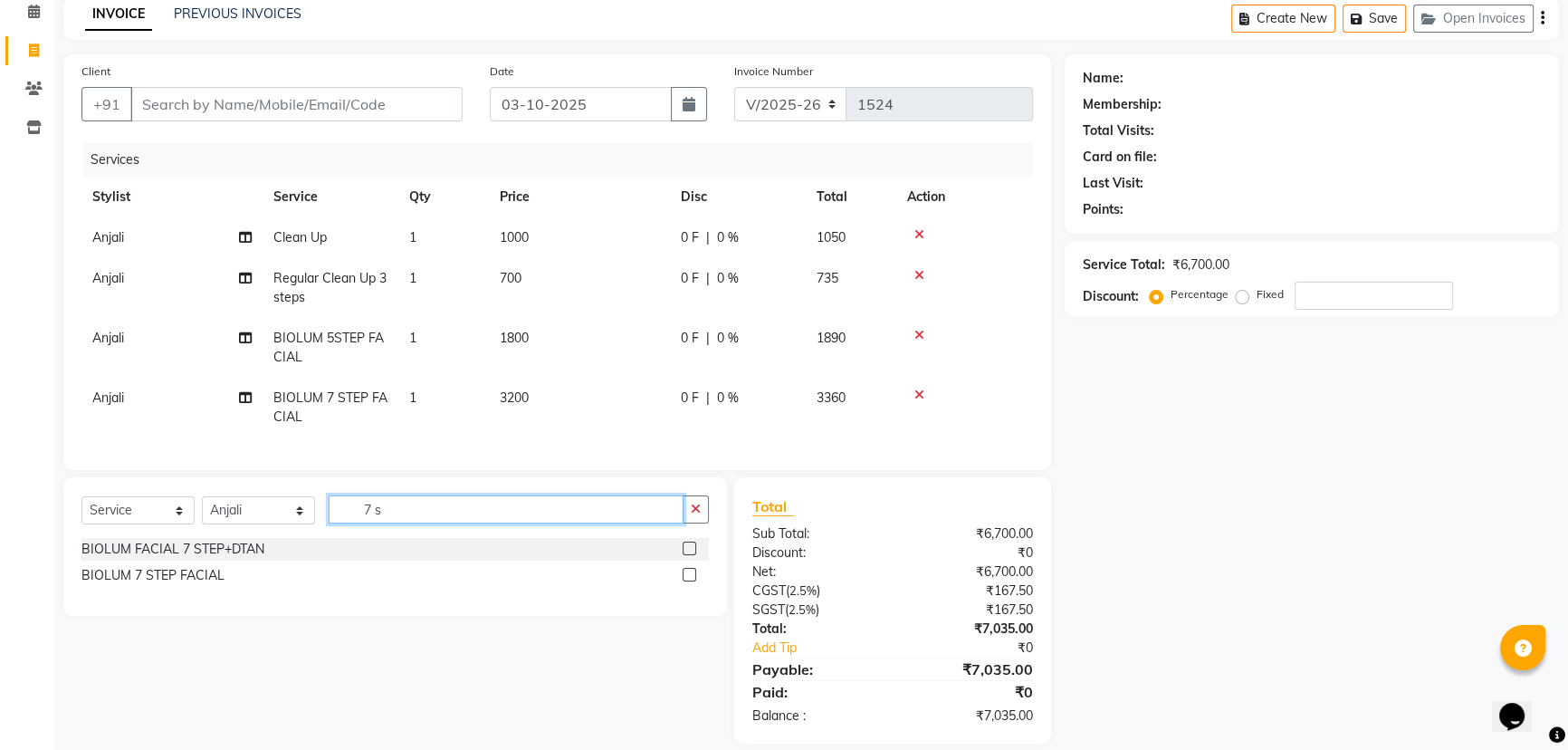
click at [375, 518] on input "7 s" at bounding box center [507, 509] width 355 height 28
type input "9 s"
click at [688, 555] on label at bounding box center [689, 548] width 14 height 14
click at [688, 555] on input "checkbox" at bounding box center [688, 549] width 12 height 12
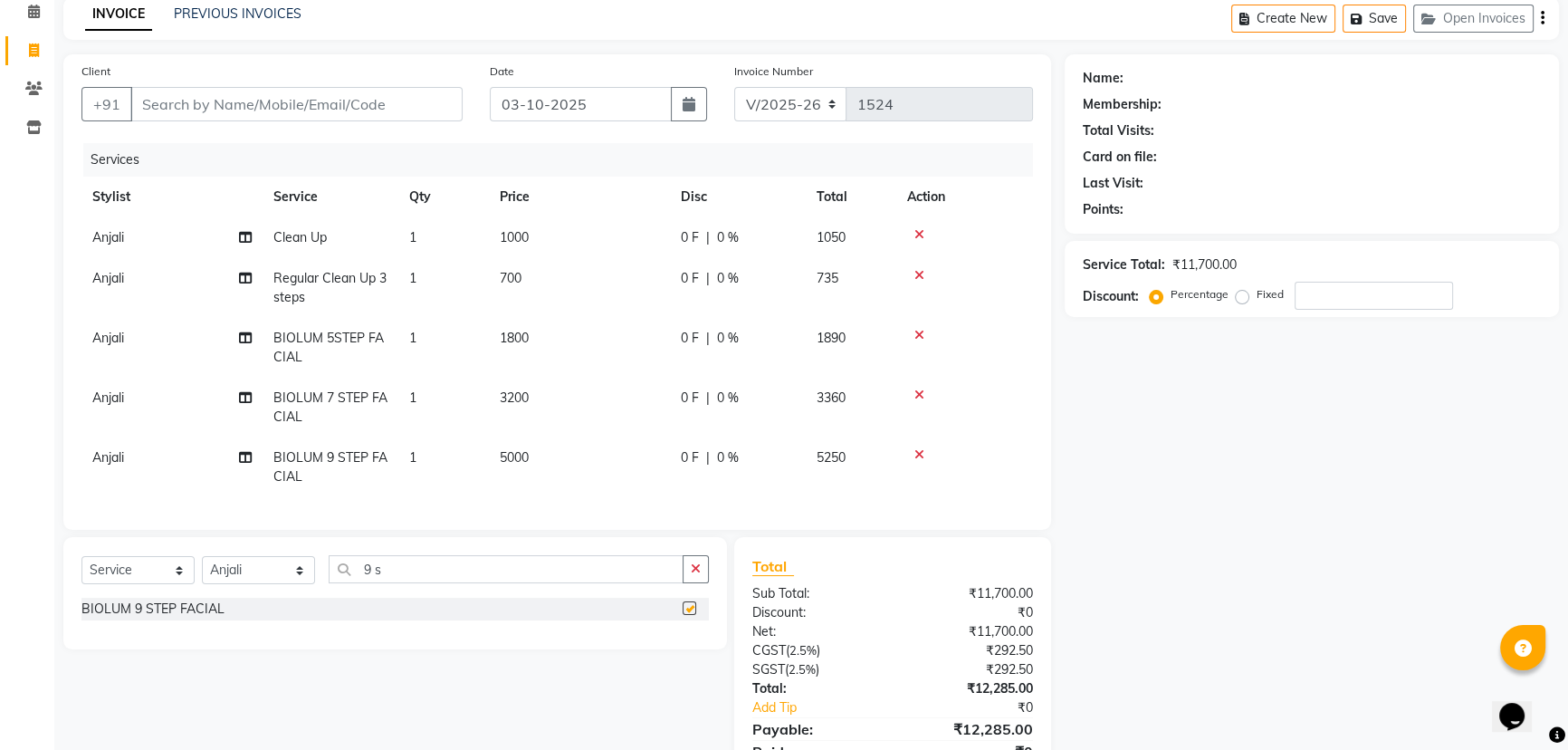
checkbox input "false"
click at [285, 88] on input "Client" at bounding box center [296, 104] width 332 height 35
click at [295, 99] on input "Client" at bounding box center [296, 104] width 332 height 35
type input "t"
type input "0"
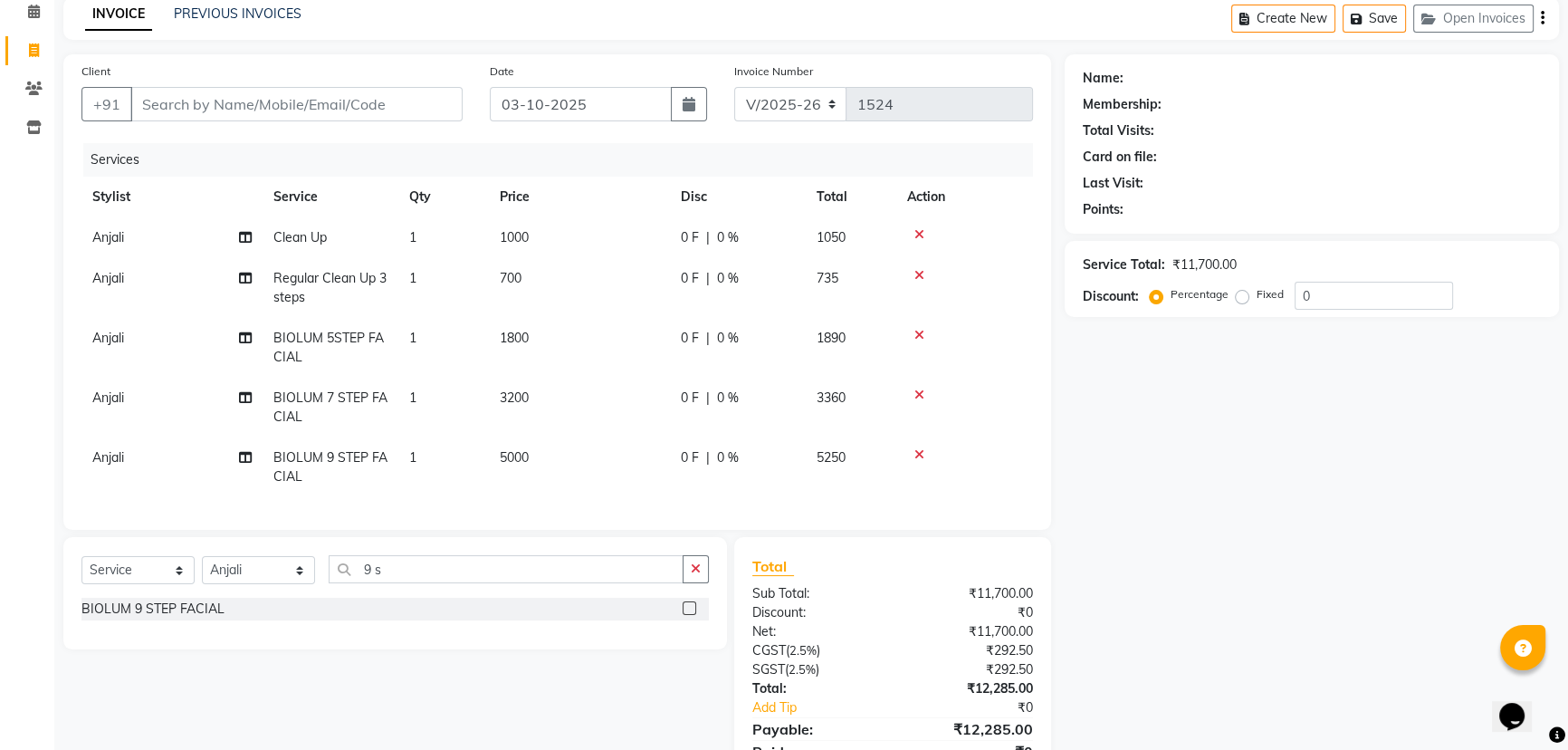
click at [920, 237] on icon at bounding box center [919, 234] width 10 height 13
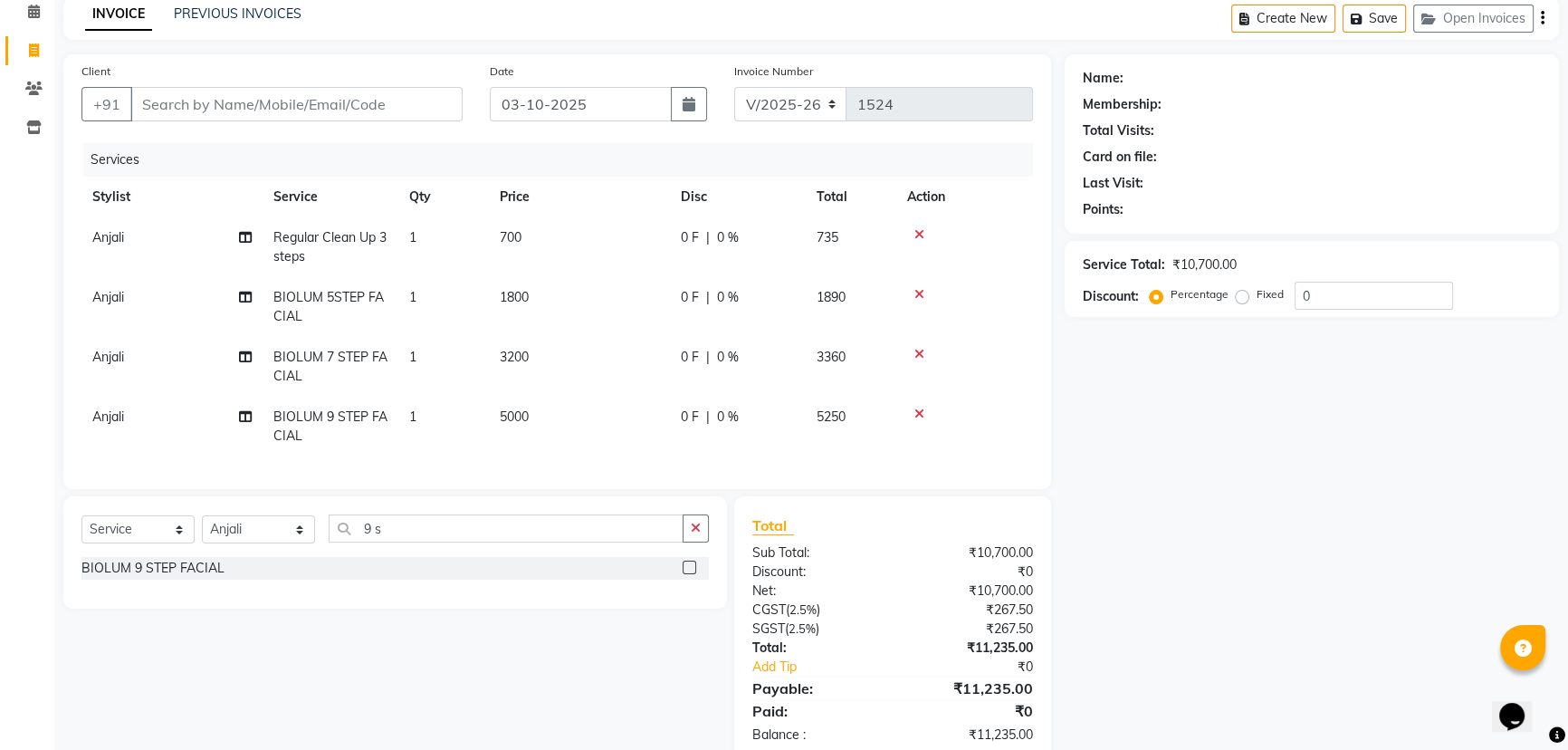
click at [922, 230] on icon at bounding box center [919, 234] width 10 height 13
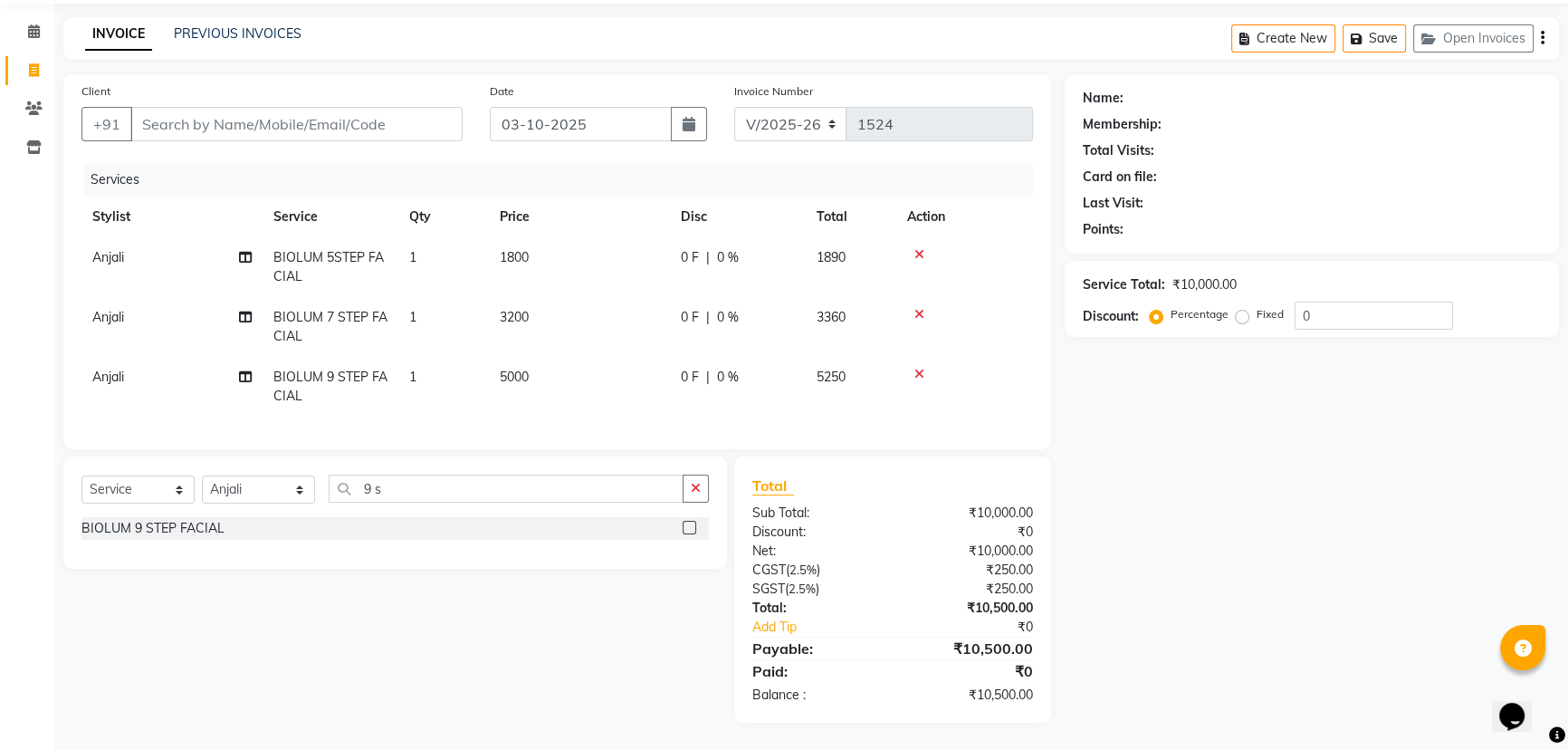
scroll to position [74, 0]
click at [919, 237] on td at bounding box center [965, 267] width 137 height 60
click at [919, 248] on icon at bounding box center [919, 254] width 10 height 13
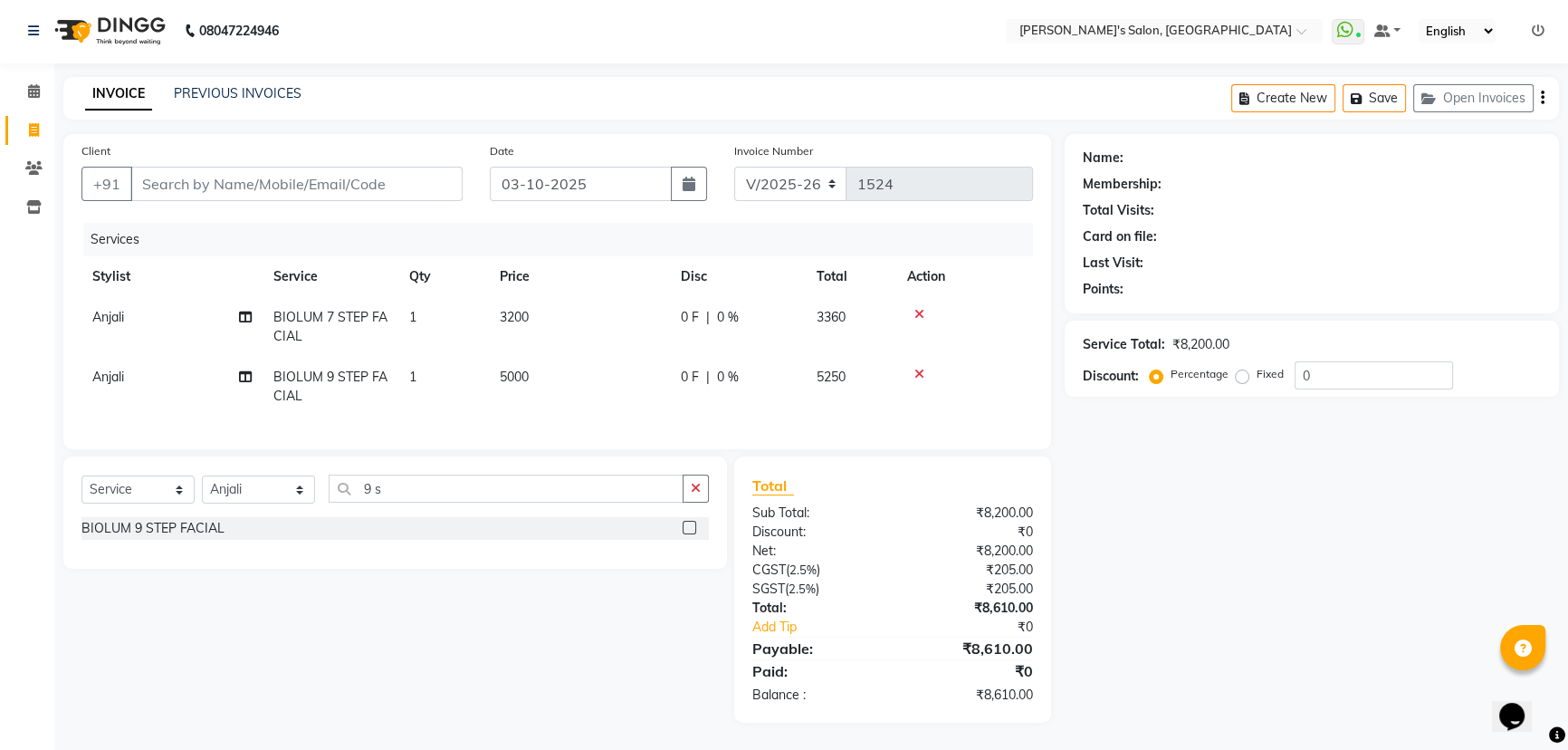
scroll to position [14, 0]
click at [915, 308] on icon at bounding box center [919, 314] width 10 height 13
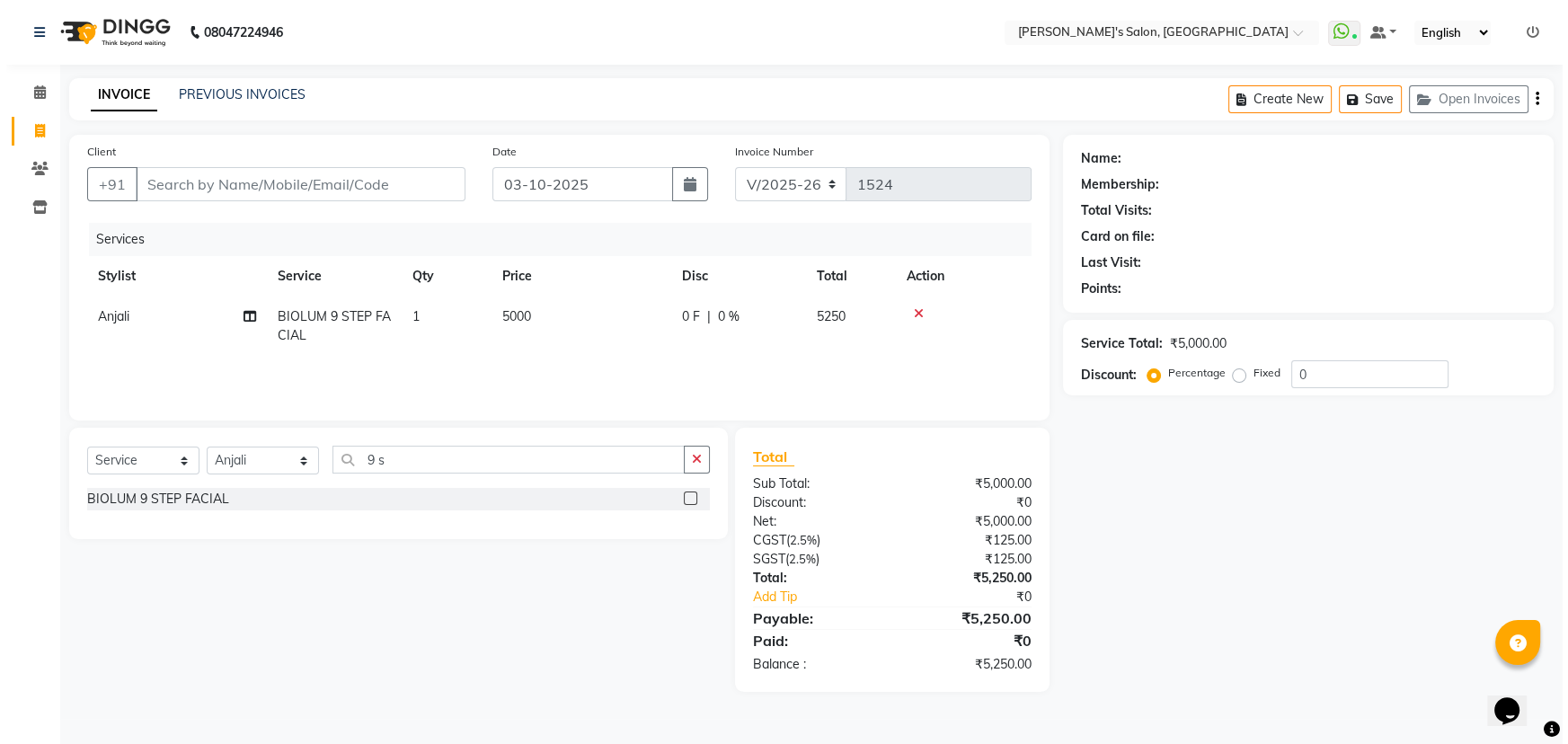
scroll to position [0, 0]
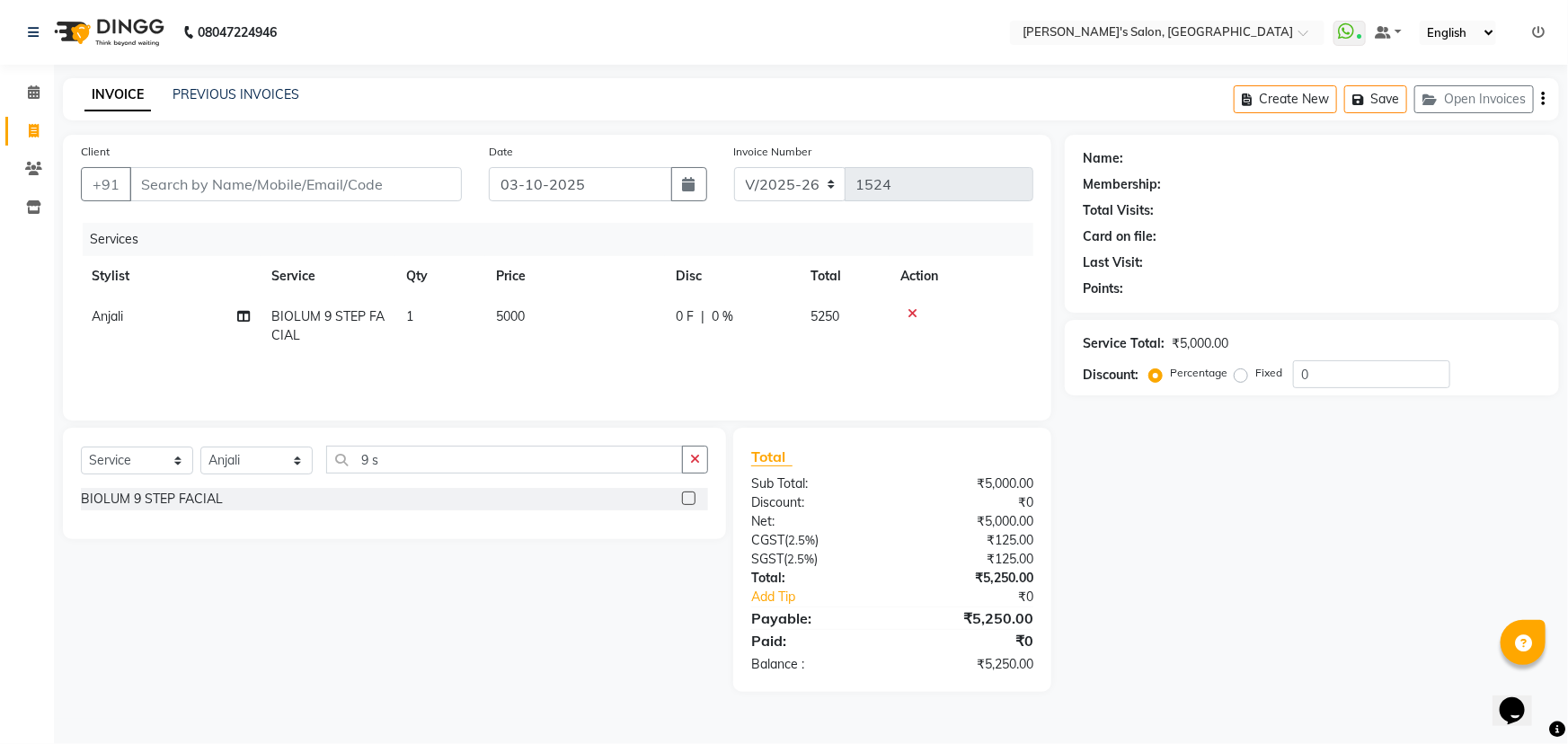
click at [911, 315] on icon at bounding box center [912, 313] width 10 height 12
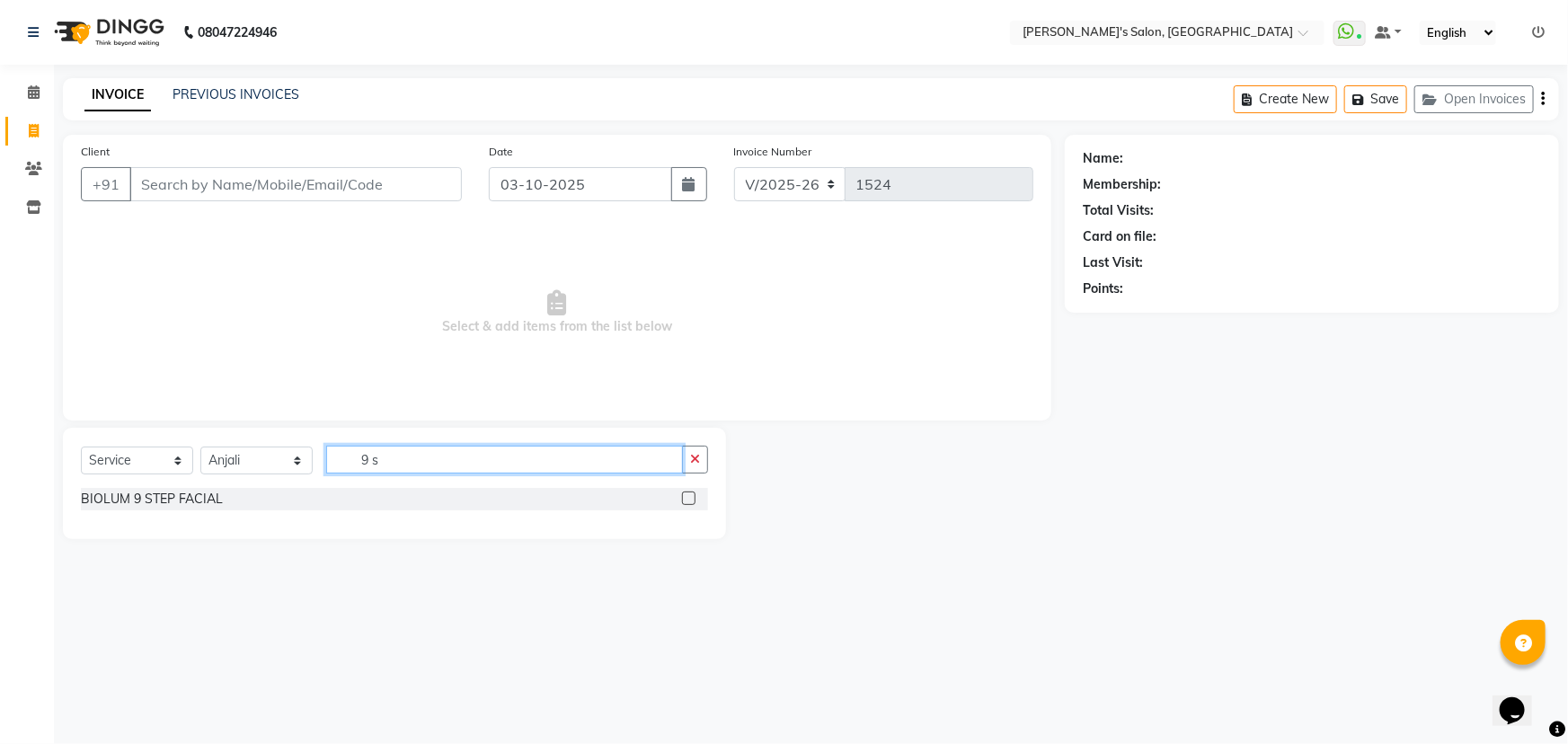
click at [403, 462] on input "9 s" at bounding box center [505, 459] width 356 height 28
type input "9"
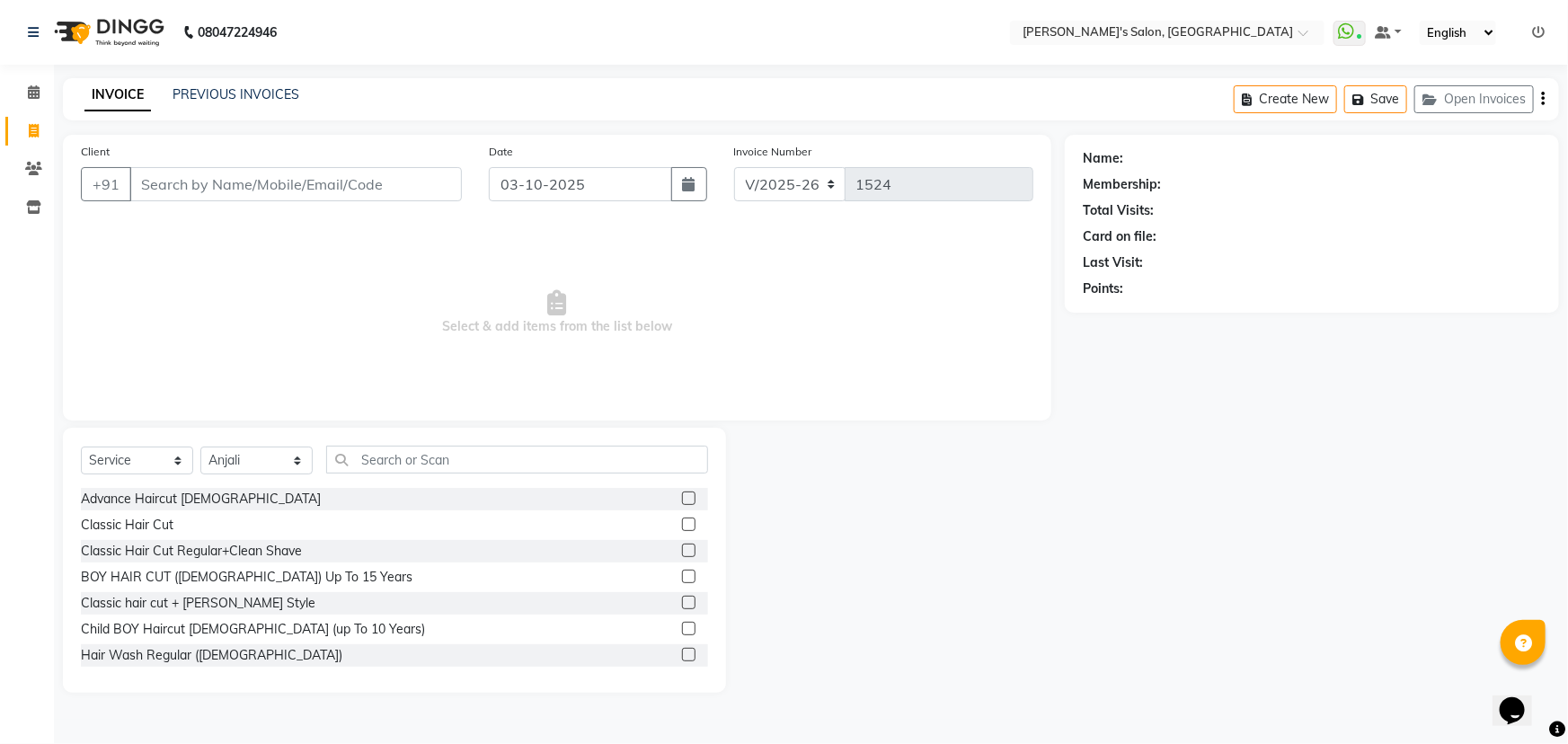
click at [466, 358] on span "Select & add items from the list below" at bounding box center [557, 313] width 952 height 180
click at [768, 357] on span "Select & add items from the list below" at bounding box center [557, 313] width 952 height 180
click at [256, 474] on select "Select Stylist AKASH ANIL KONDHAMANGALE [PERSON_NAME] Manager [PERSON_NAME] [PE…" at bounding box center [256, 460] width 112 height 28
click at [200, 446] on select "Select Stylist AKASH ANIL KONDHAMANGALE [PERSON_NAME] Manager [PERSON_NAME] [PE…" at bounding box center [256, 460] width 112 height 28
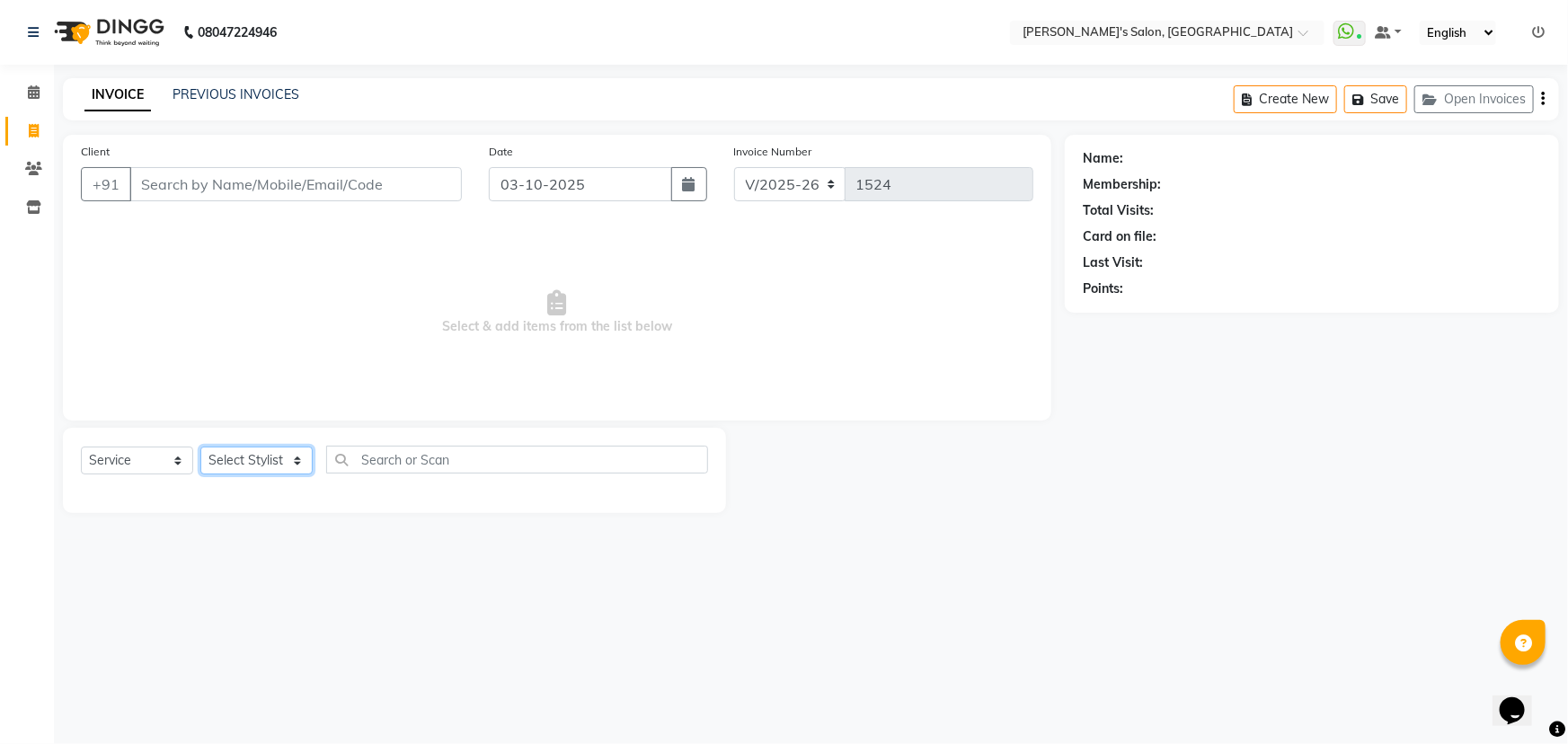
click at [291, 463] on select "Select Stylist AKASH ANIL KONDHAMANGALE [PERSON_NAME] Manager [PERSON_NAME] [PE…" at bounding box center [256, 460] width 112 height 28
select select "67670"
click at [200, 446] on select "Select Stylist AKASH ANIL KONDHAMANGALE [PERSON_NAME] Manager [PERSON_NAME] [PE…" at bounding box center [256, 460] width 112 height 28
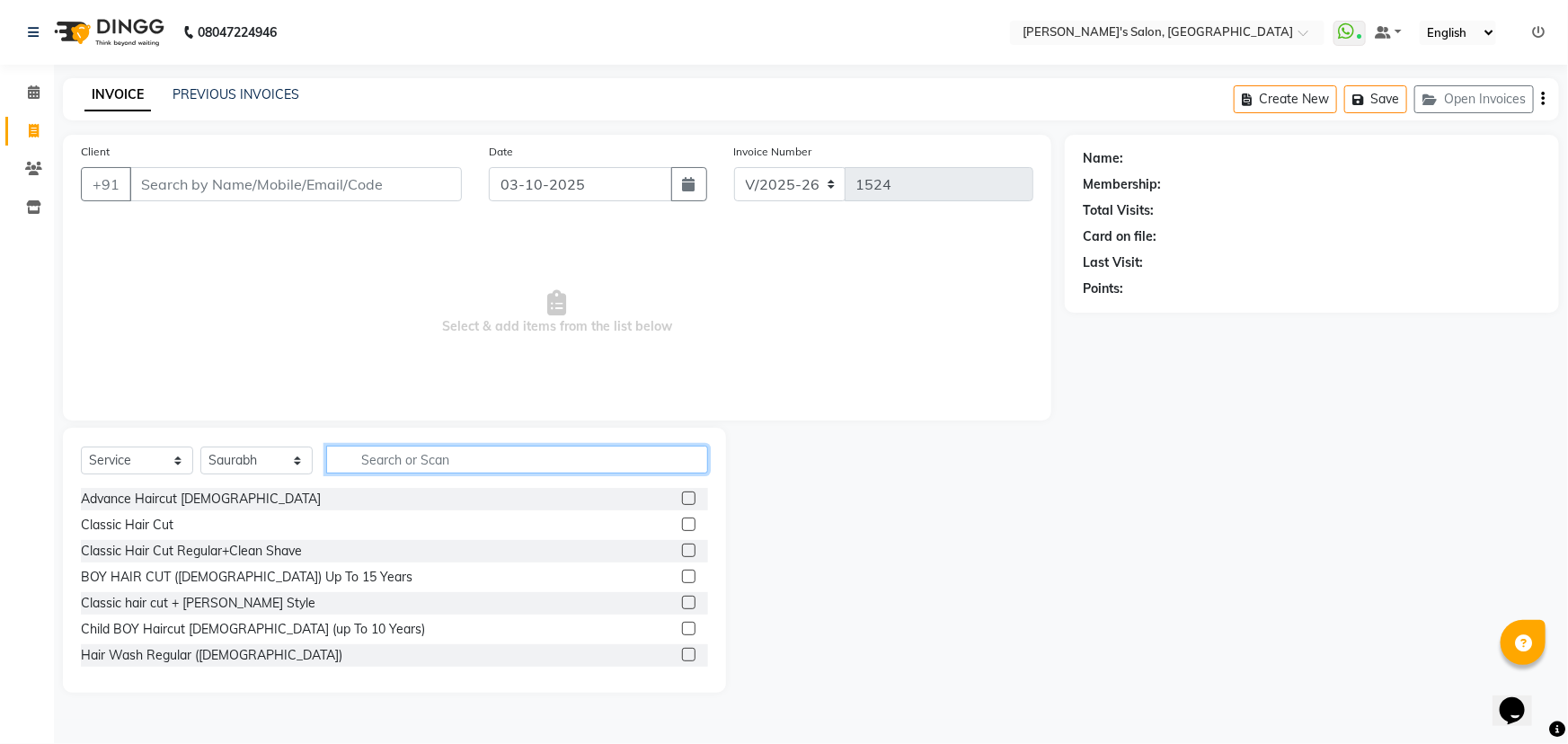
click at [391, 457] on input "text" at bounding box center [517, 459] width 382 height 28
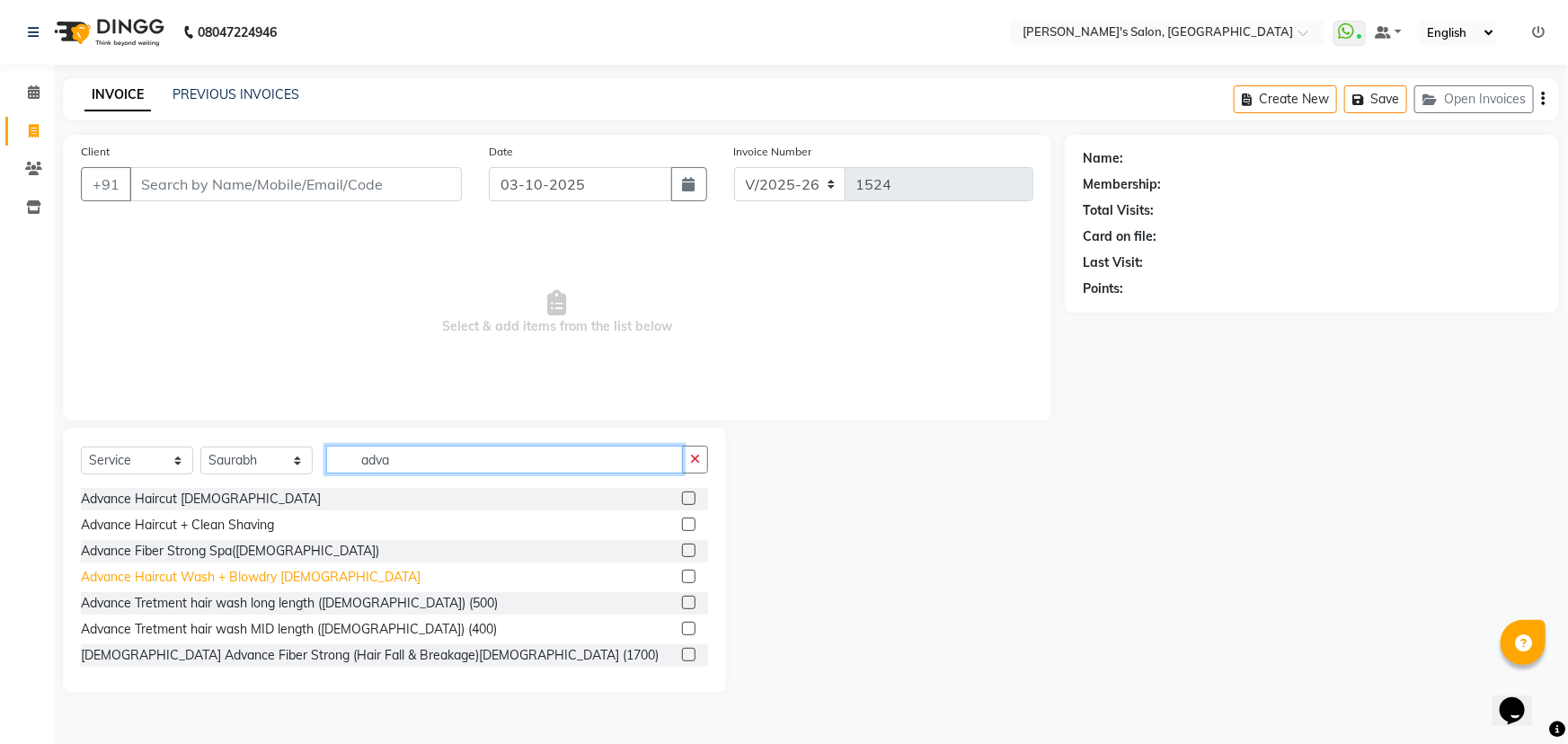
type input "adva"
click at [170, 576] on div "Advance Haircut Wash + Blowdry [DEMOGRAPHIC_DATA]" at bounding box center [250, 577] width 340 height 19
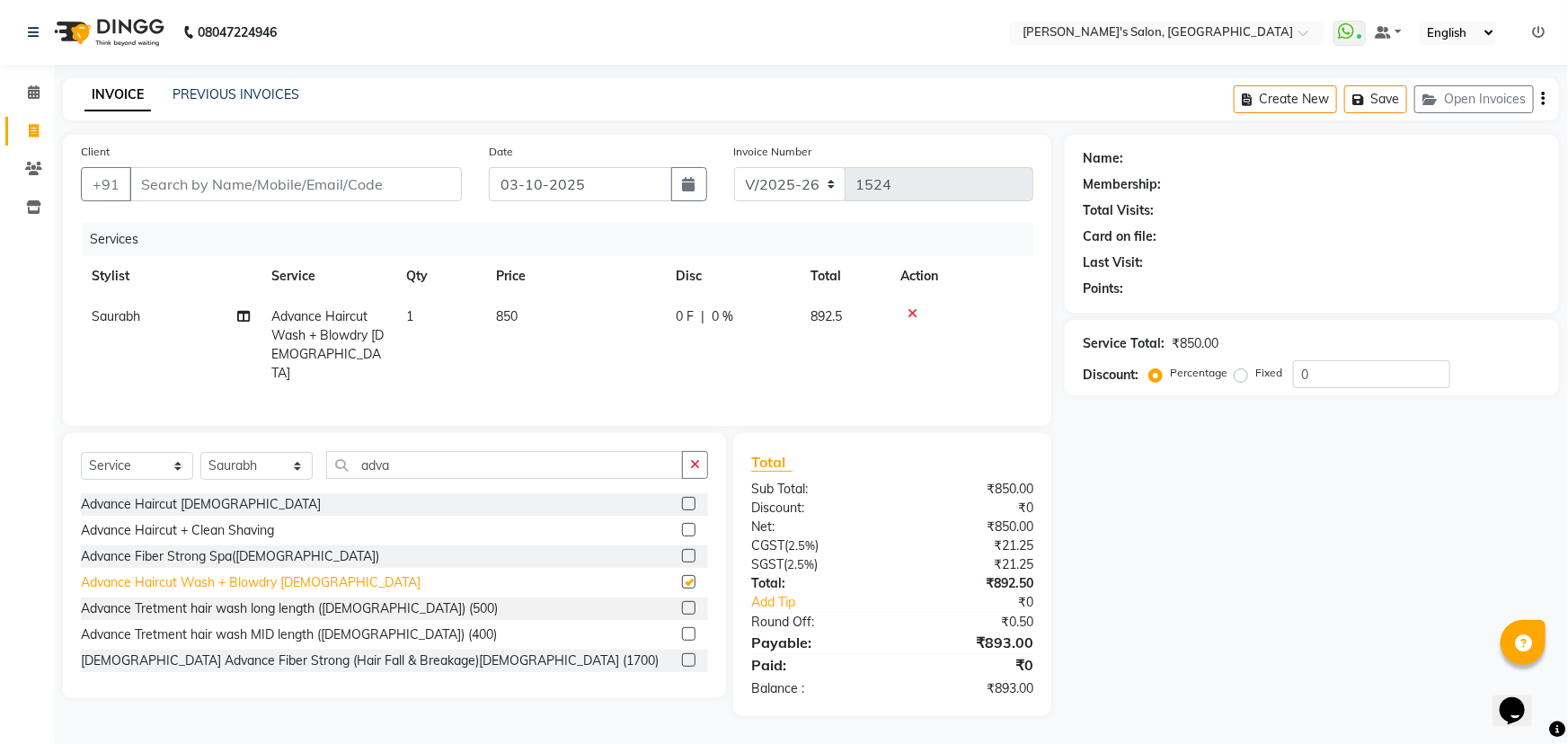
checkbox input "false"
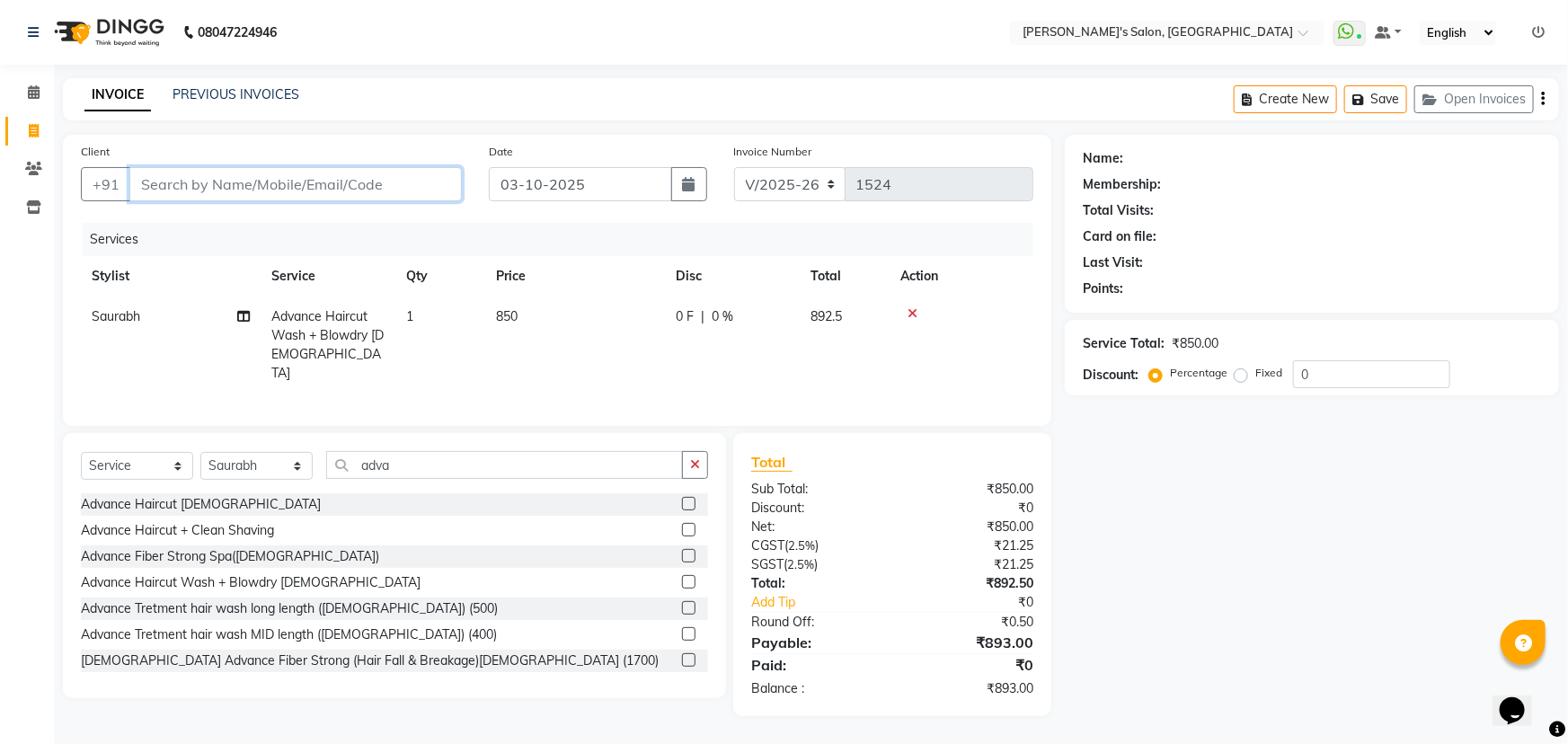
click at [296, 181] on input "Client" at bounding box center [295, 184] width 332 height 34
type input "99301936"
click at [436, 180] on span "Add Client" at bounding box center [416, 184] width 71 height 18
select select "22"
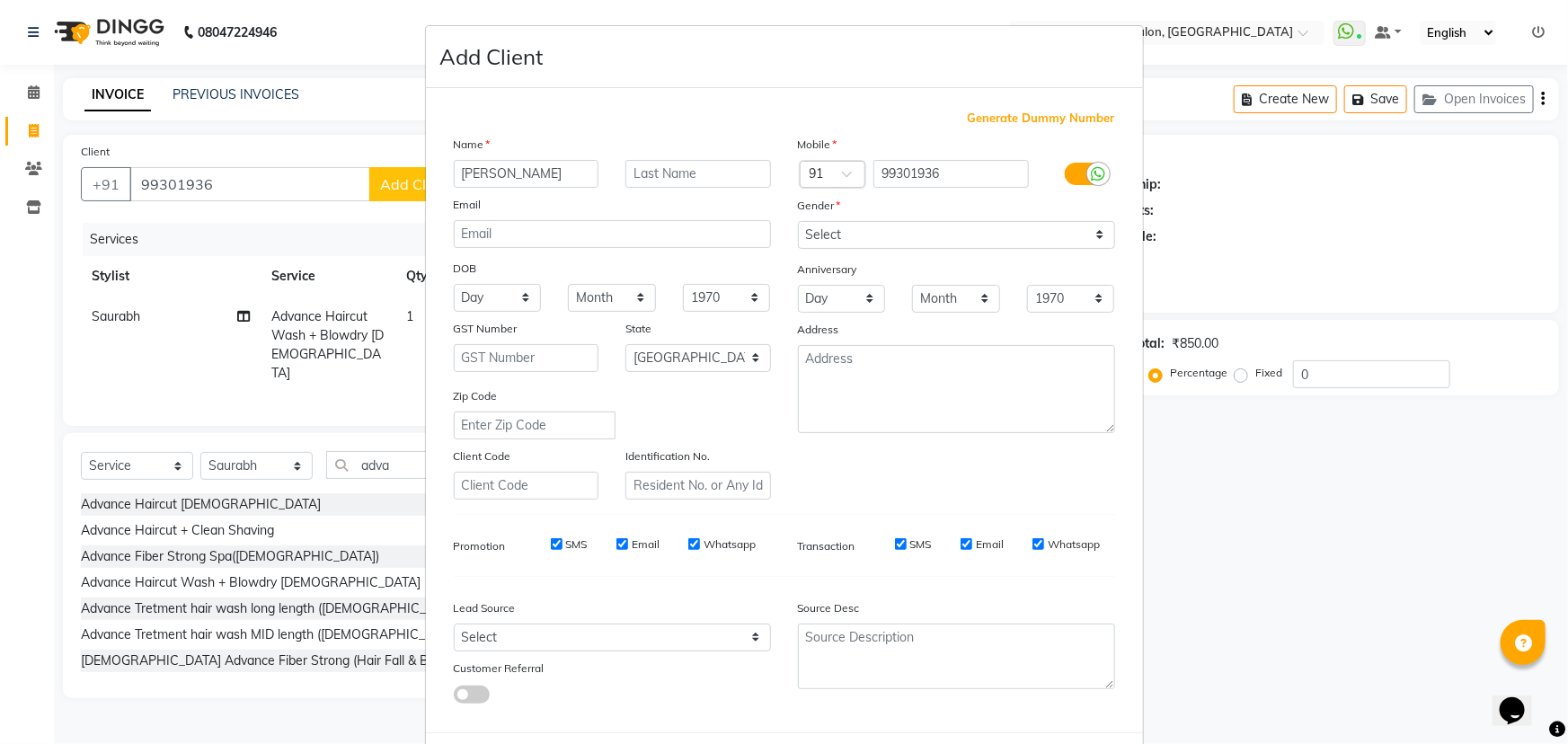
type input "[PERSON_NAME]"
click at [666, 187] on input "text" at bounding box center [698, 173] width 146 height 28
type input "naik 06"
click at [804, 225] on select "Select [DEMOGRAPHIC_DATA] [DEMOGRAPHIC_DATA] Other Prefer Not To Say" at bounding box center [956, 235] width 317 height 28
select select "[DEMOGRAPHIC_DATA]"
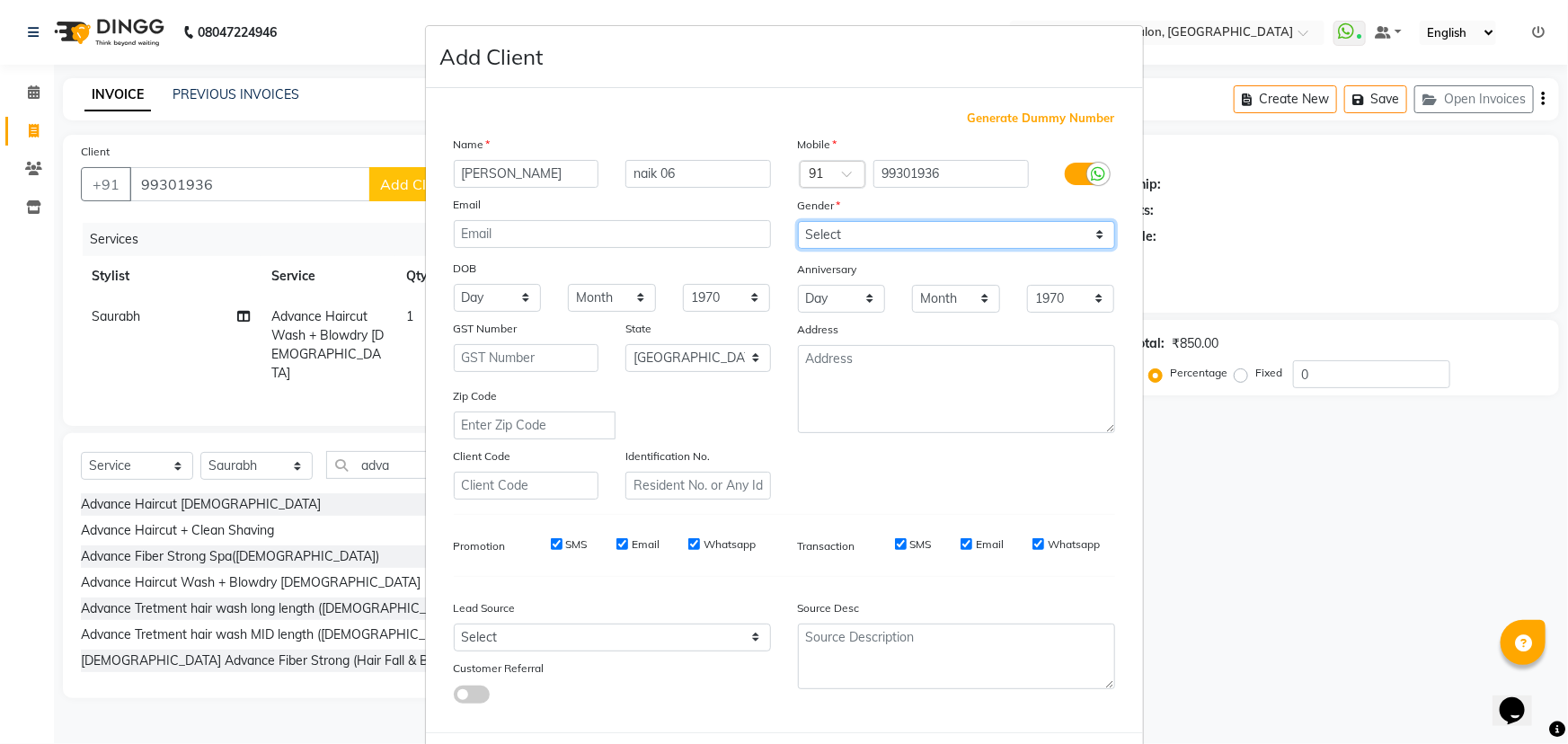
click at [798, 221] on select "Select [DEMOGRAPHIC_DATA] [DEMOGRAPHIC_DATA] Other Prefer Not To Say" at bounding box center [956, 235] width 317 height 28
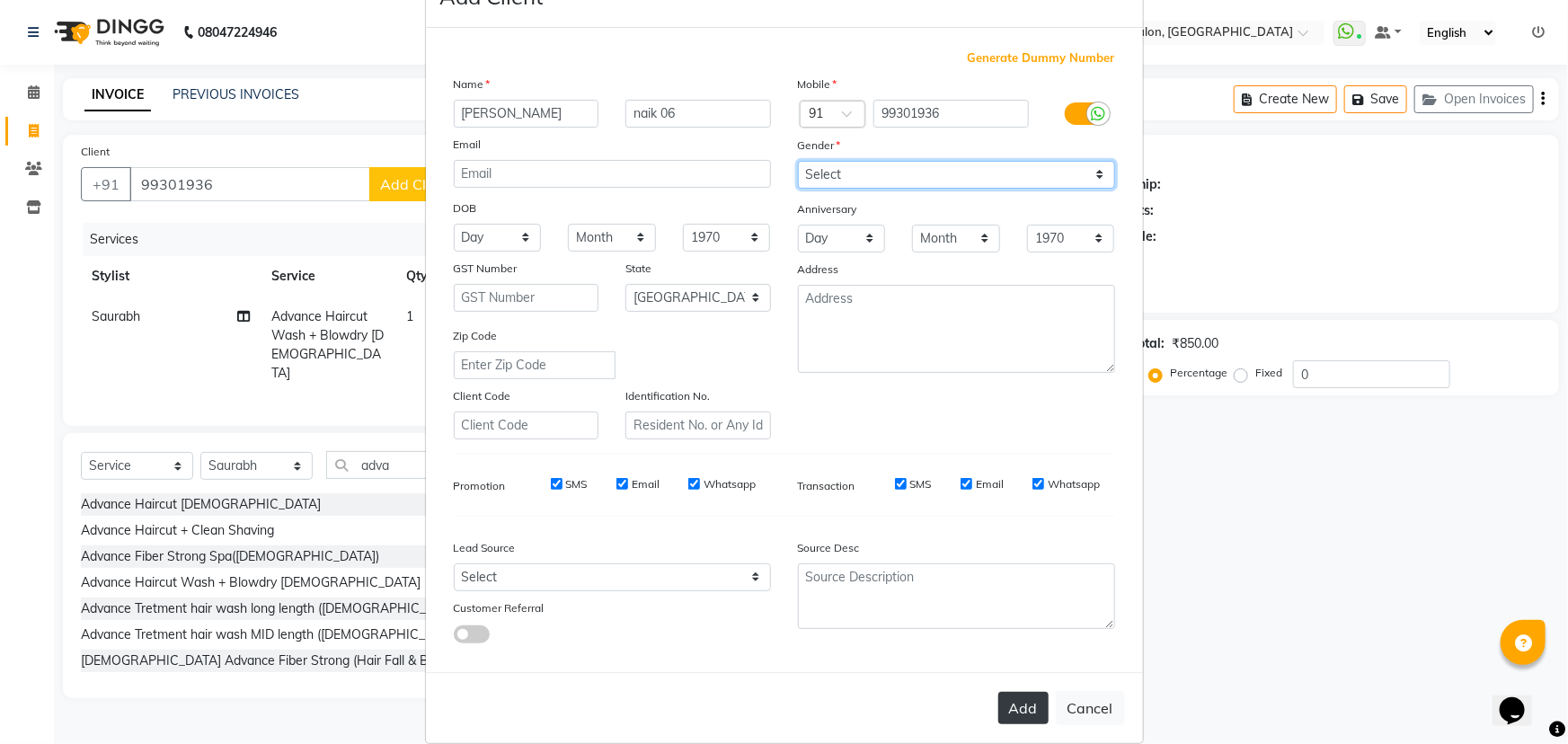
scroll to position [90, 0]
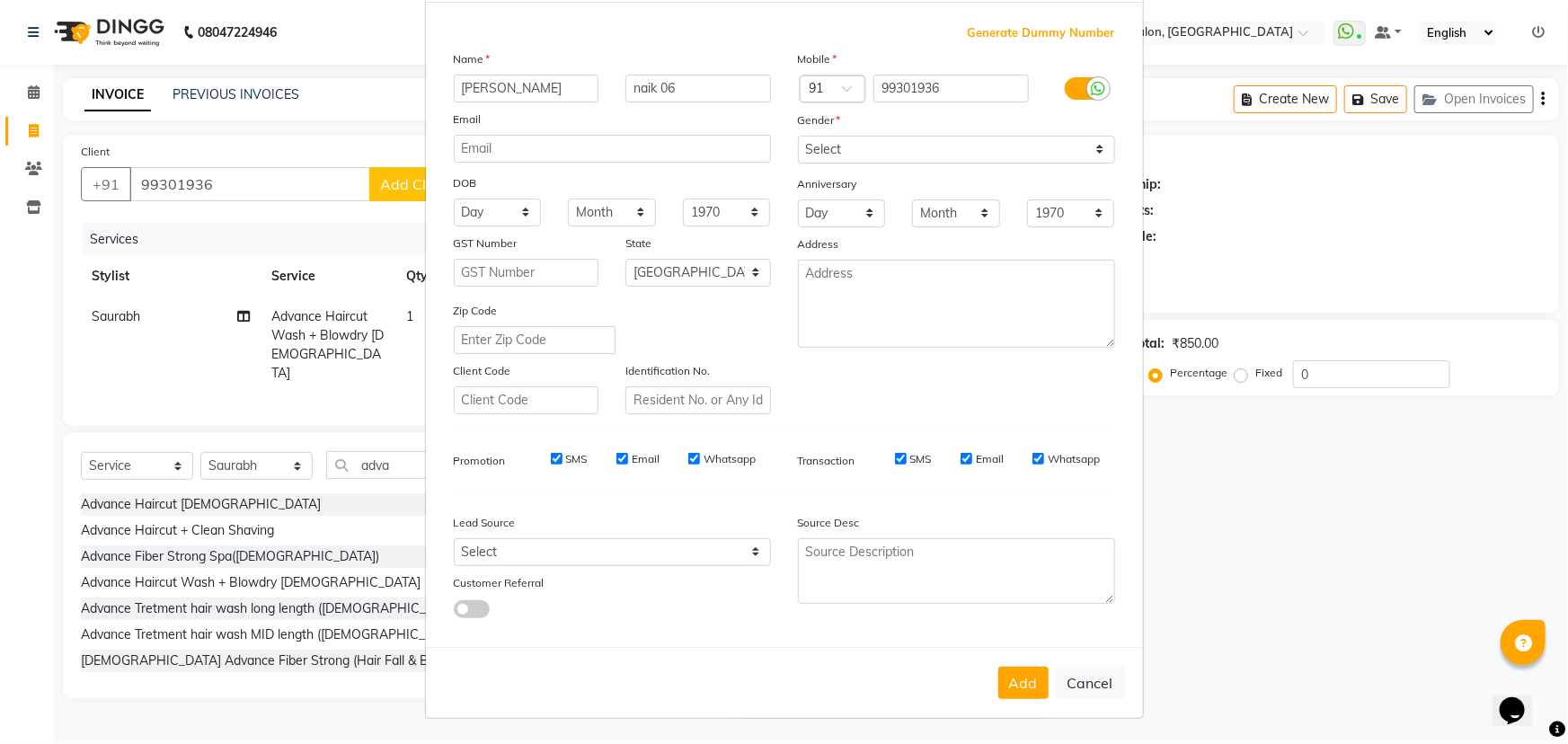
click at [1027, 700] on div "Add Cancel" at bounding box center [784, 682] width 717 height 71
click at [1024, 691] on button "Add" at bounding box center [1023, 683] width 51 height 33
type input "99****36"
select select
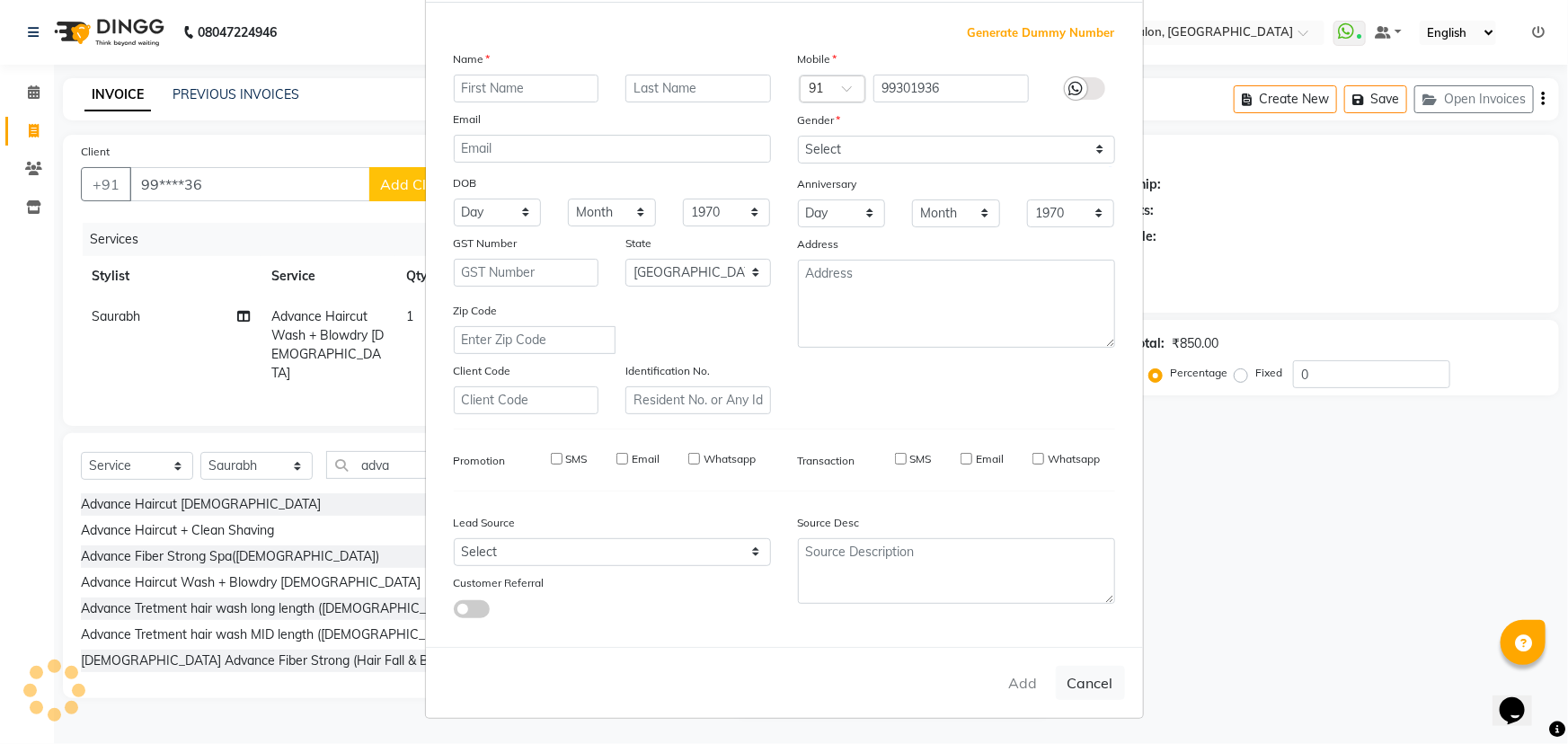
select select
select select "null"
select select
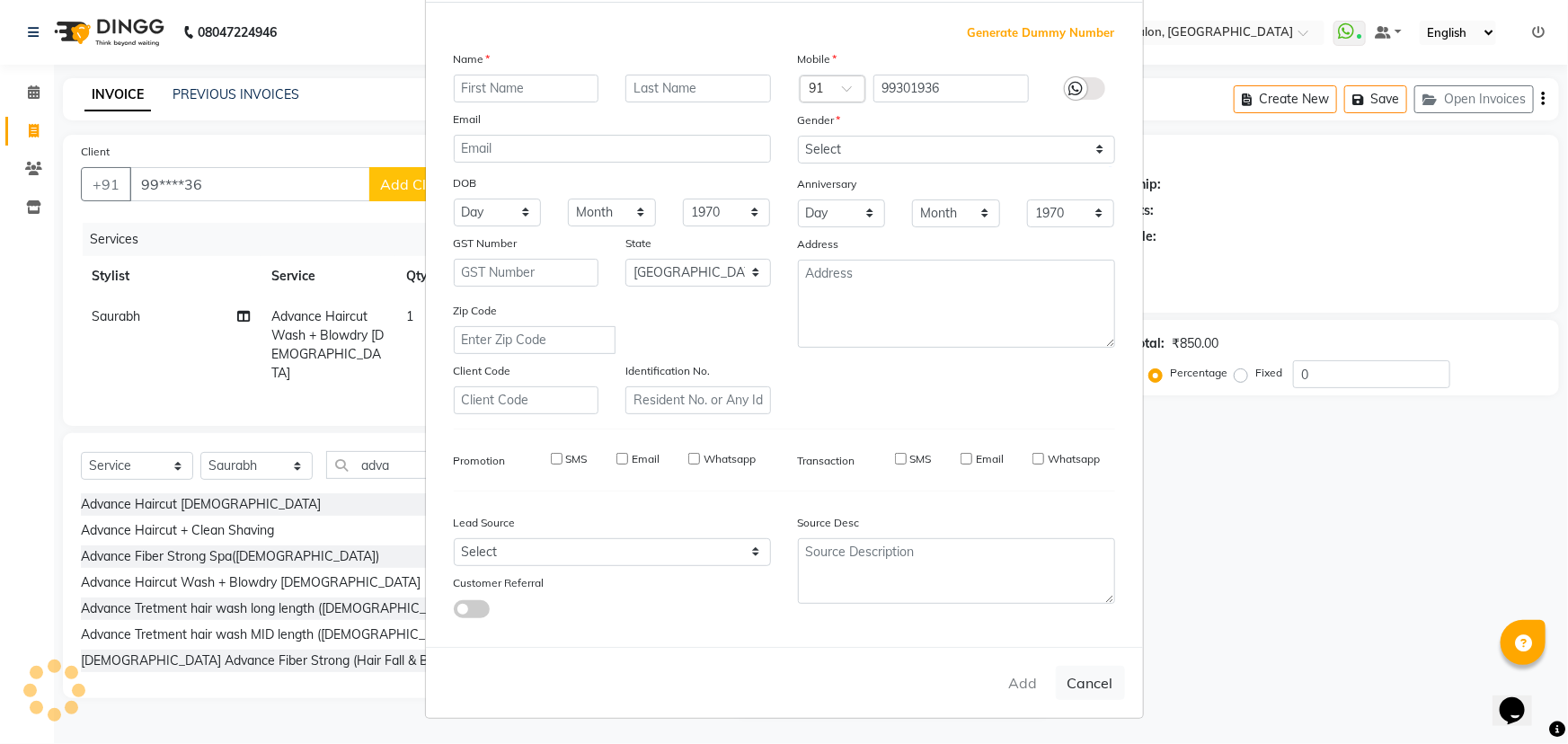
select select
checkbox input "false"
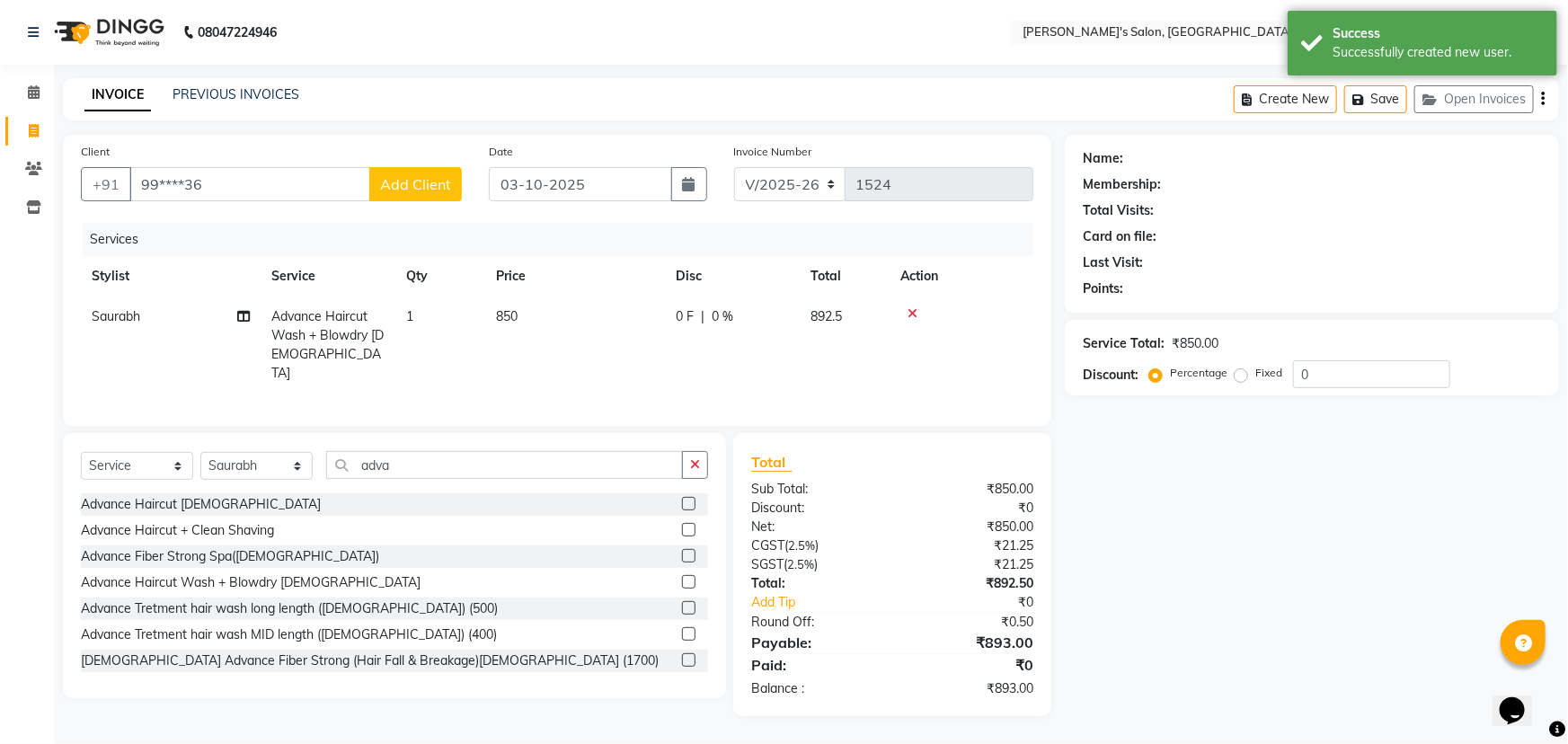
click at [421, 183] on span "Add Client" at bounding box center [416, 184] width 71 height 18
select select "22"
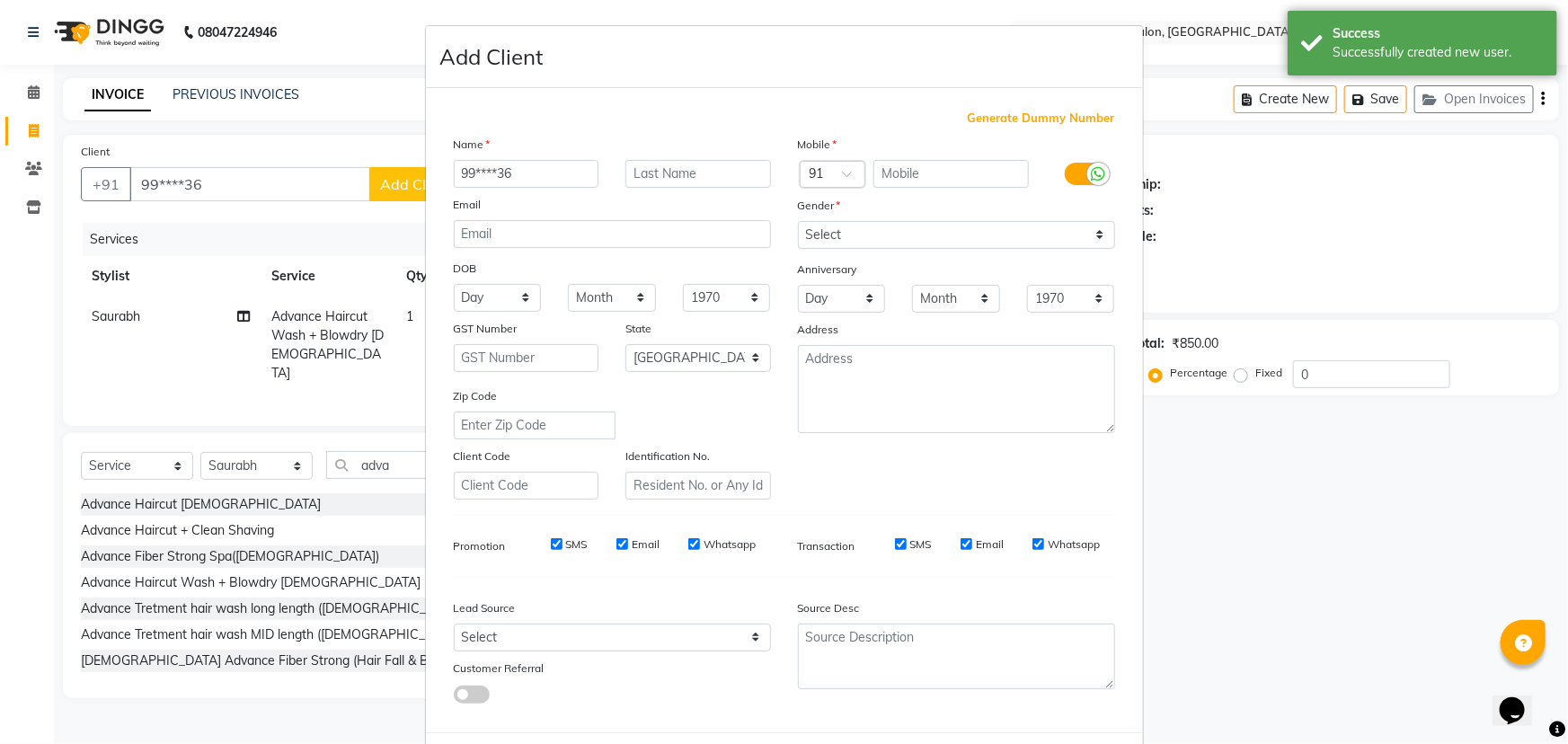
click at [1261, 181] on ngb-modal-window "Add Client Generate Dummy Number Name 99****36 Email DOB Day 01 02 03 04 05 06 …" at bounding box center [784, 372] width 1568 height 744
click at [701, 180] on input "text" at bounding box center [698, 173] width 146 height 28
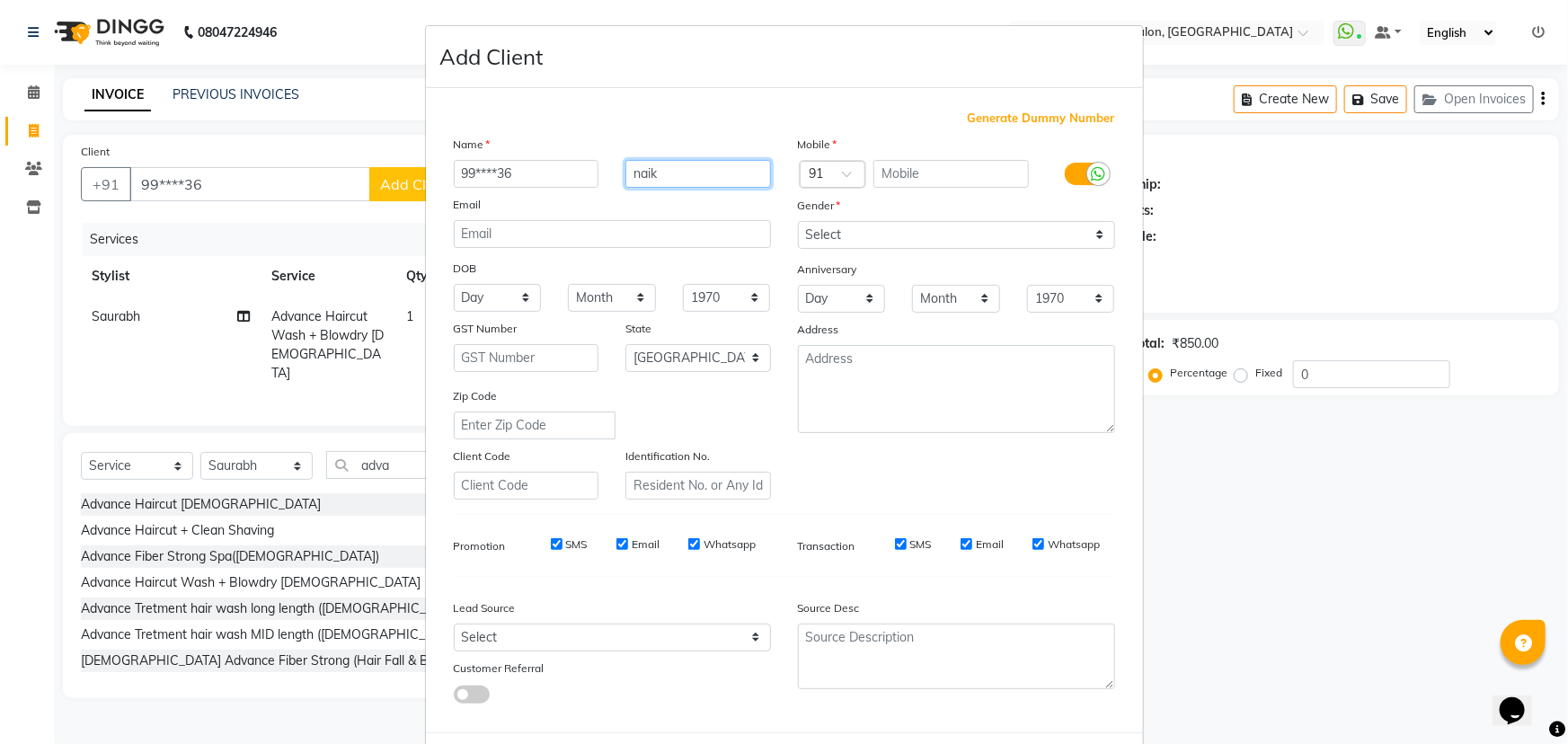
type input "naik"
click at [801, 231] on select "Select [DEMOGRAPHIC_DATA] [DEMOGRAPHIC_DATA] Other Prefer Not To Say" at bounding box center [956, 235] width 317 height 28
select select "[DEMOGRAPHIC_DATA]"
click at [798, 221] on select "Select [DEMOGRAPHIC_DATA] [DEMOGRAPHIC_DATA] Other Prefer Not To Say" at bounding box center [956, 235] width 317 height 28
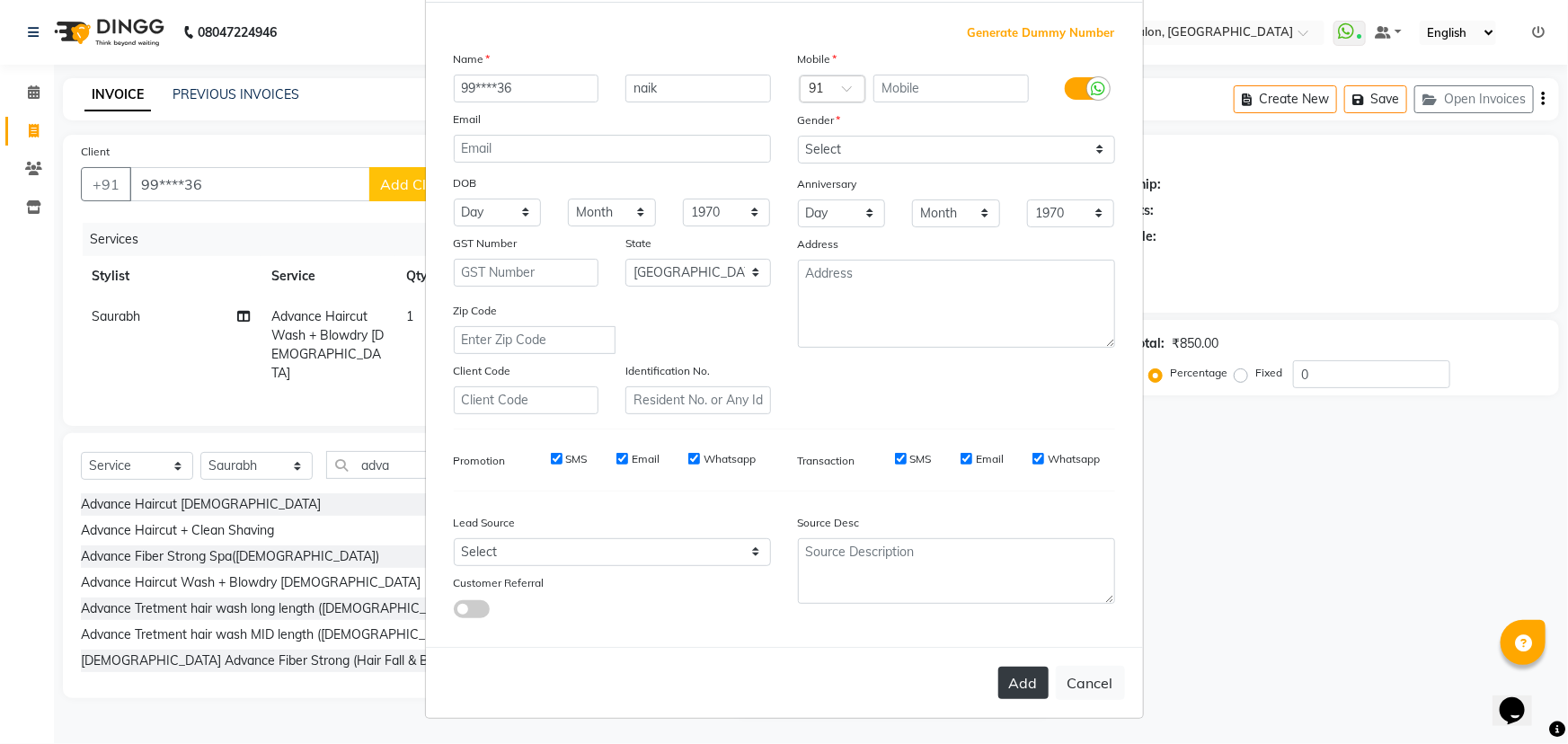
click at [1020, 681] on button "Add" at bounding box center [1023, 683] width 51 height 33
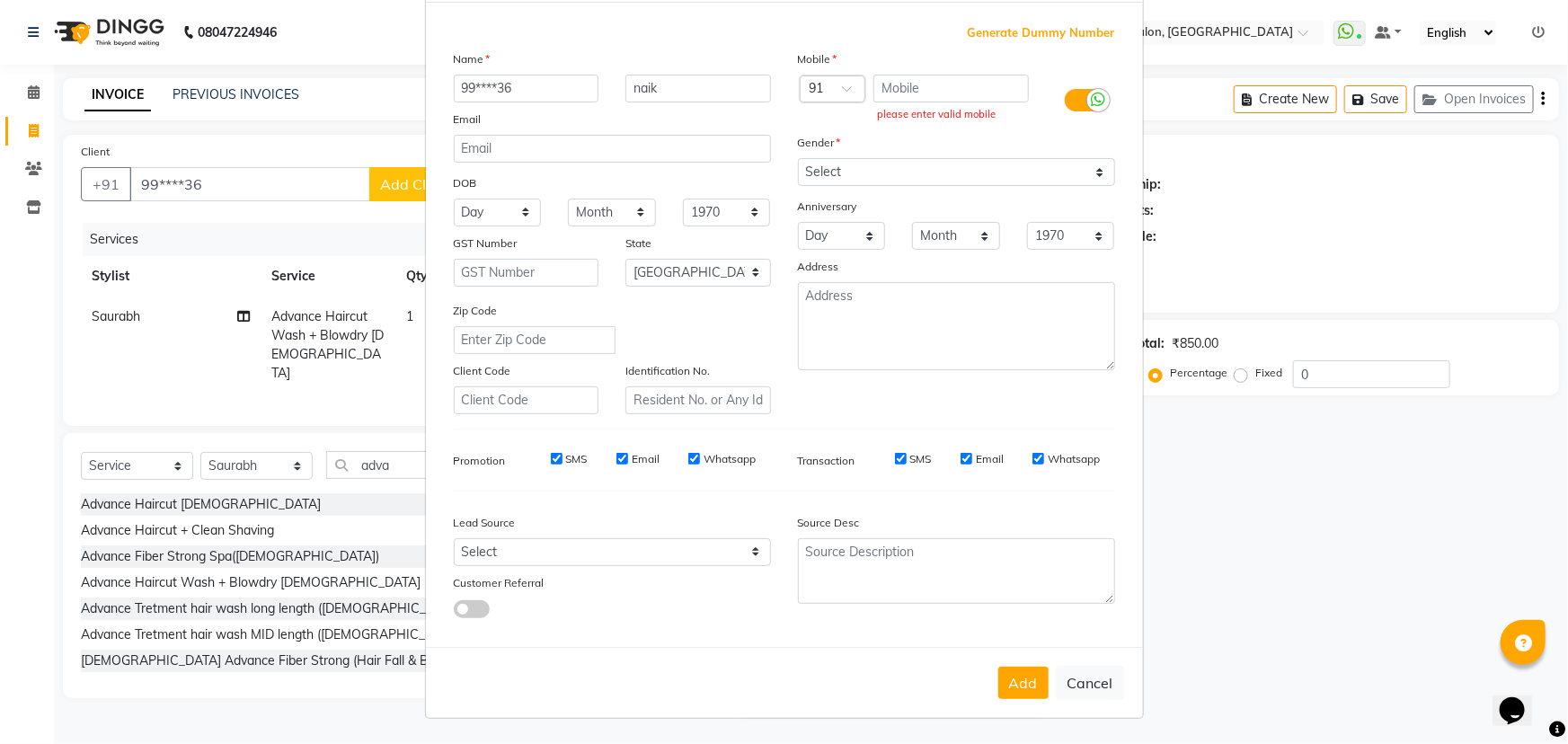
click at [1314, 281] on ngb-modal-window "Add Client Generate Dummy Number Name 99****36 naik Email DOB Day 01 02 03 04 0…" at bounding box center [784, 372] width 1568 height 744
click at [1262, 202] on ngb-modal-window "Add Client Generate Dummy Number Name 99****36 naik Email DOB Day 01 02 03 04 0…" at bounding box center [784, 372] width 1568 height 744
click at [1087, 690] on button "Cancel" at bounding box center [1090, 683] width 69 height 34
select select
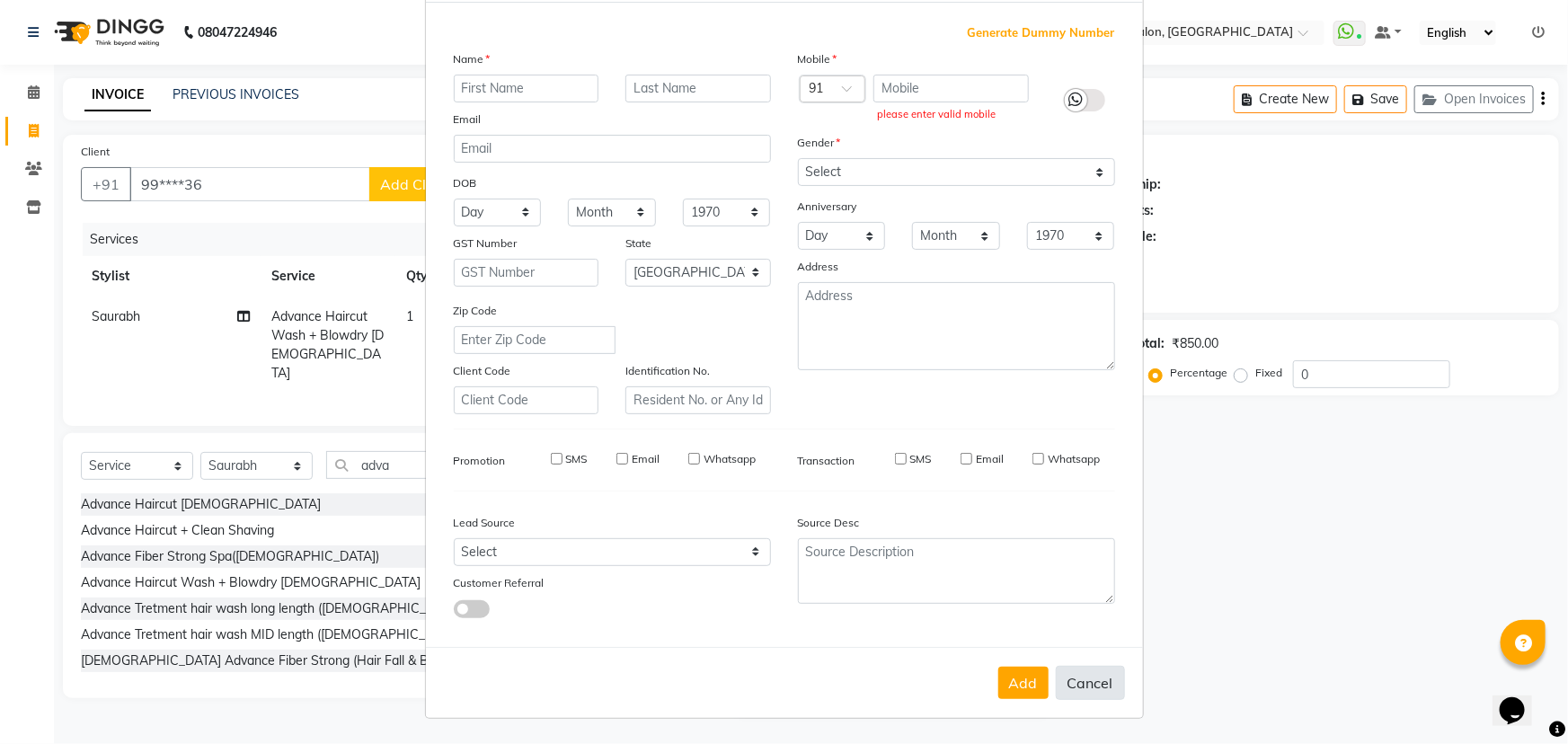
select select
select select "null"
select select
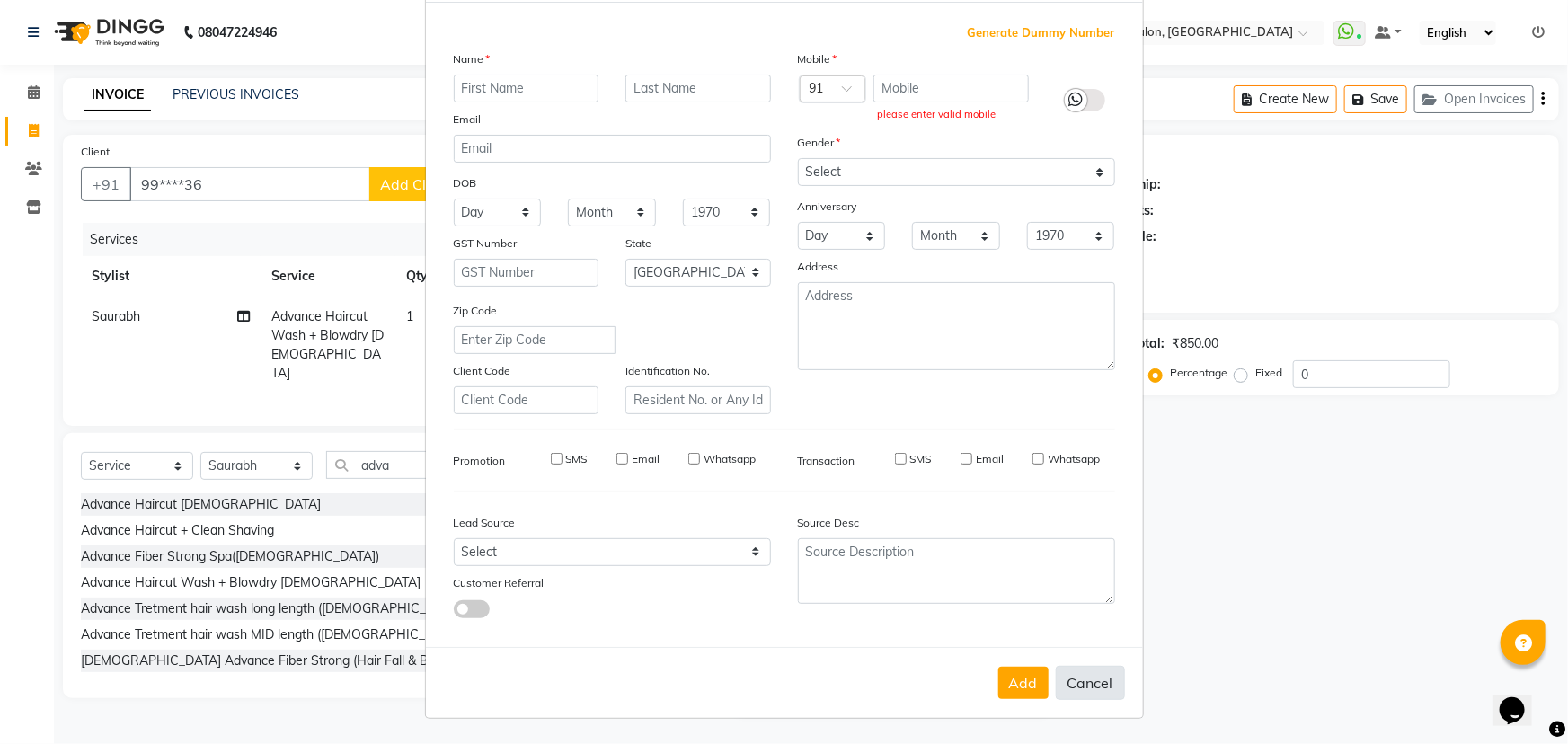
select select
checkbox input "false"
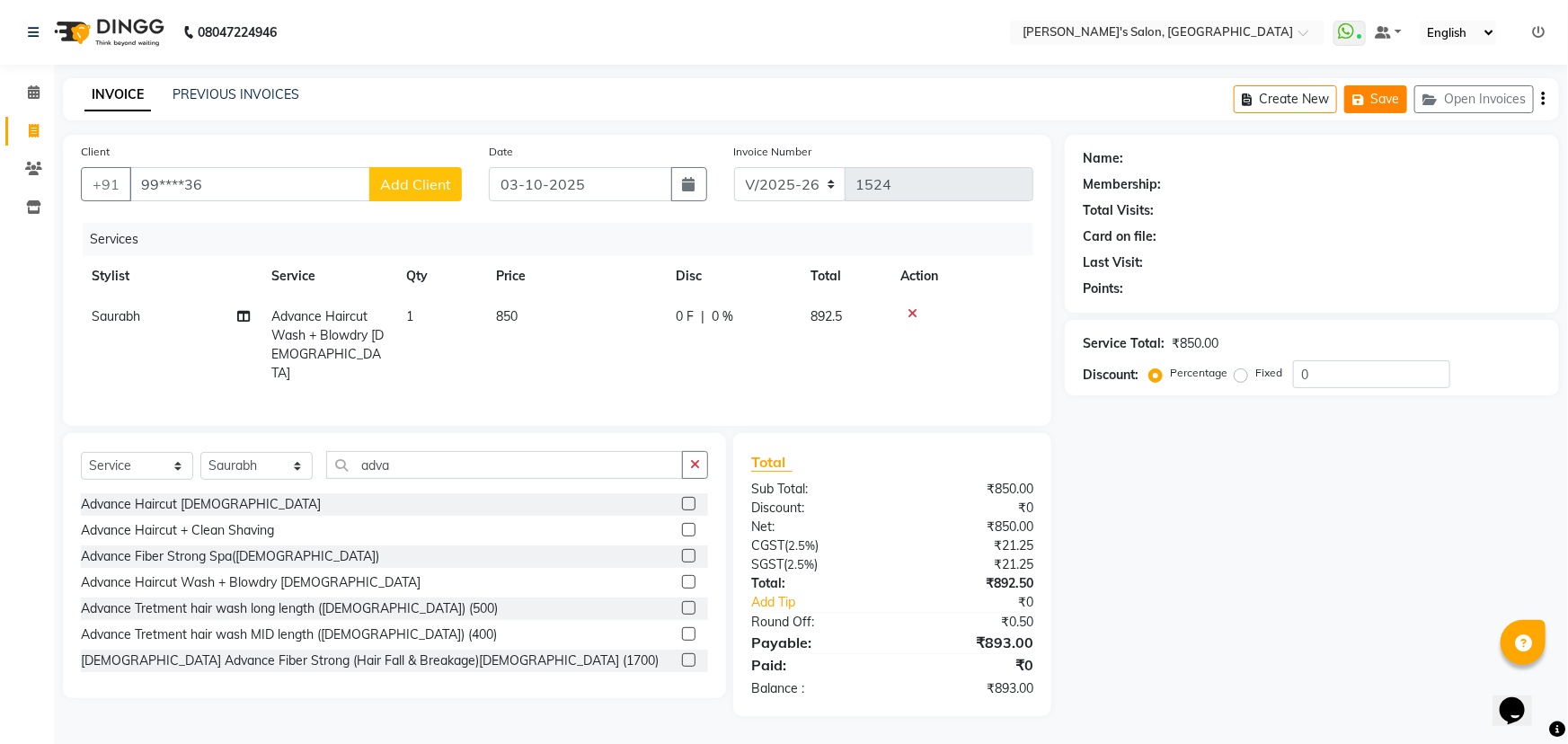
click at [1388, 109] on button "Save" at bounding box center [1375, 99] width 63 height 28
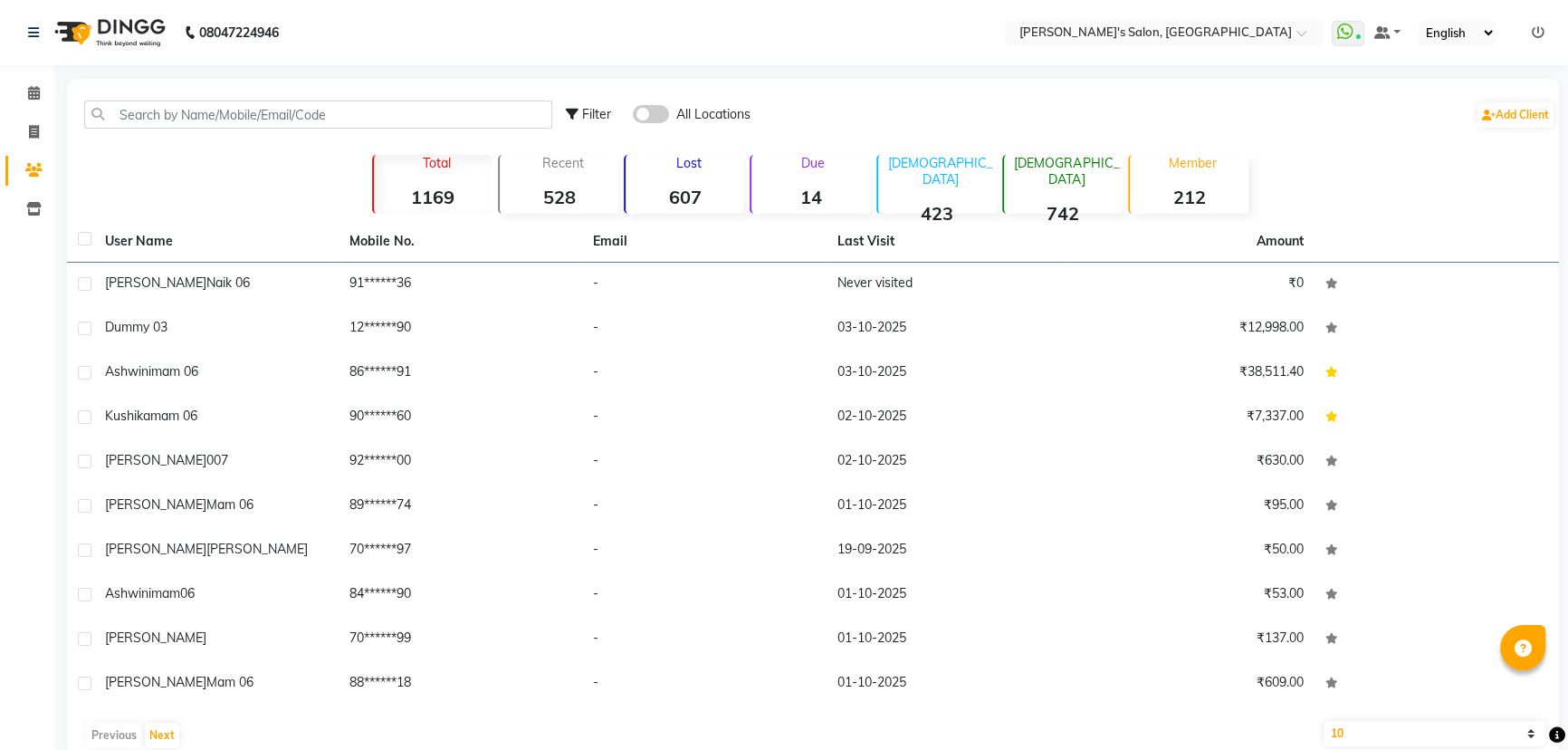
click at [654, 118] on span at bounding box center [651, 114] width 37 height 18
click at [633, 117] on input "checkbox" at bounding box center [633, 117] width 0 height 0
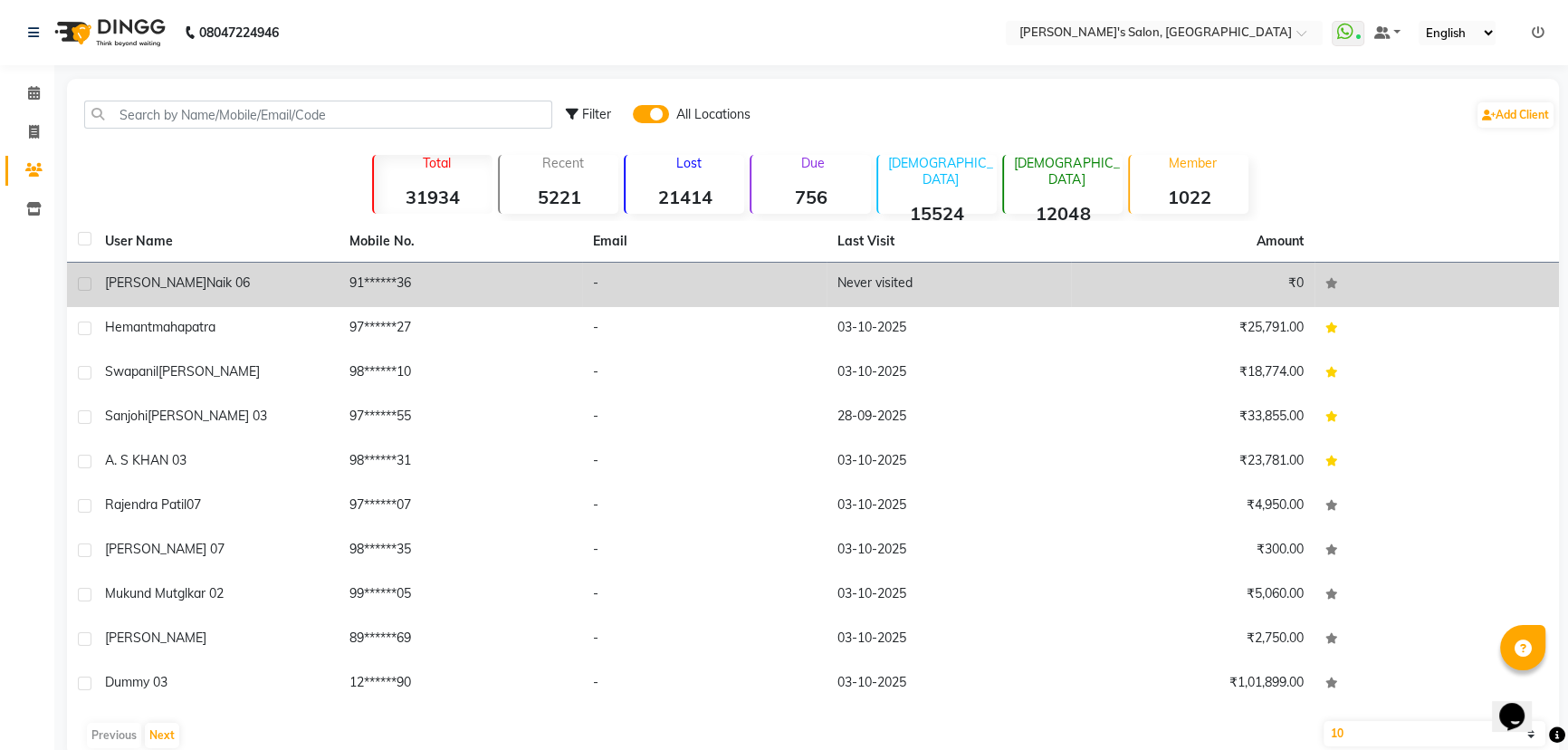
click at [768, 290] on td "-" at bounding box center [703, 285] width 244 height 44
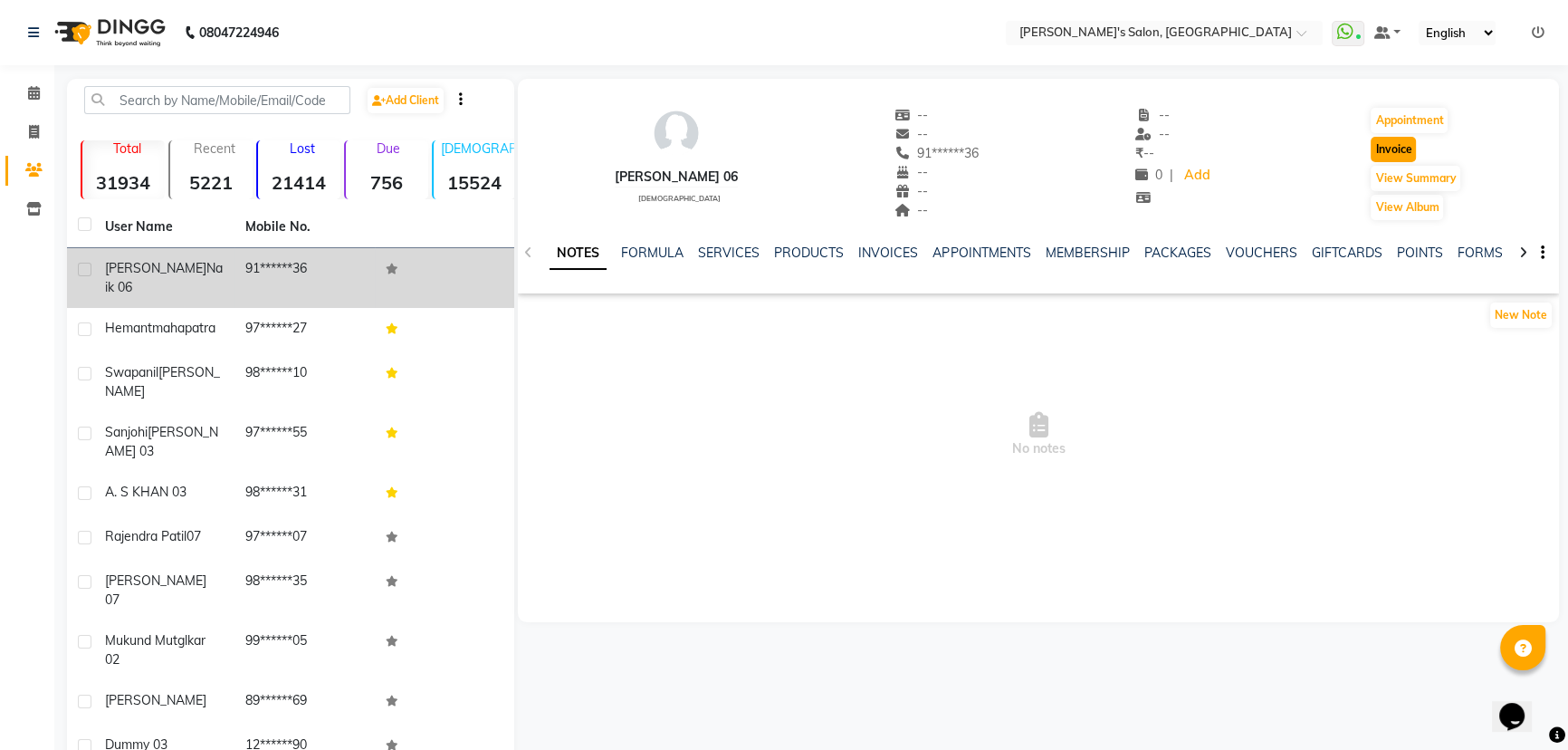
click at [1397, 150] on button "Invoice" at bounding box center [1392, 150] width 45 height 25
select select "7366"
select select "service"
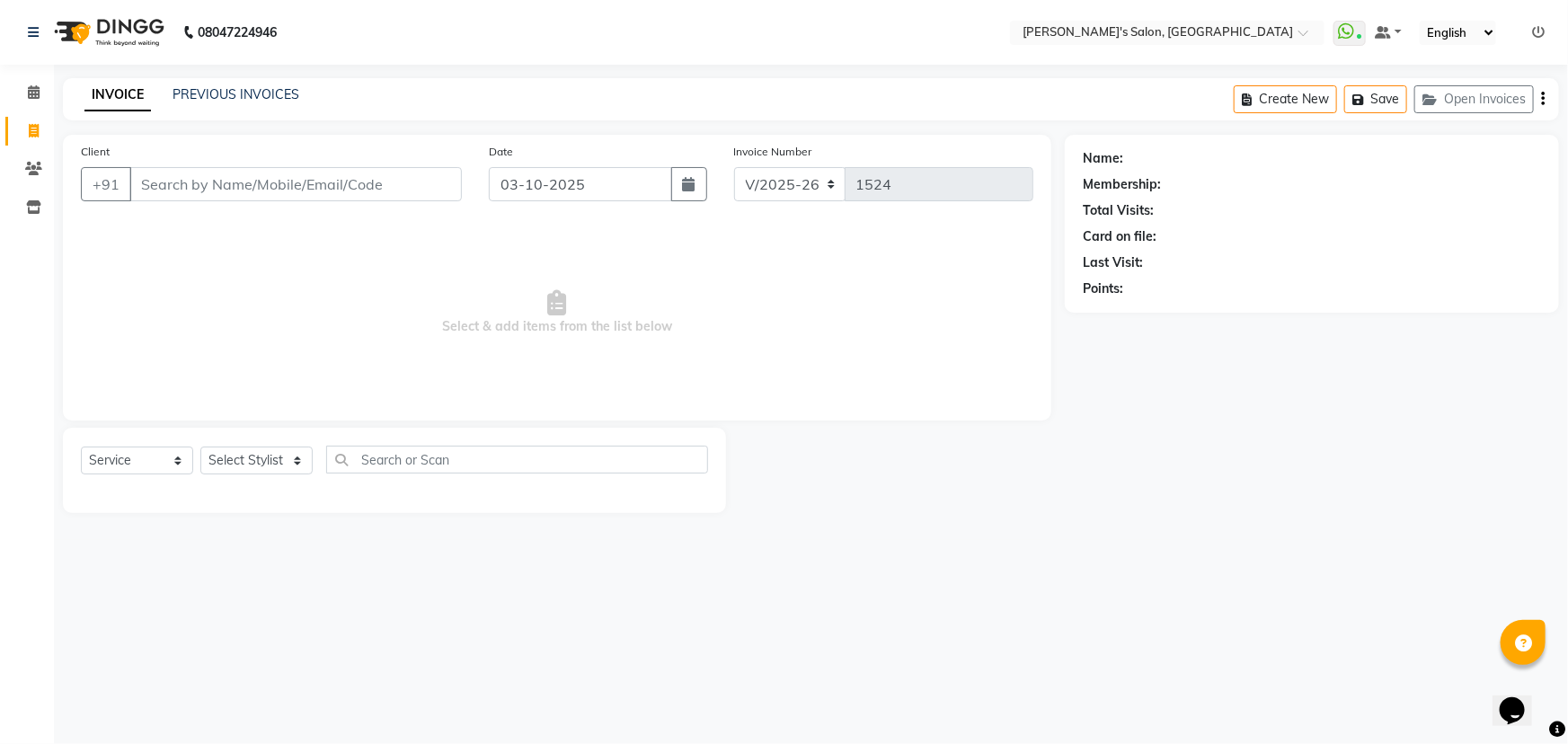
type input "91******36"
click at [287, 444] on div "Select Service Product Membership Package Voucher Prepaid Gift Card Select Styl…" at bounding box center [395, 470] width 663 height 85
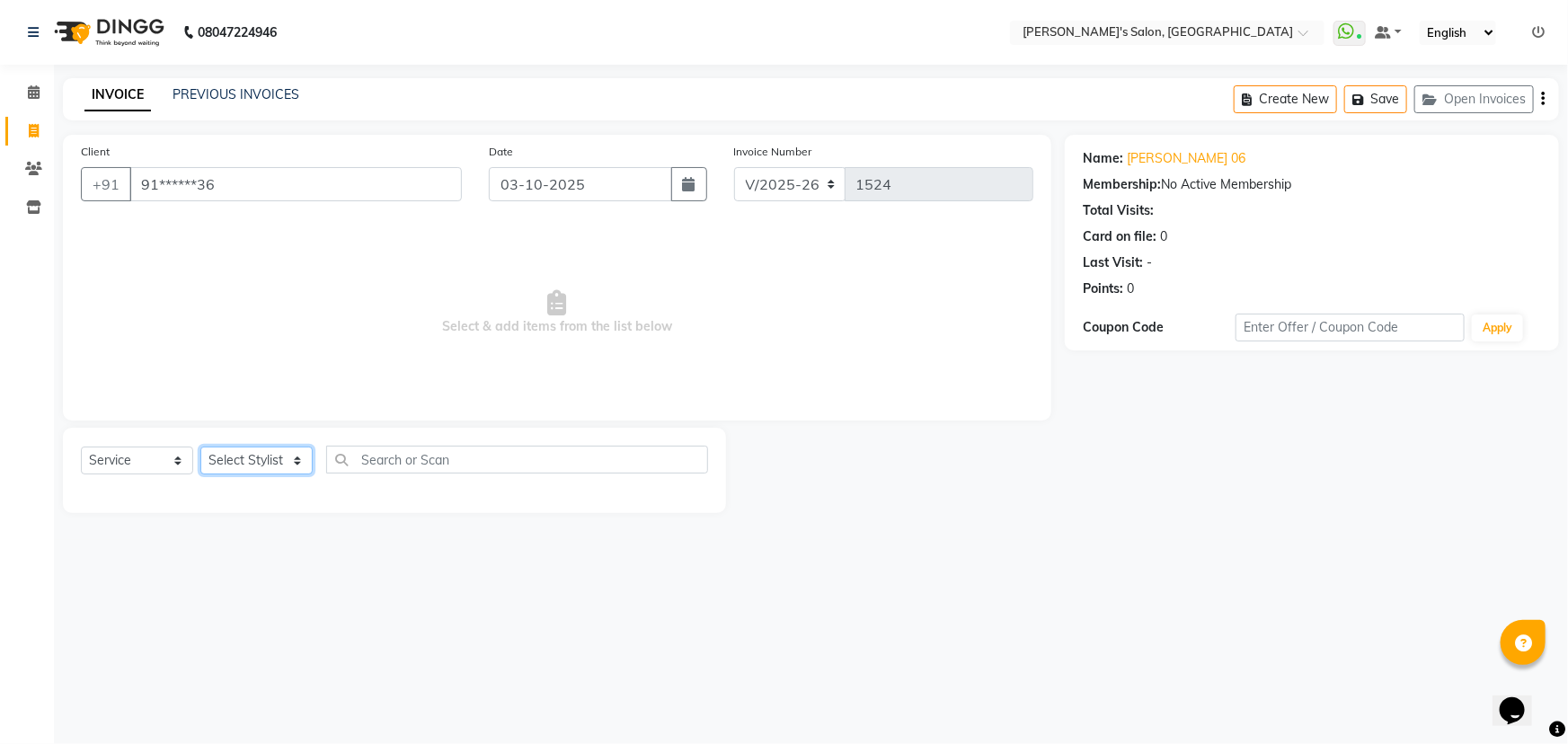
click at [279, 466] on select "Select Stylist AKASH ANIL KONDHAMANGALE [PERSON_NAME] Manager [PERSON_NAME] [PE…" at bounding box center [256, 460] width 112 height 28
select select "67670"
click at [200, 446] on select "Select Stylist AKASH ANIL KONDHAMANGALE [PERSON_NAME] Manager [PERSON_NAME] [PE…" at bounding box center [256, 460] width 112 height 28
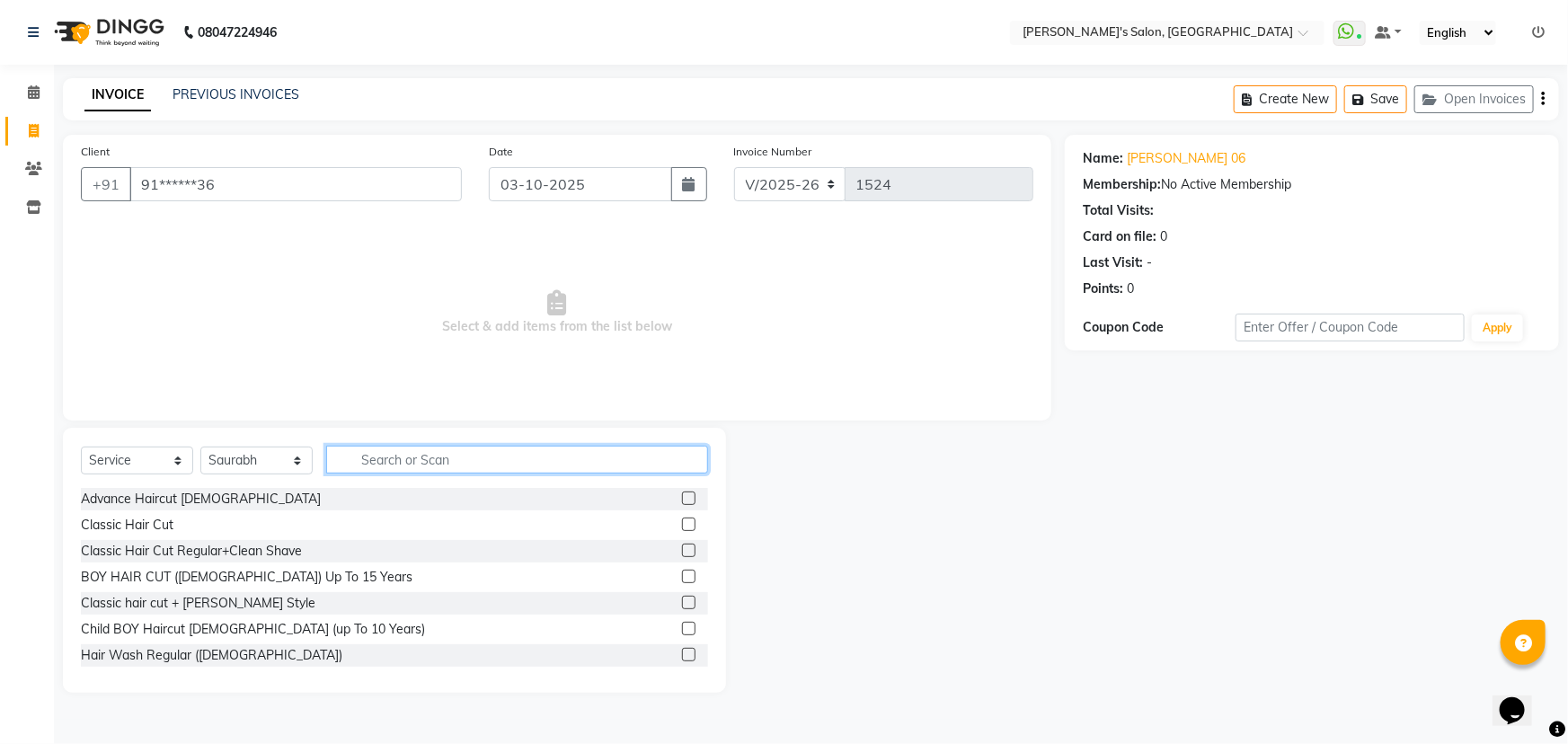
click at [417, 467] on input "text" at bounding box center [517, 459] width 382 height 28
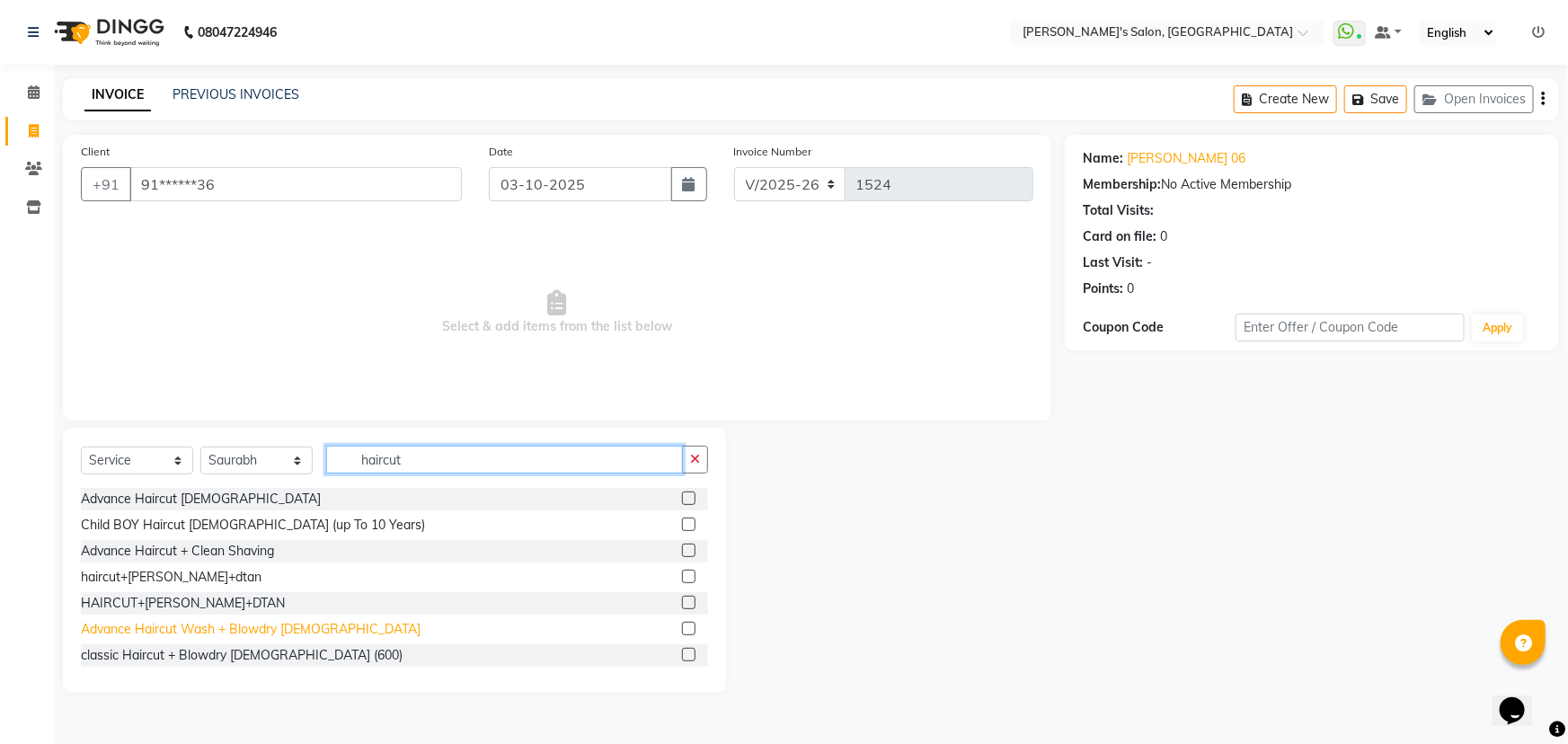
type input "haircut"
click at [274, 635] on div "Advance Haircut Wash + Blowdry [DEMOGRAPHIC_DATA]" at bounding box center [250, 629] width 340 height 19
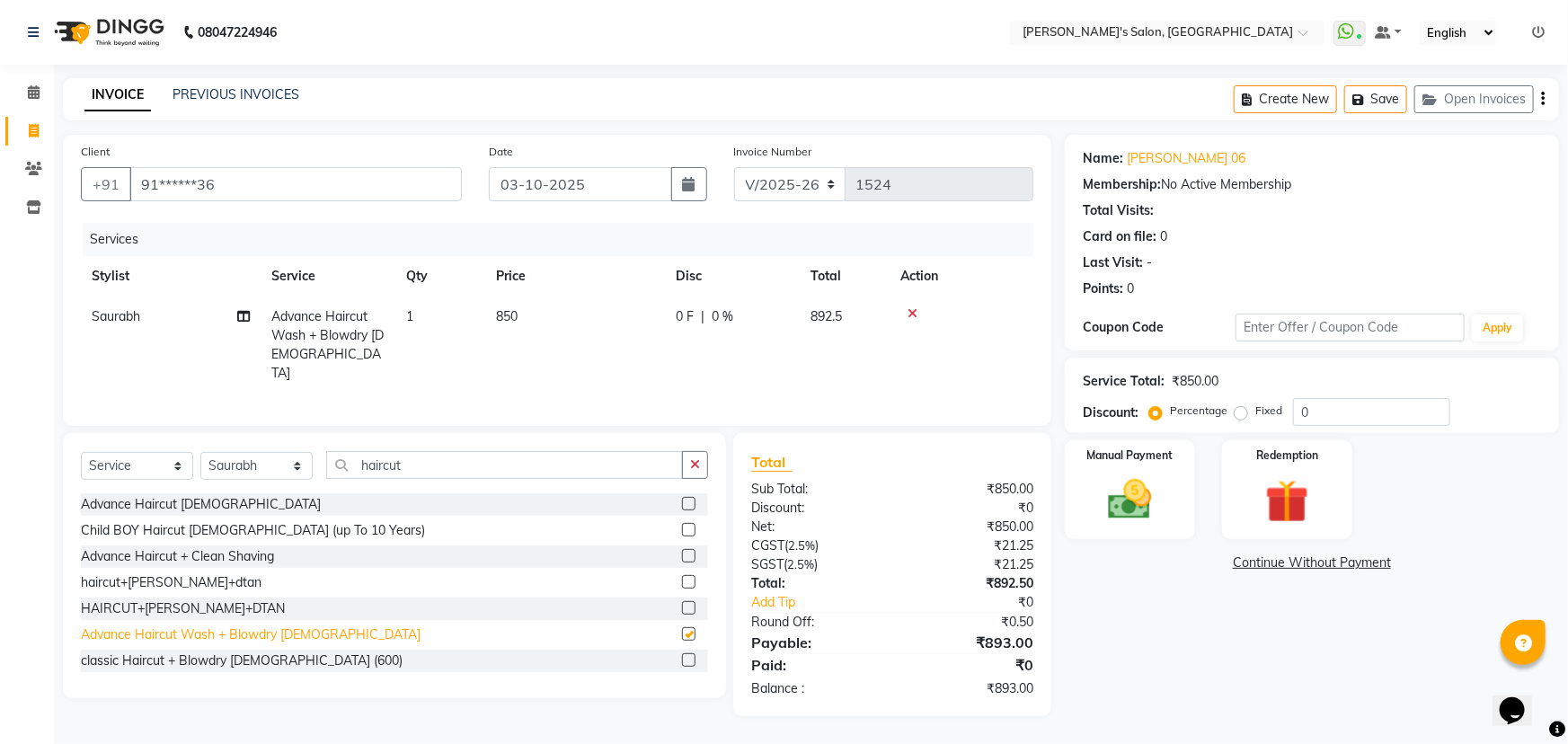
checkbox input "false"
click at [1166, 527] on div "Manual Payment" at bounding box center [1130, 490] width 136 height 103
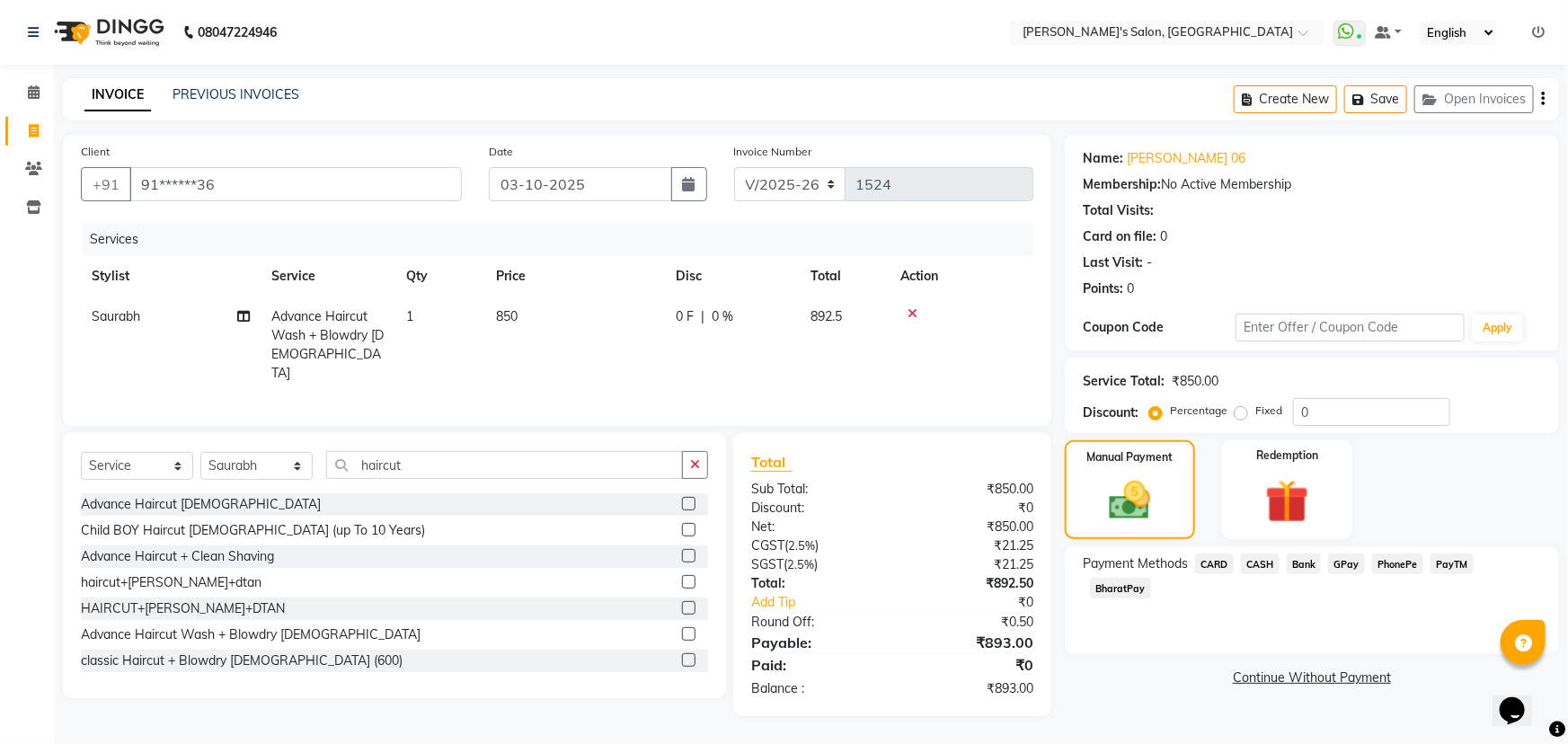
click at [1444, 554] on span "PayTM" at bounding box center [1451, 564] width 43 height 21
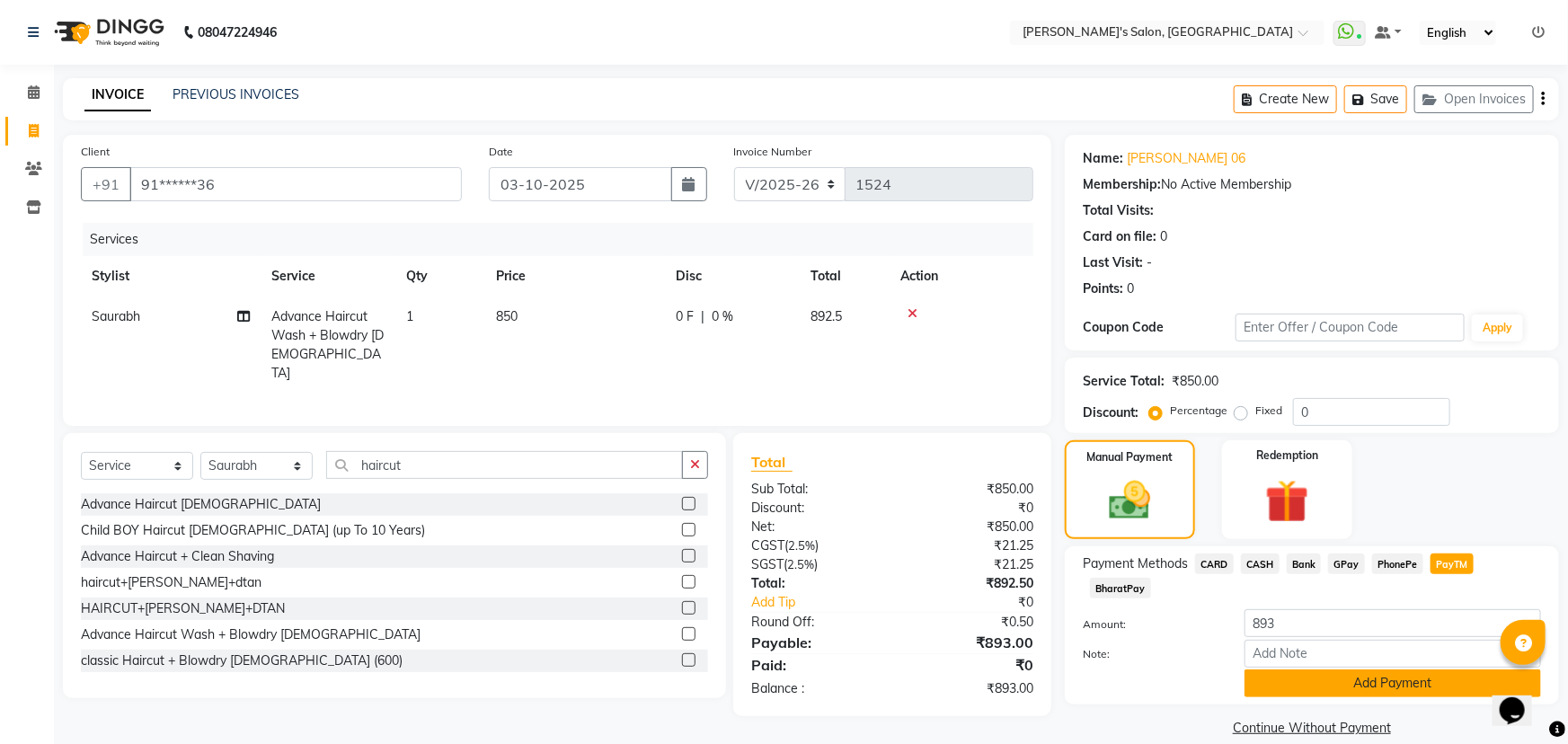
click at [1379, 669] on button "Add Payment" at bounding box center [1393, 683] width 297 height 28
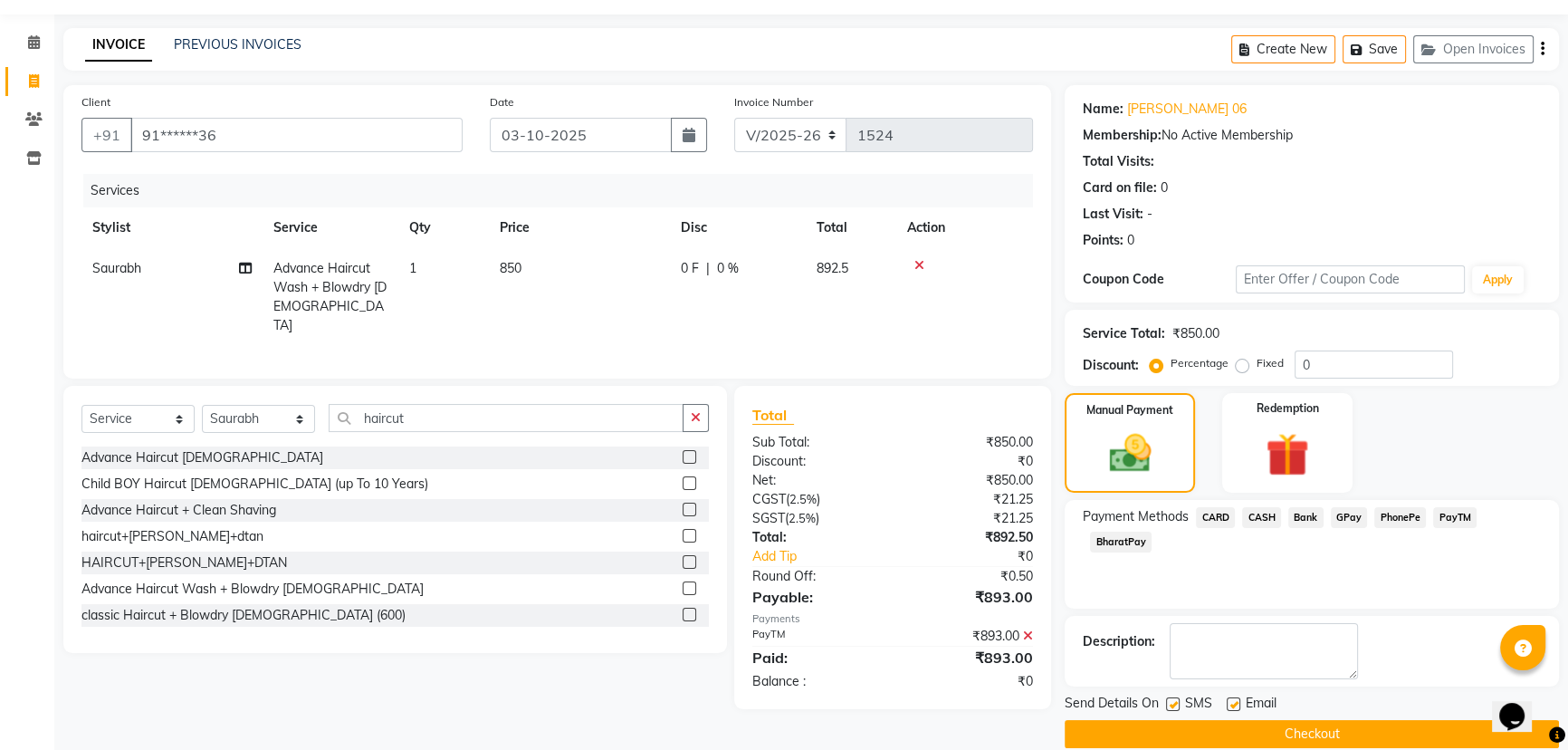
scroll to position [74, 0]
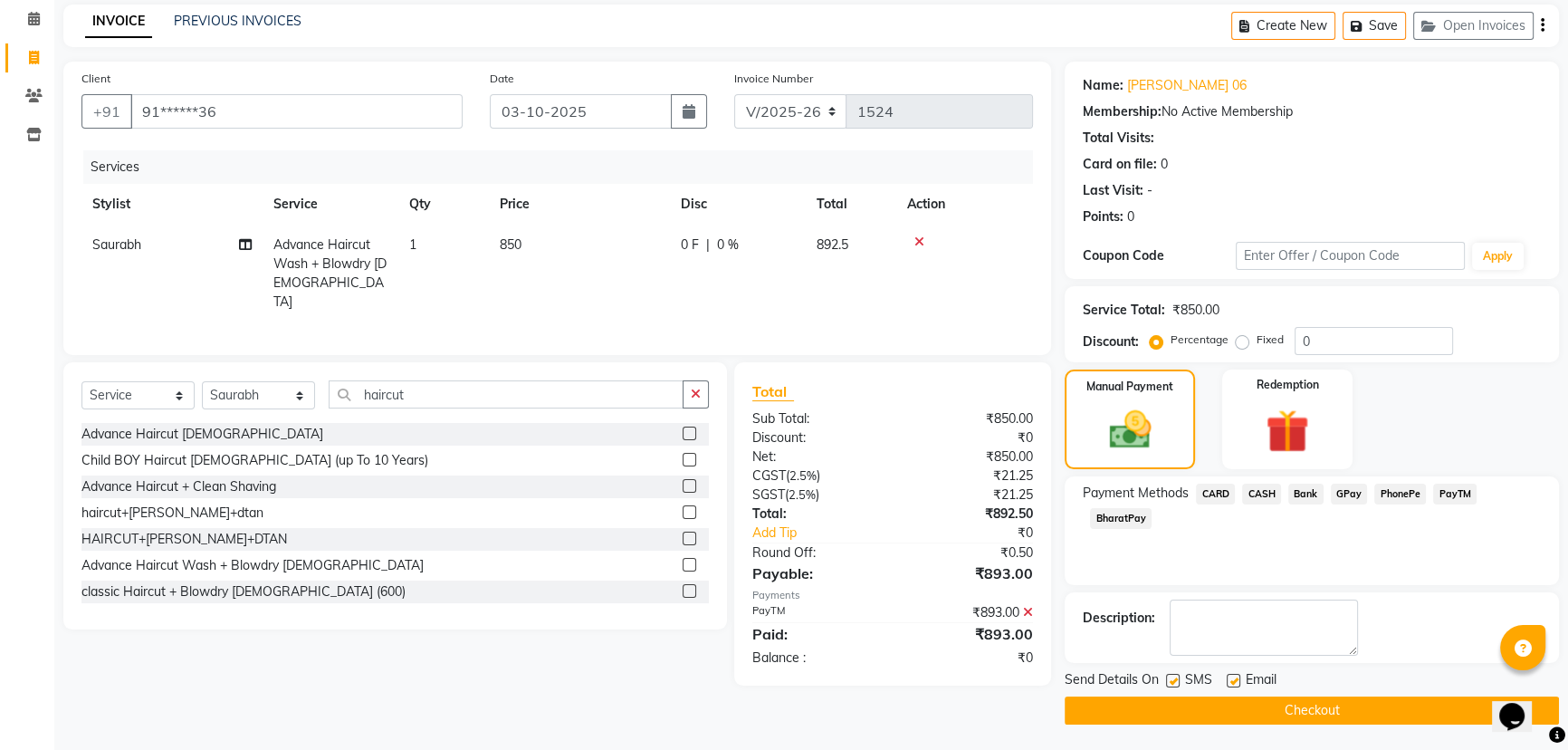
click at [1032, 606] on icon at bounding box center [1028, 612] width 10 height 13
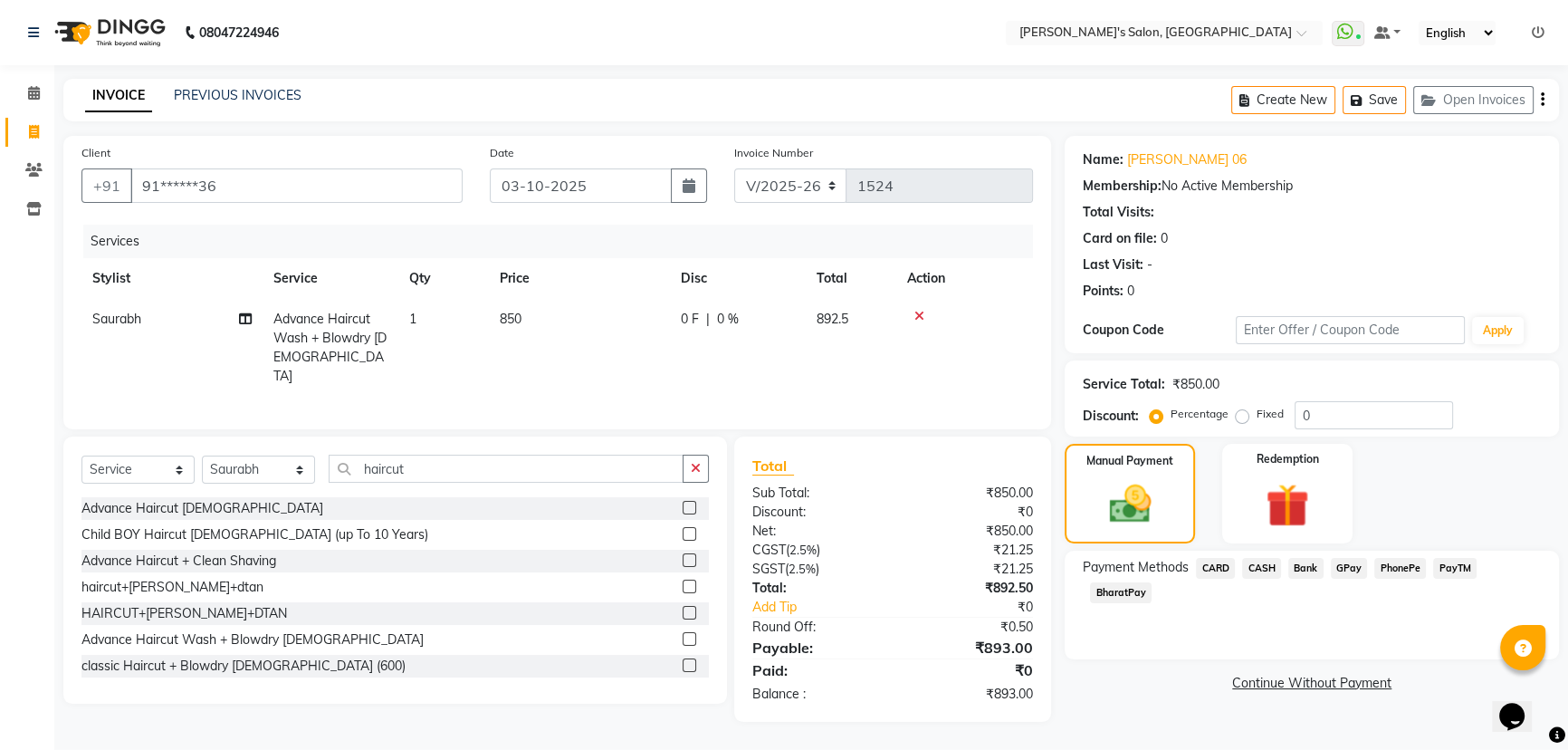
scroll to position [0, 0]
click at [1219, 570] on span "CARD" at bounding box center [1224, 569] width 39 height 21
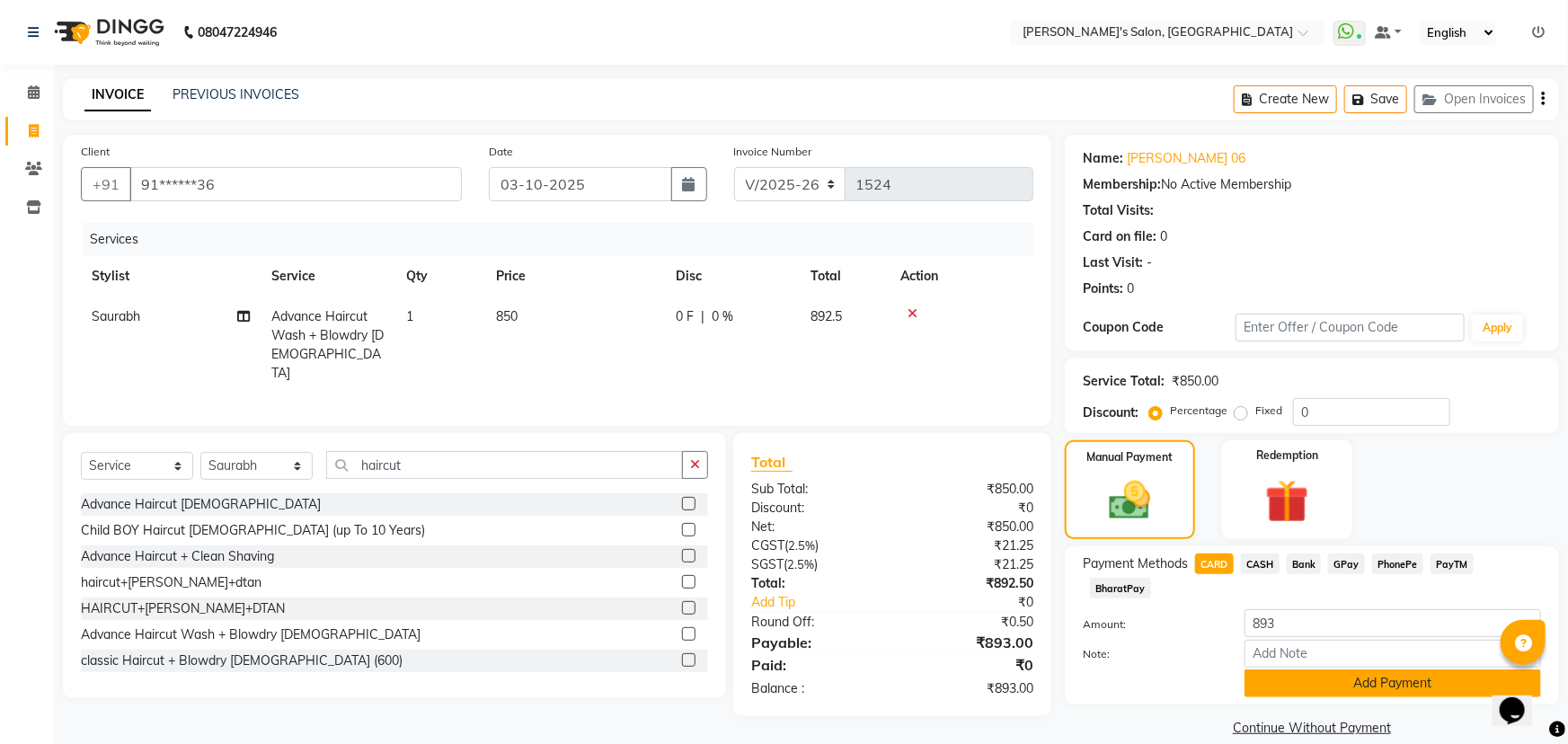
click at [1325, 669] on button "Add Payment" at bounding box center [1393, 683] width 297 height 28
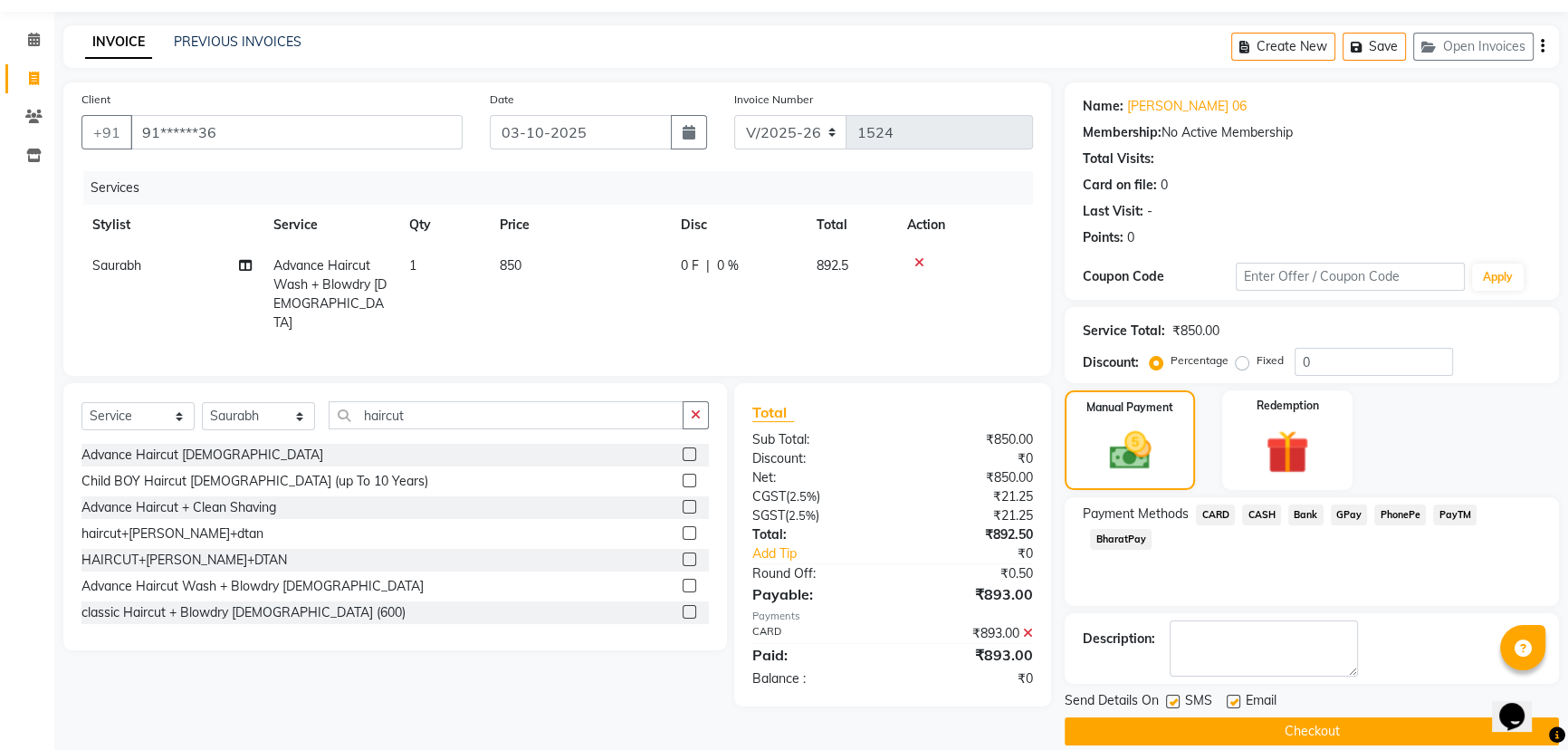
scroll to position [74, 0]
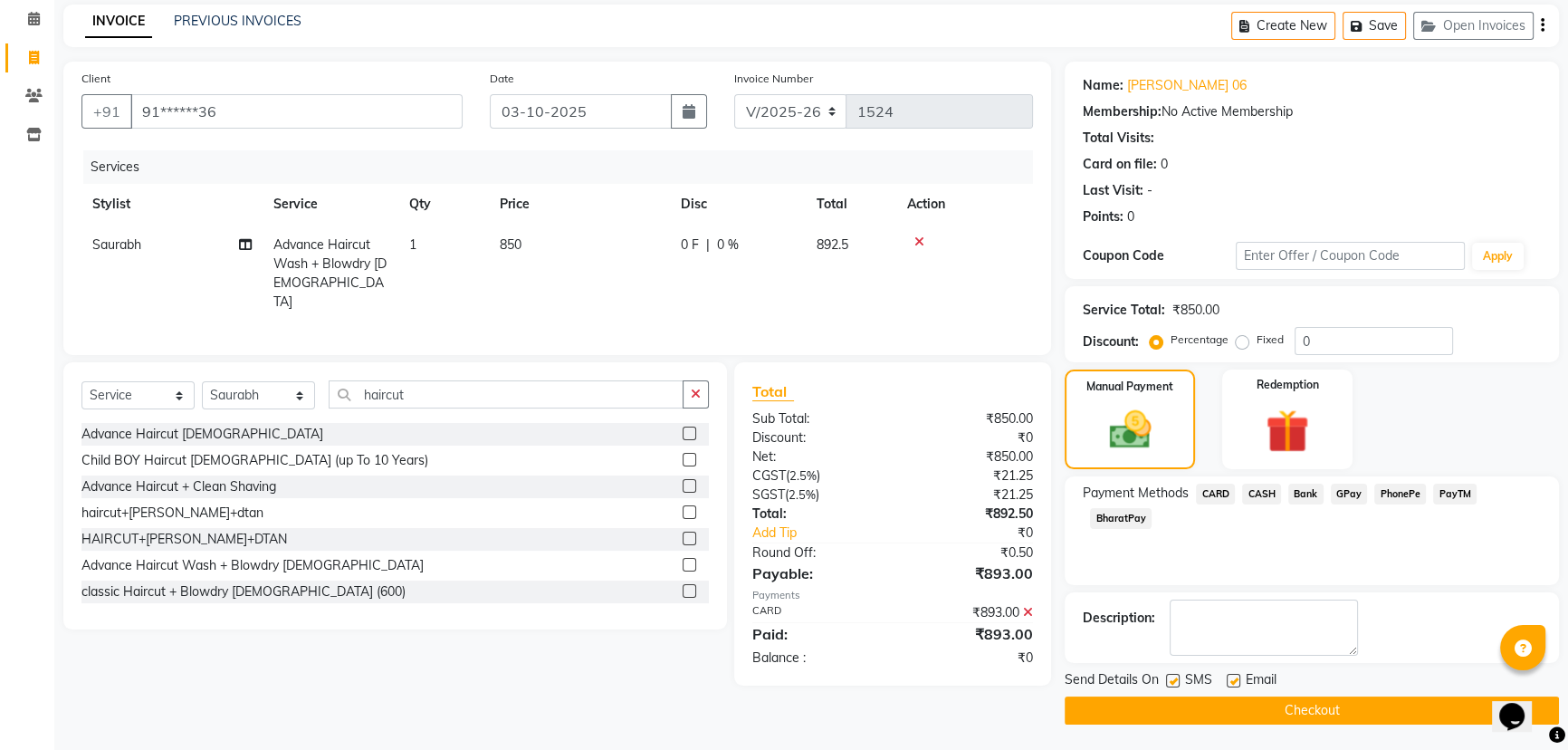
click at [1316, 707] on button "Checkout" at bounding box center [1311, 709] width 494 height 28
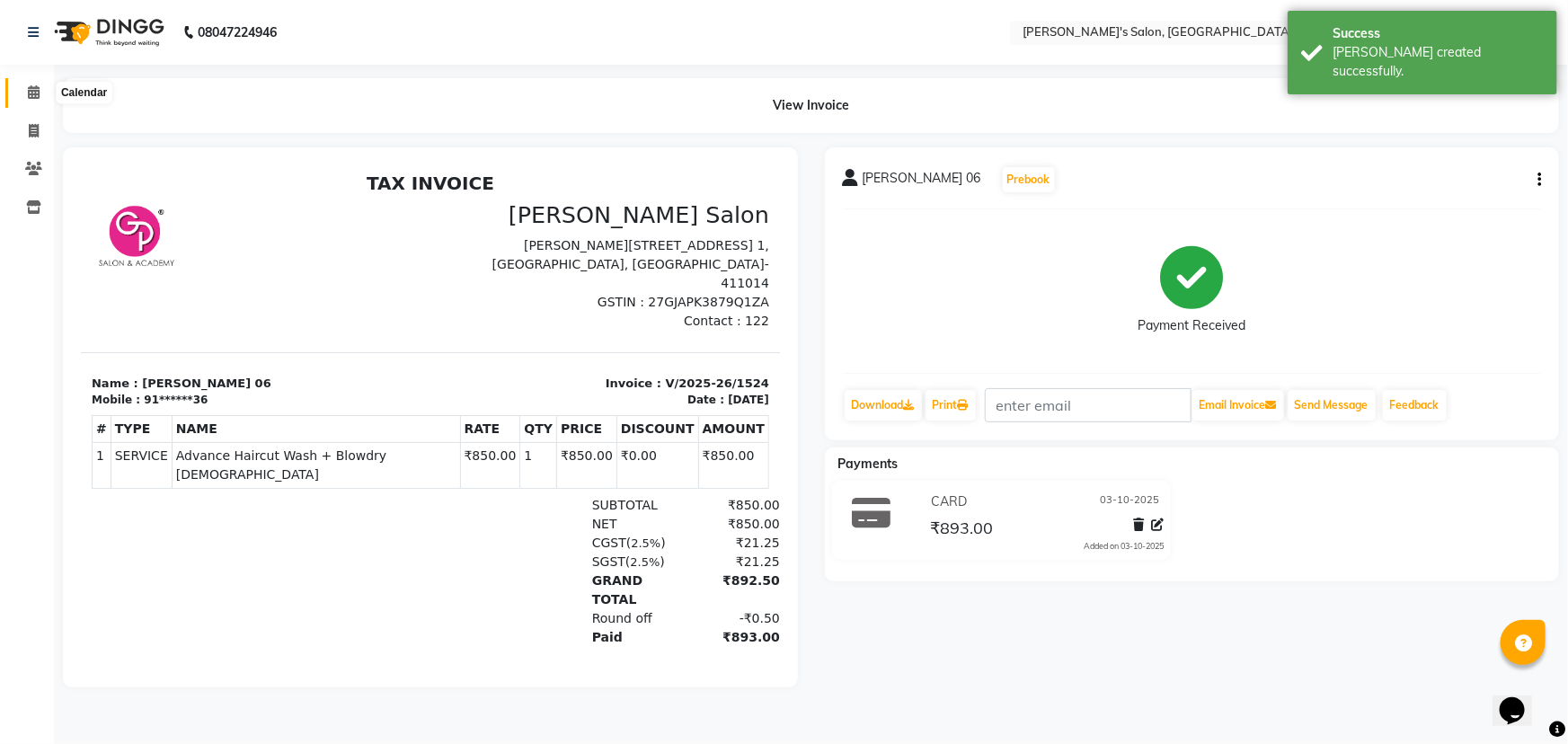
click at [40, 87] on span at bounding box center [34, 93] width 32 height 21
